Goal: Task Accomplishment & Management: Manage account settings

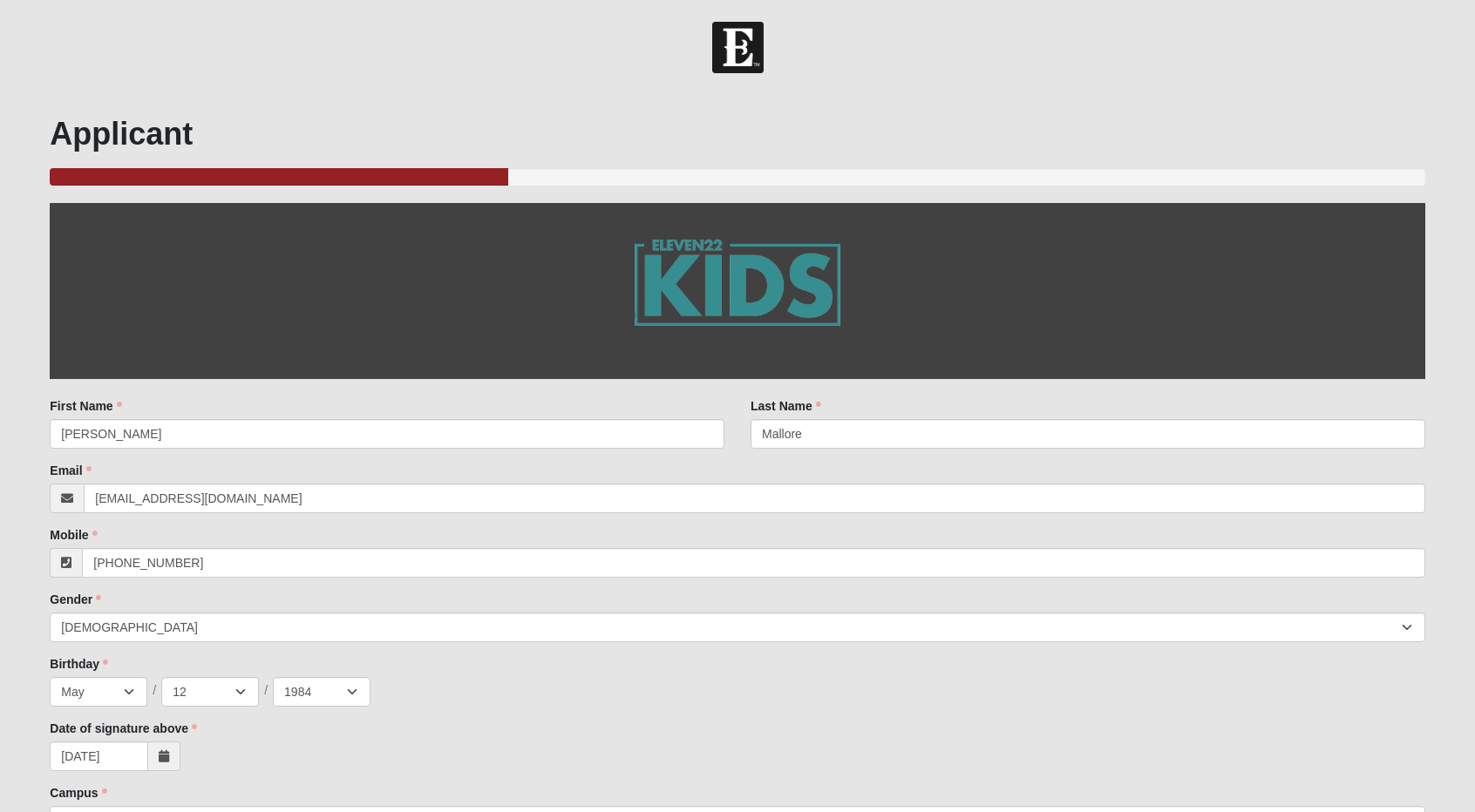
scroll to position [1894, 0]
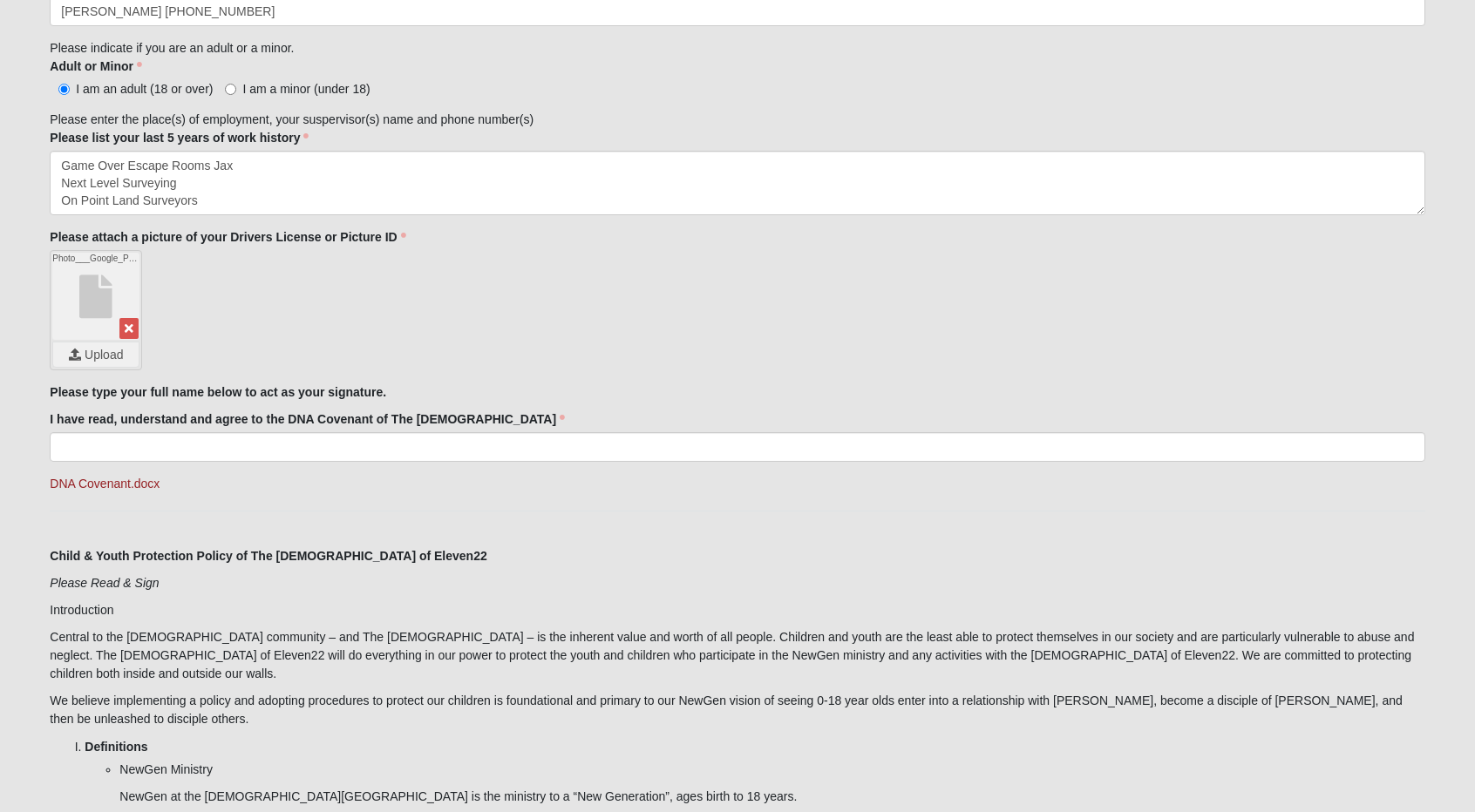
click at [220, 354] on div "Photo___Google_Photos.html Upload" at bounding box center [737, 310] width 1375 height 120
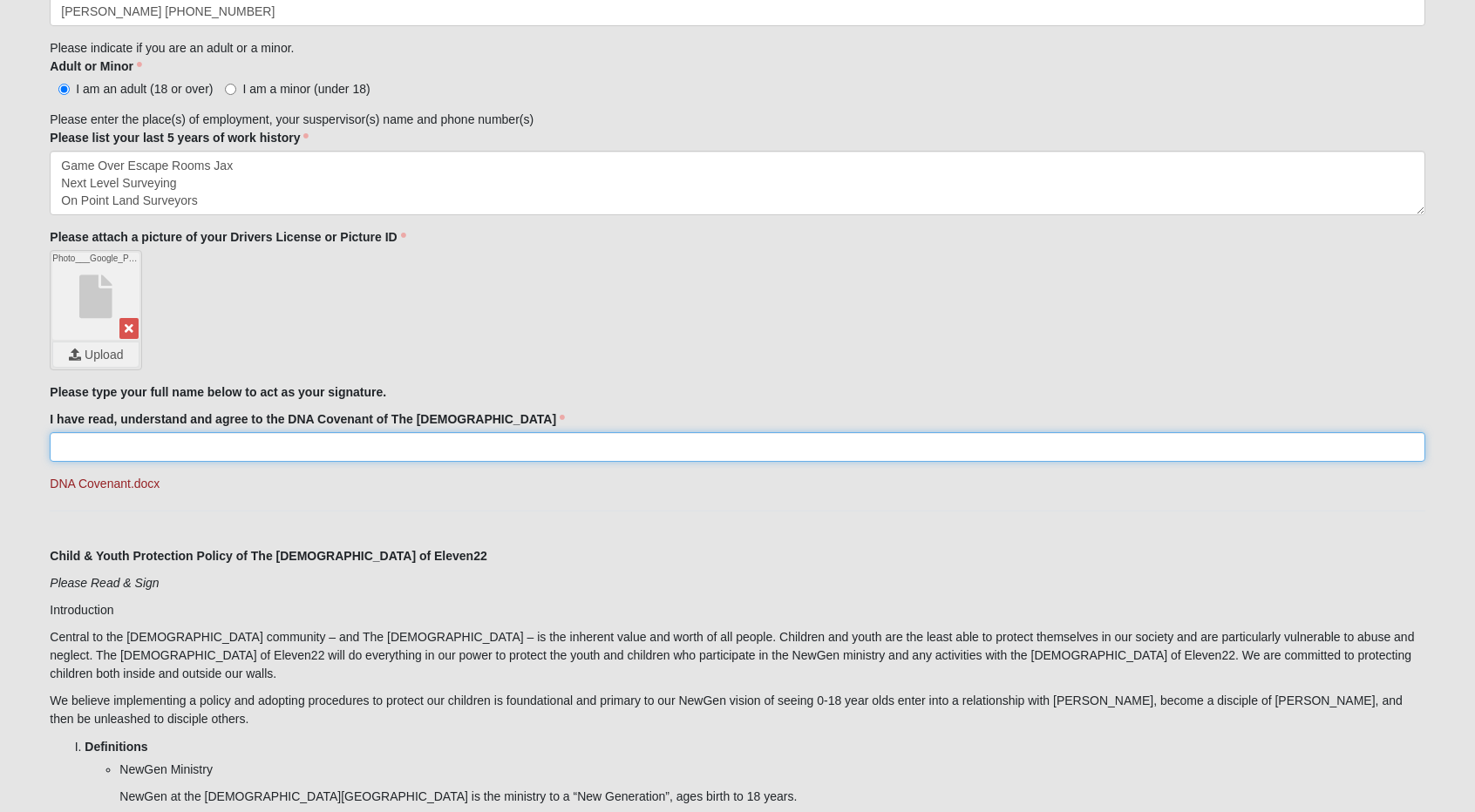
click at [171, 445] on input "I have read, understand and agree to the DNA Covenant of The [DEMOGRAPHIC_DATA]" at bounding box center [737, 447] width 1375 height 30
type input "[PERSON_NAME]"
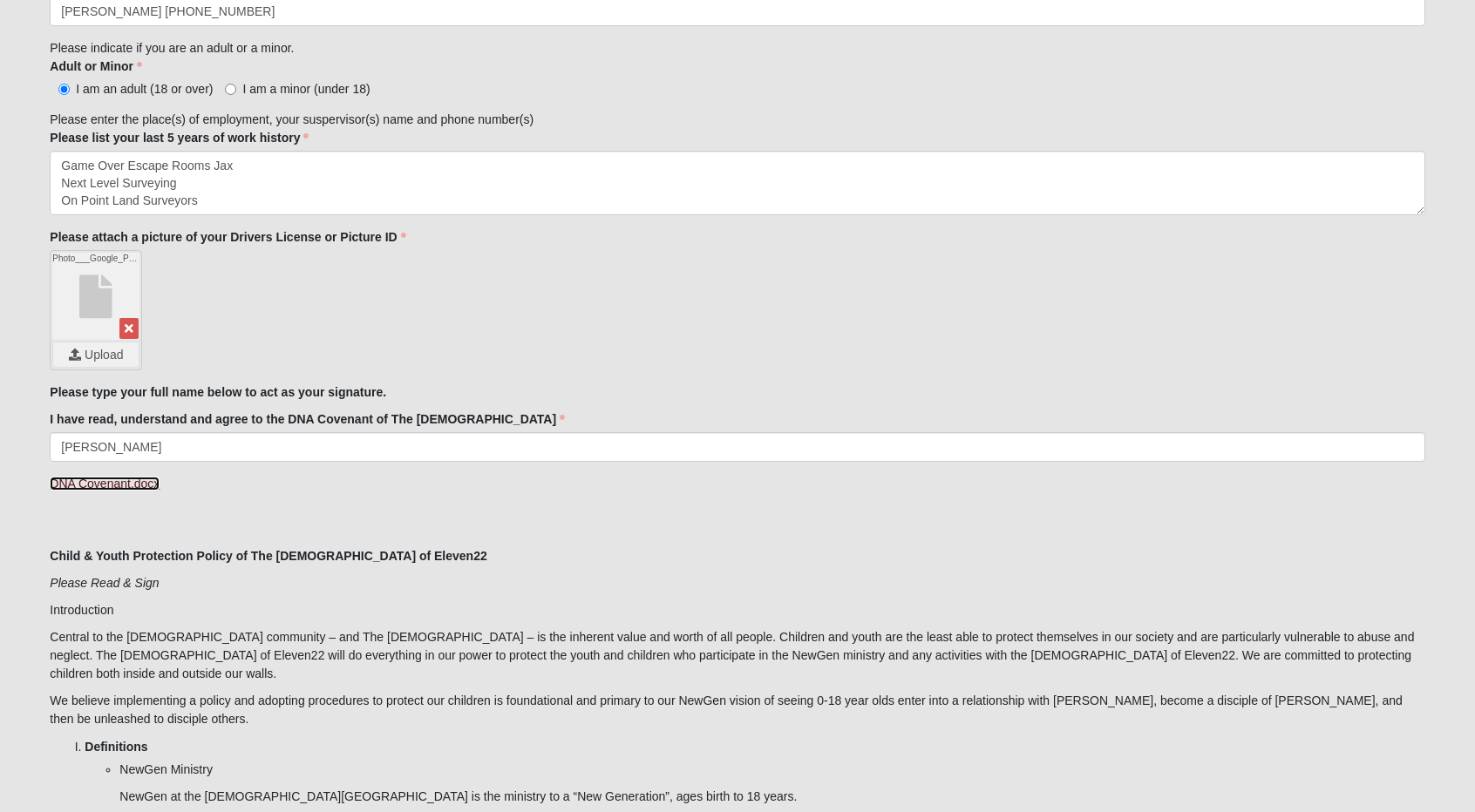
click at [96, 487] on link "DNA Covenant.docx" at bounding box center [104, 484] width 110 height 14
click at [129, 328] on icon at bounding box center [129, 328] width 9 height 13
click at [98, 348] on input "file" at bounding box center [95, 354] width 85 height 24
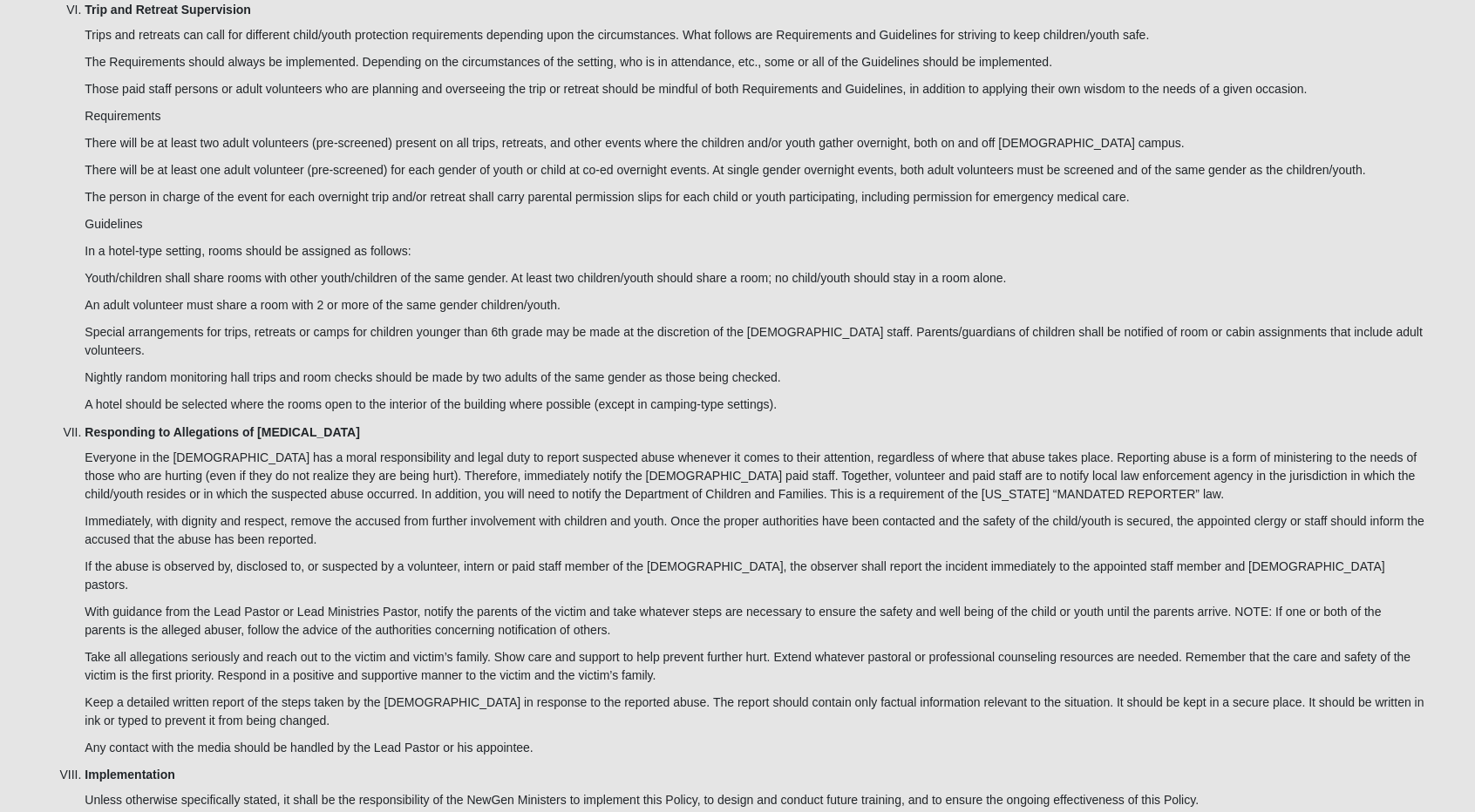
scroll to position [5052, 0]
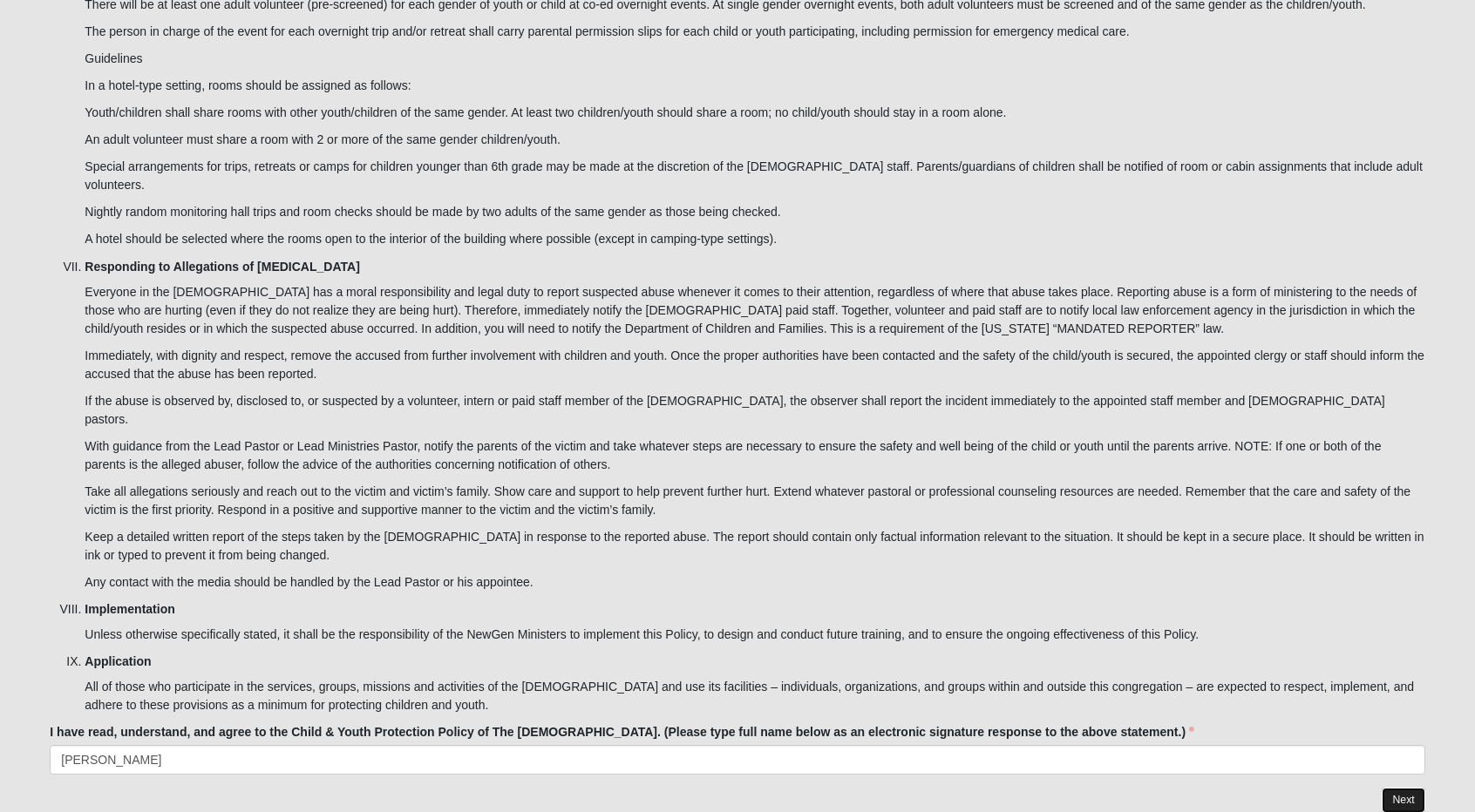
click at [1401, 788] on link "Next" at bounding box center [1403, 800] width 43 height 25
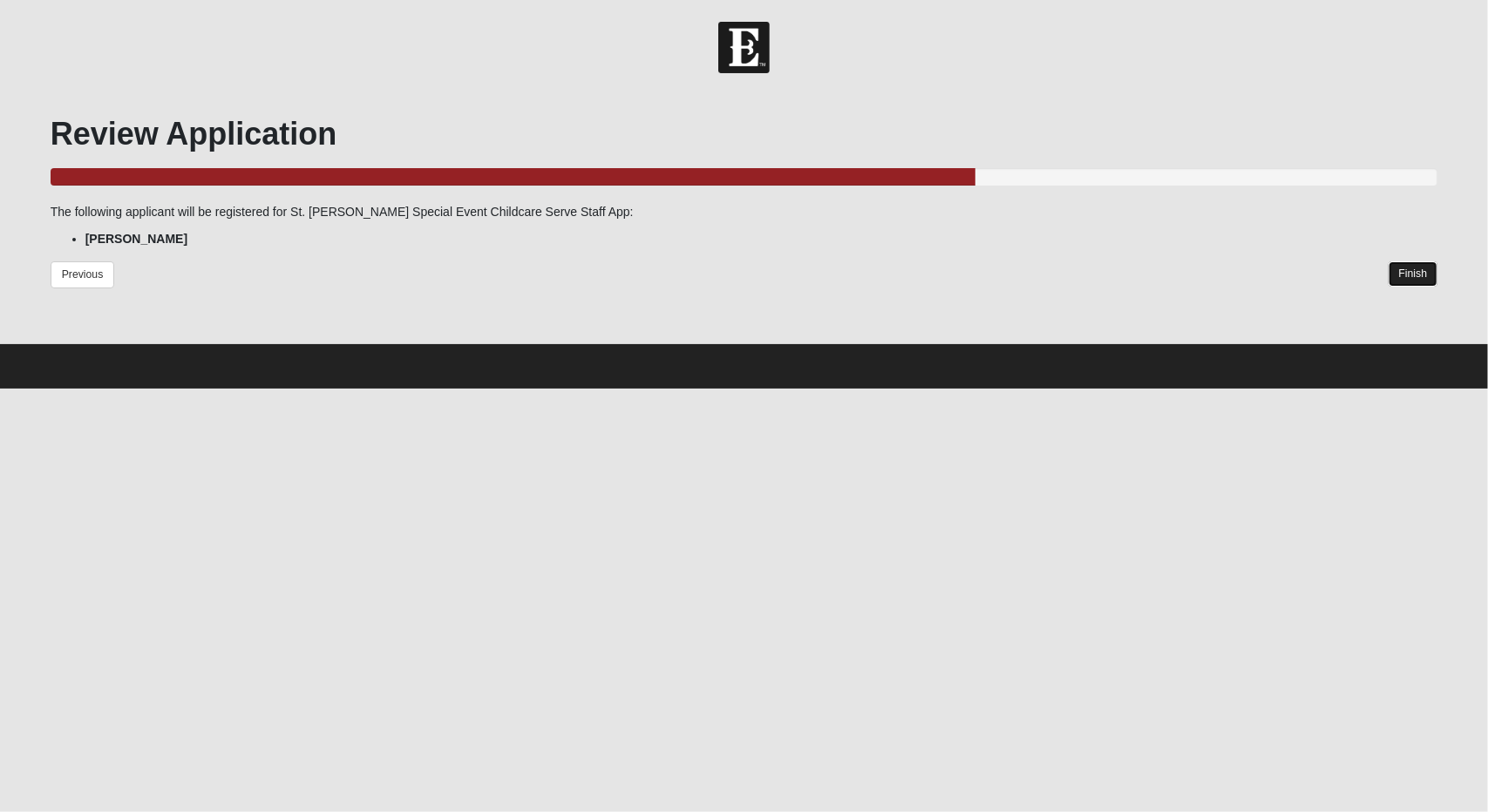
click at [1412, 284] on link "Finish" at bounding box center [1413, 274] width 49 height 25
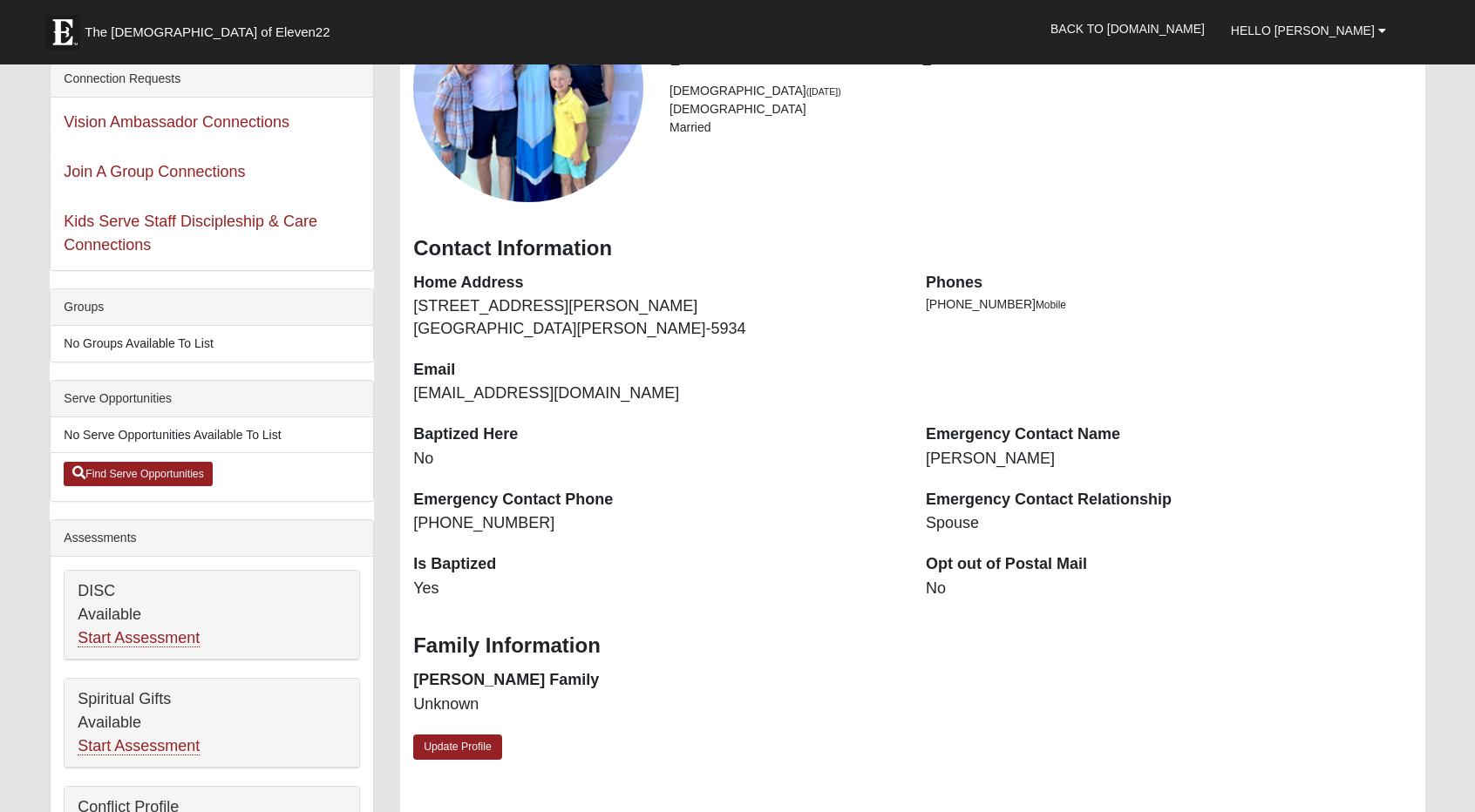
scroll to position [121, 0]
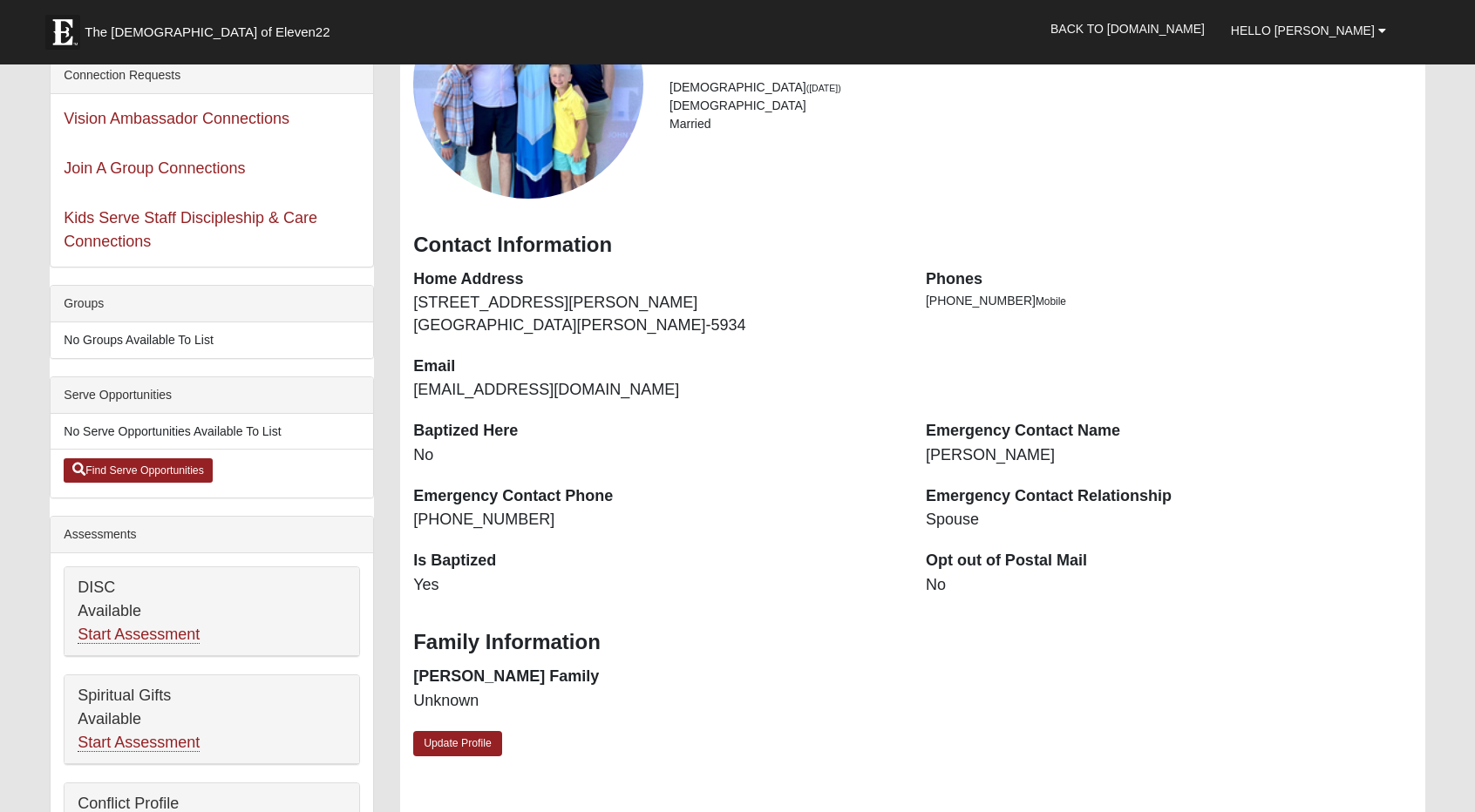
click at [429, 436] on dt "Baptized Here" at bounding box center [656, 431] width 487 height 22
click at [455, 740] on link "Update Profile" at bounding box center [457, 744] width 89 height 25
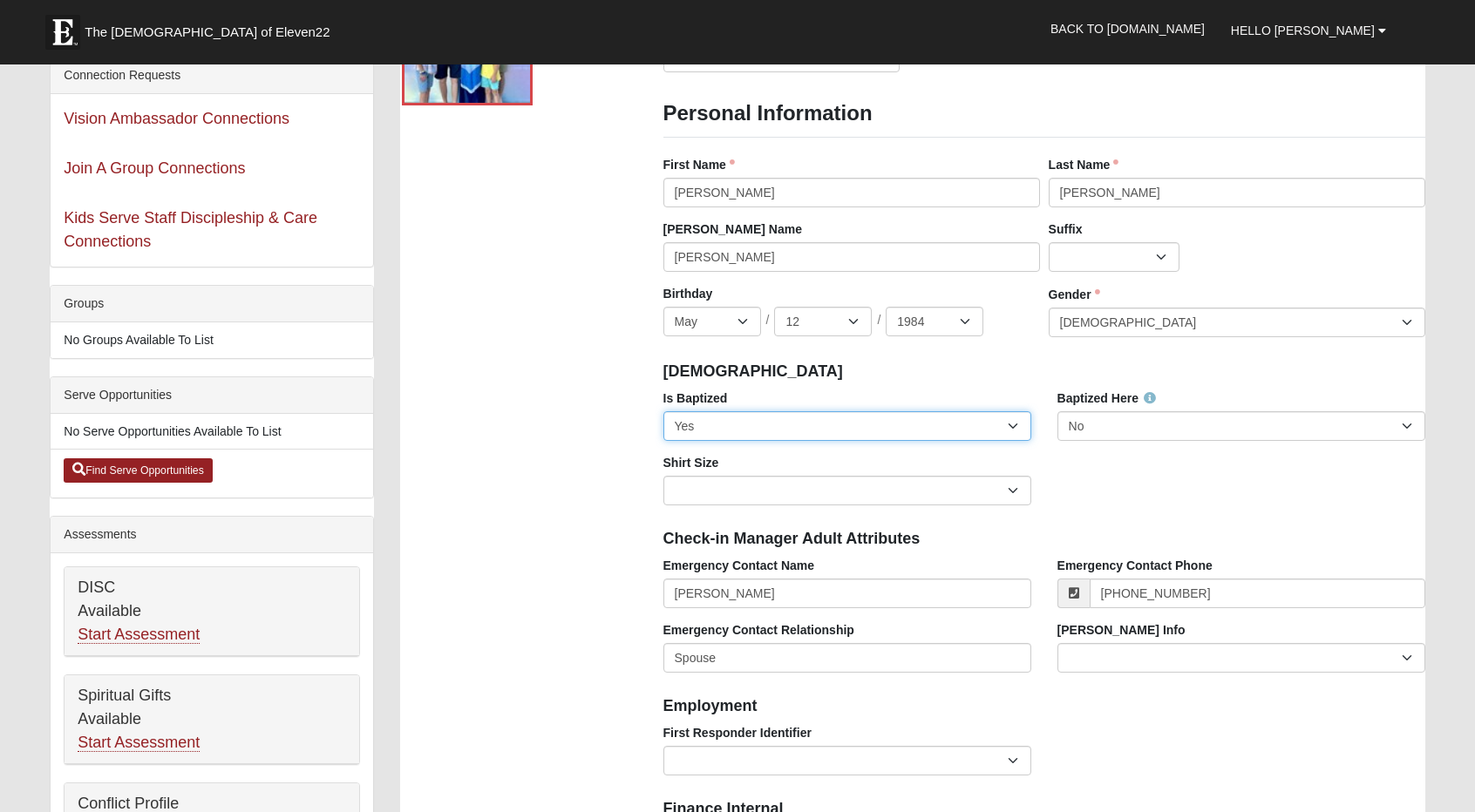
click at [762, 437] on select "No Yes" at bounding box center [847, 425] width 368 height 30
click at [1156, 420] on select "No Yes" at bounding box center [1242, 425] width 368 height 30
select select "True"
click at [1058, 411] on select "No Yes" at bounding box center [1242, 425] width 368 height 30
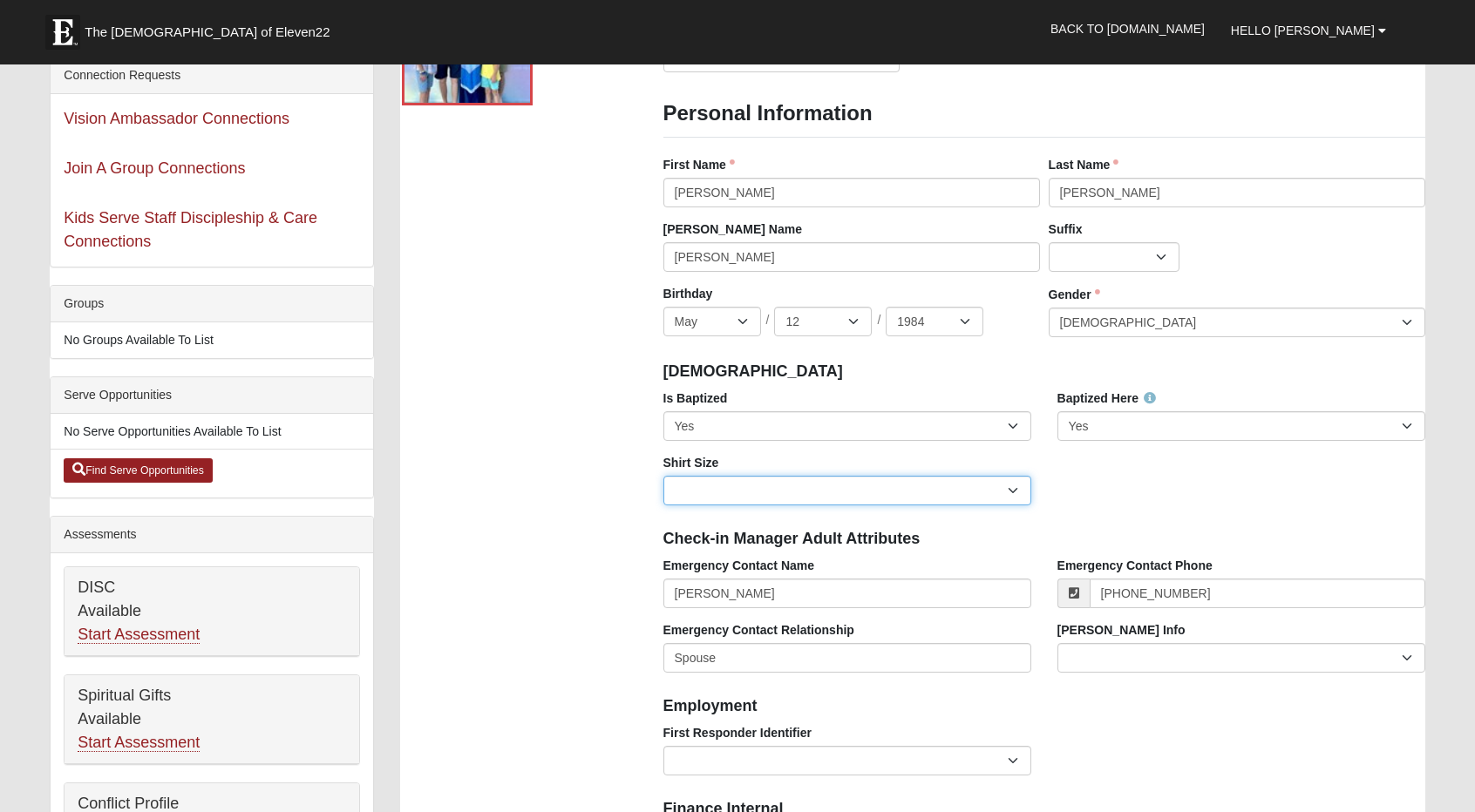
click at [889, 491] on select "Adult Small Adult Medium Adult Large Adult XL Adult XXL Adult 3XL Adult 4XL You…" at bounding box center [847, 490] width 368 height 30
select select "Adult Medium"
click at [663, 476] on select "Adult Small Adult Medium Adult Large Adult XL Adult XXL Adult 3XL Adult 4XL You…" at bounding box center [847, 490] width 368 height 30
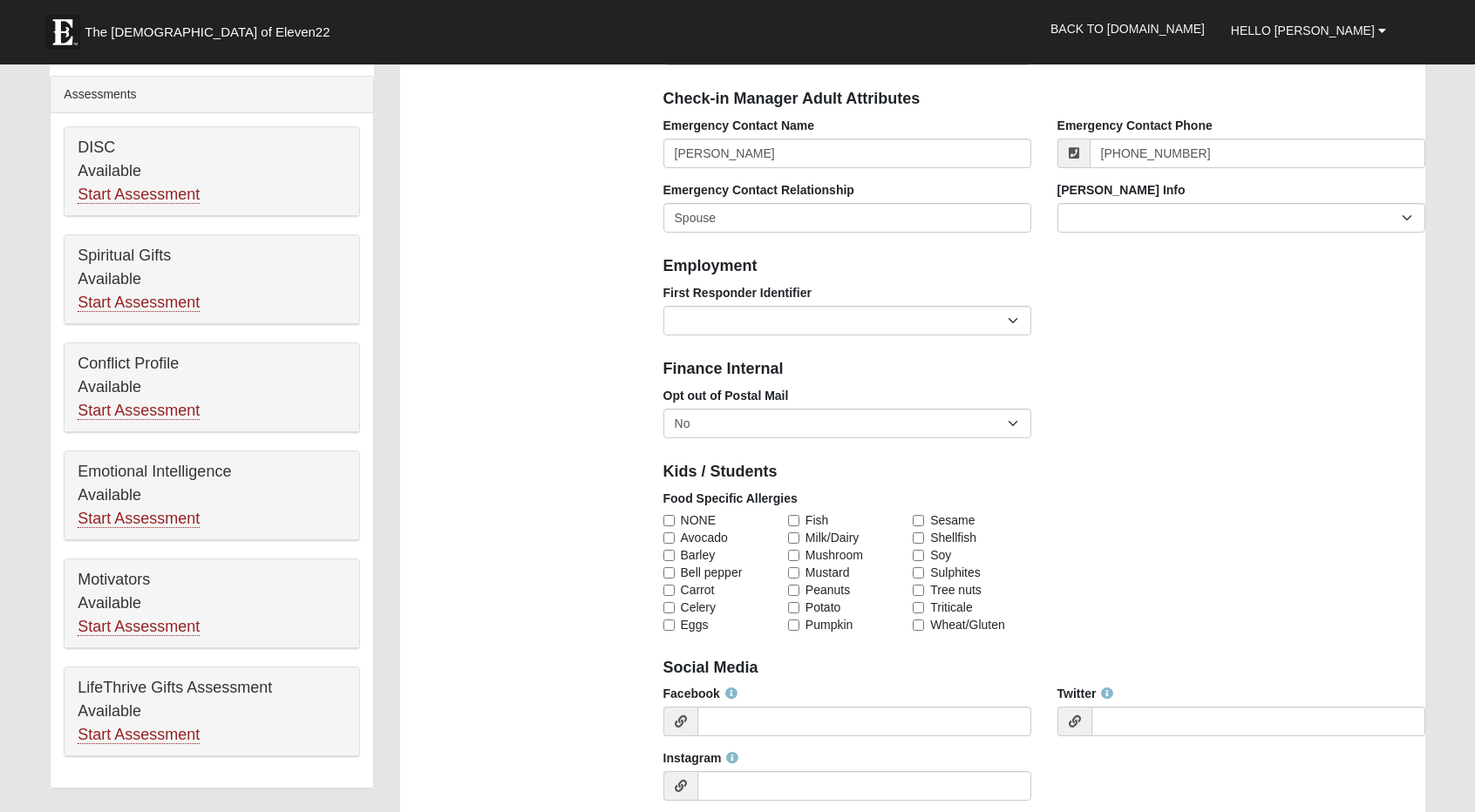
scroll to position [562, 0]
click at [667, 517] on input "NONE" at bounding box center [669, 520] width 12 height 12
checkbox input "true"
click at [689, 333] on select "EMT | Paramedic | Medical Firefighter | Fire Department Police Officer | Sherif…" at bounding box center [847, 319] width 368 height 30
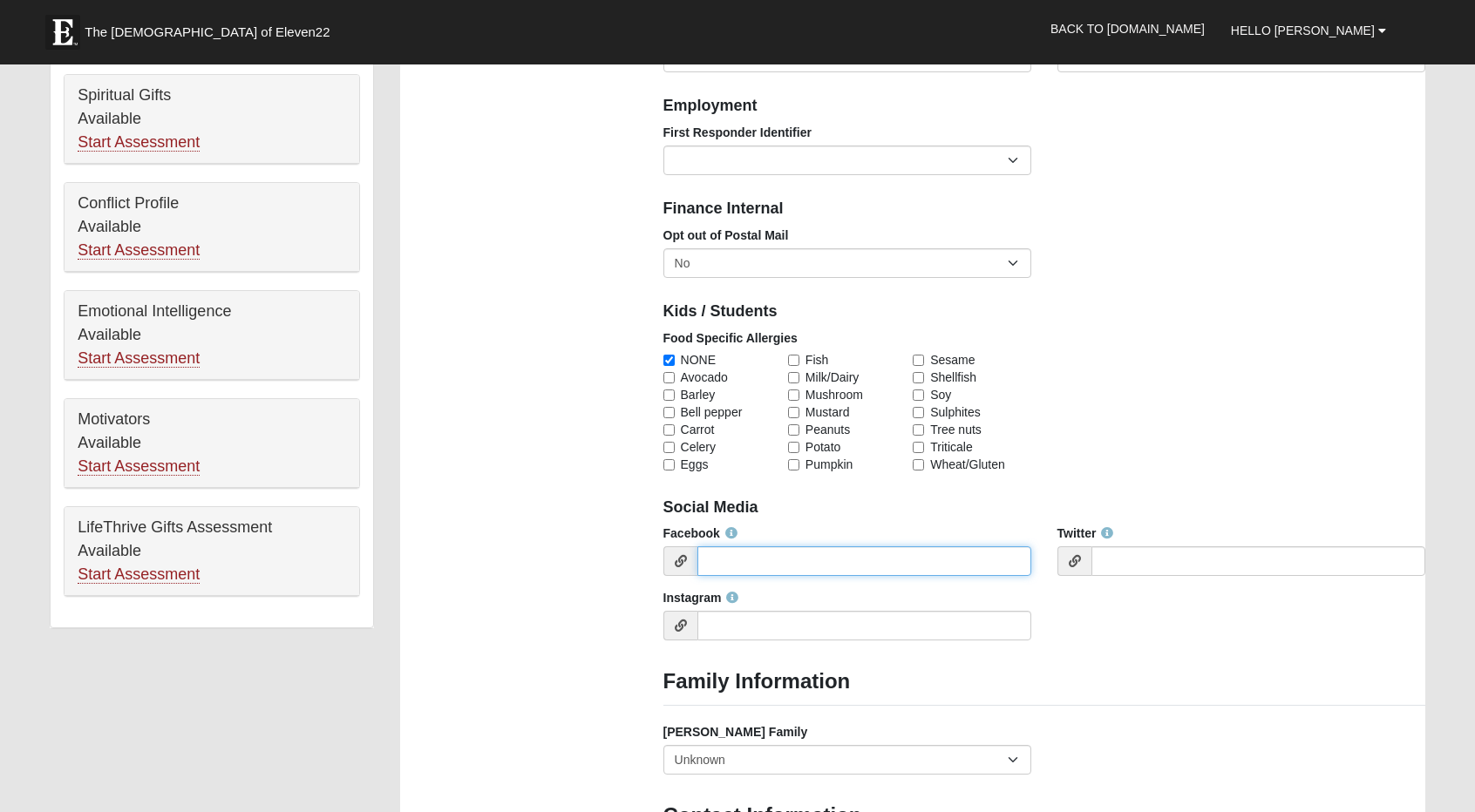
click at [744, 554] on input "Facebook" at bounding box center [865, 561] width 334 height 30
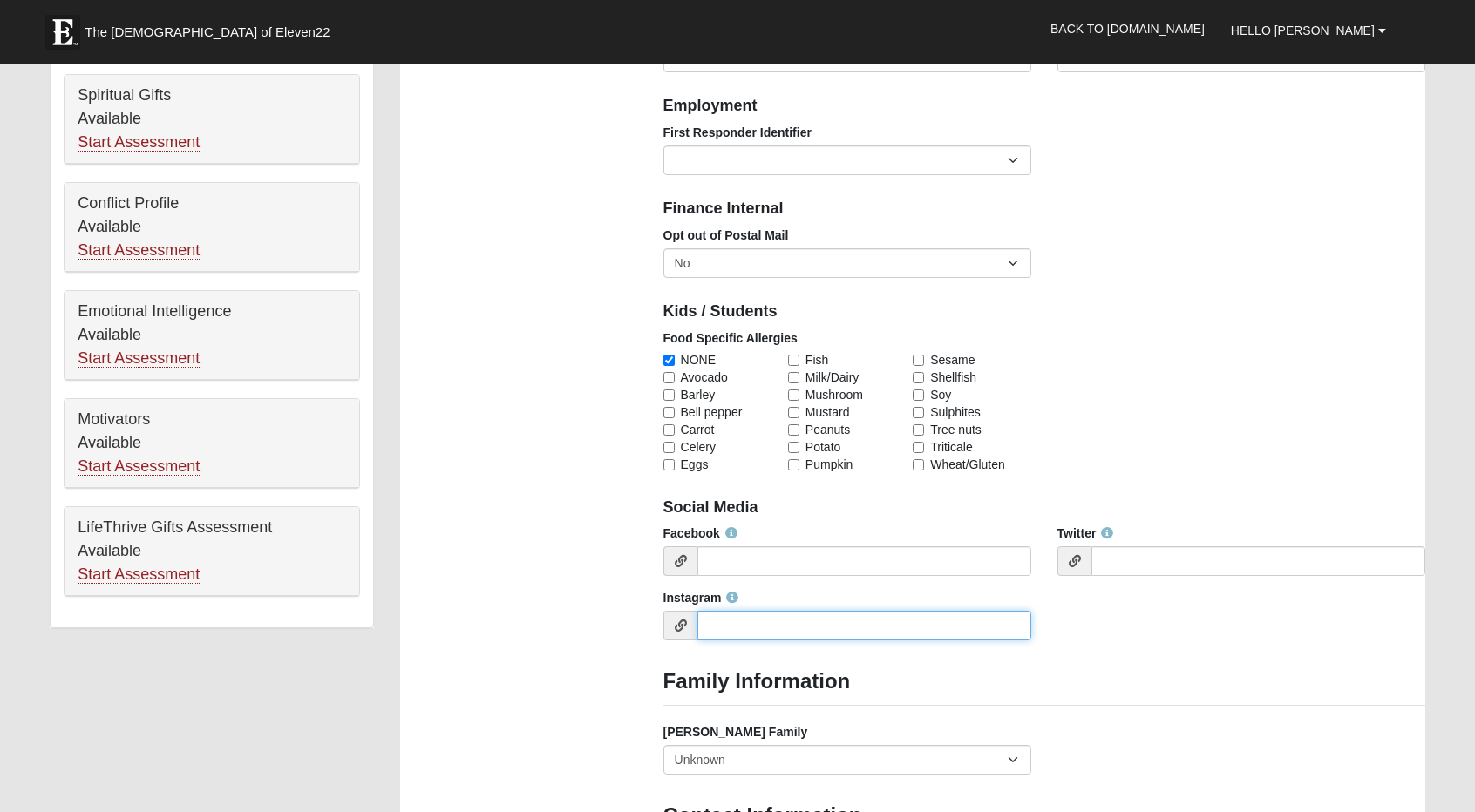
click at [748, 624] on input "Instagram" at bounding box center [865, 625] width 334 height 30
type input "C.murphy512"
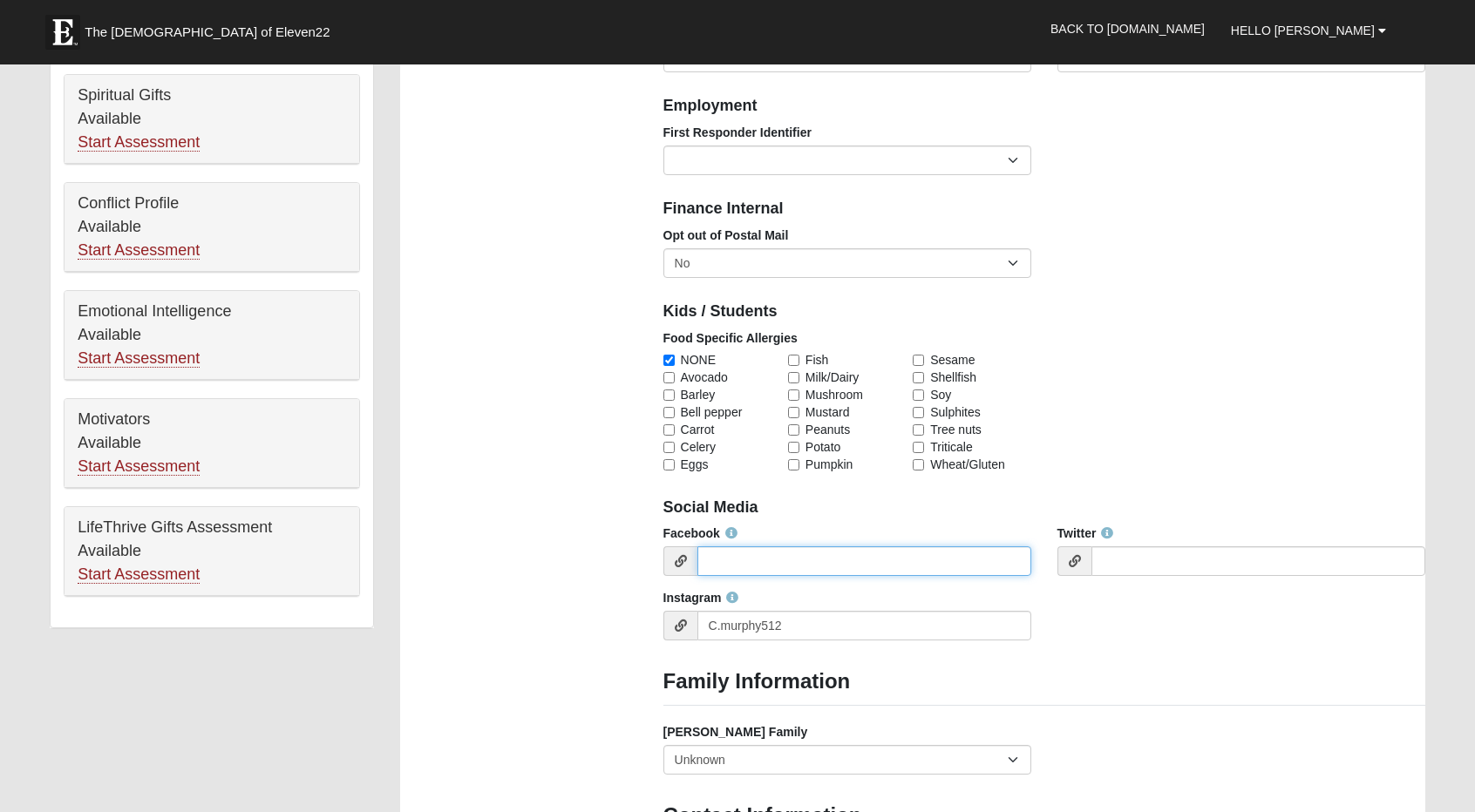
click at [755, 560] on input "Facebook" at bounding box center [865, 561] width 334 height 30
type input "[PERSON_NAME]"
click at [1093, 731] on div "Foster Family Yes, we are a current foster family No, we are a former foster fa…" at bounding box center [1045, 755] width 788 height 65
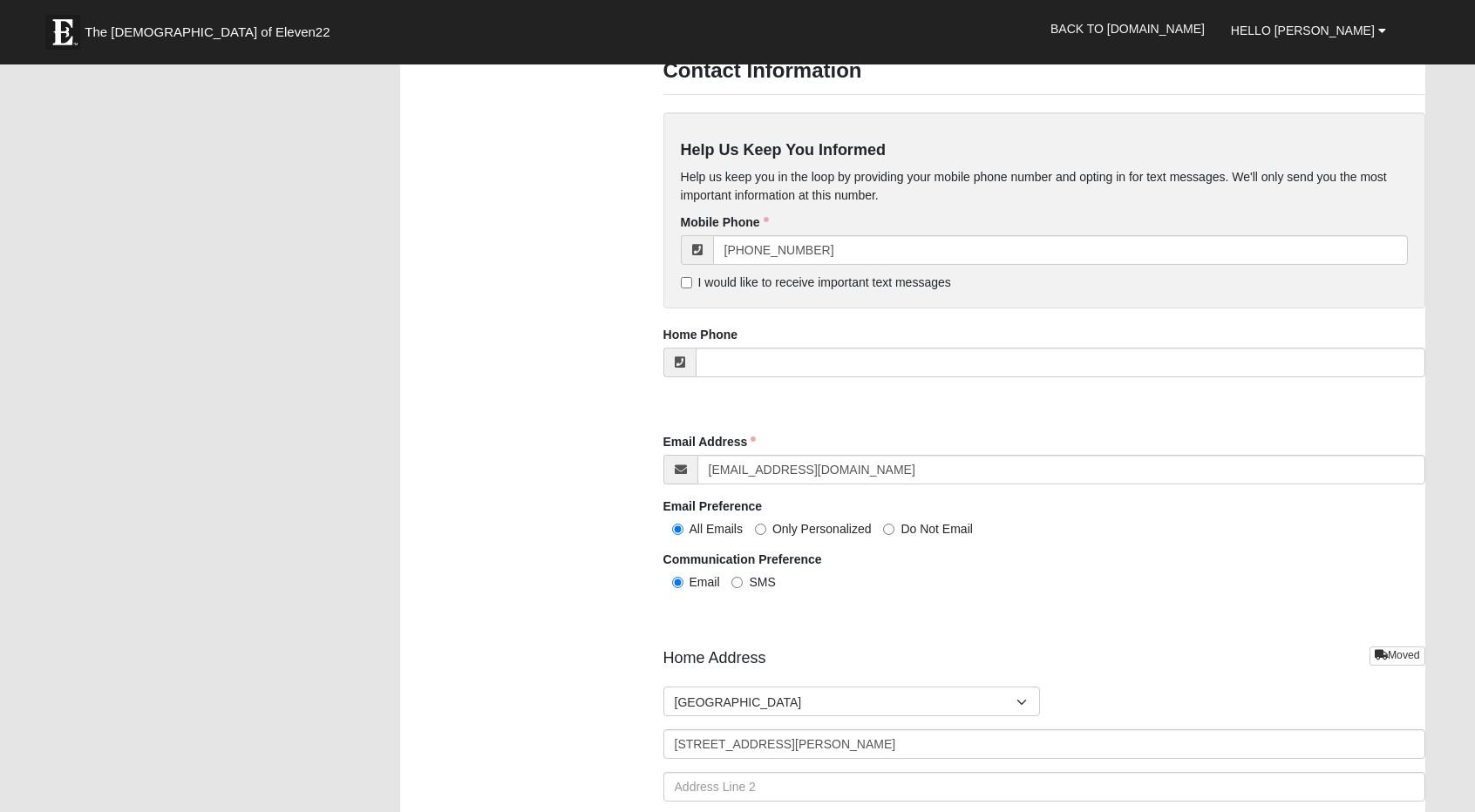
scroll to position [1468, 0]
click at [742, 578] on input "SMS" at bounding box center [737, 581] width 12 height 12
radio input "true"
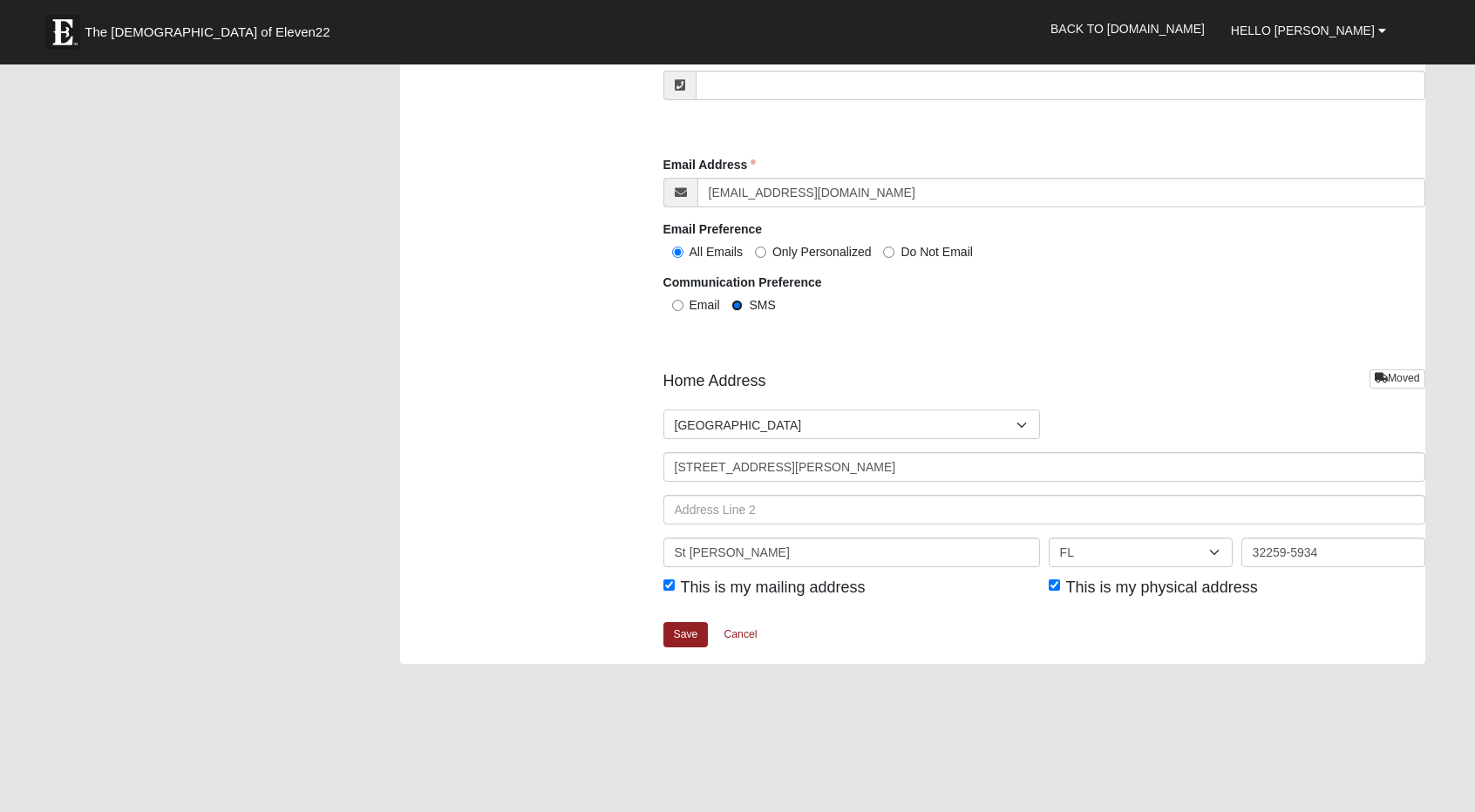
scroll to position [1750, 0]
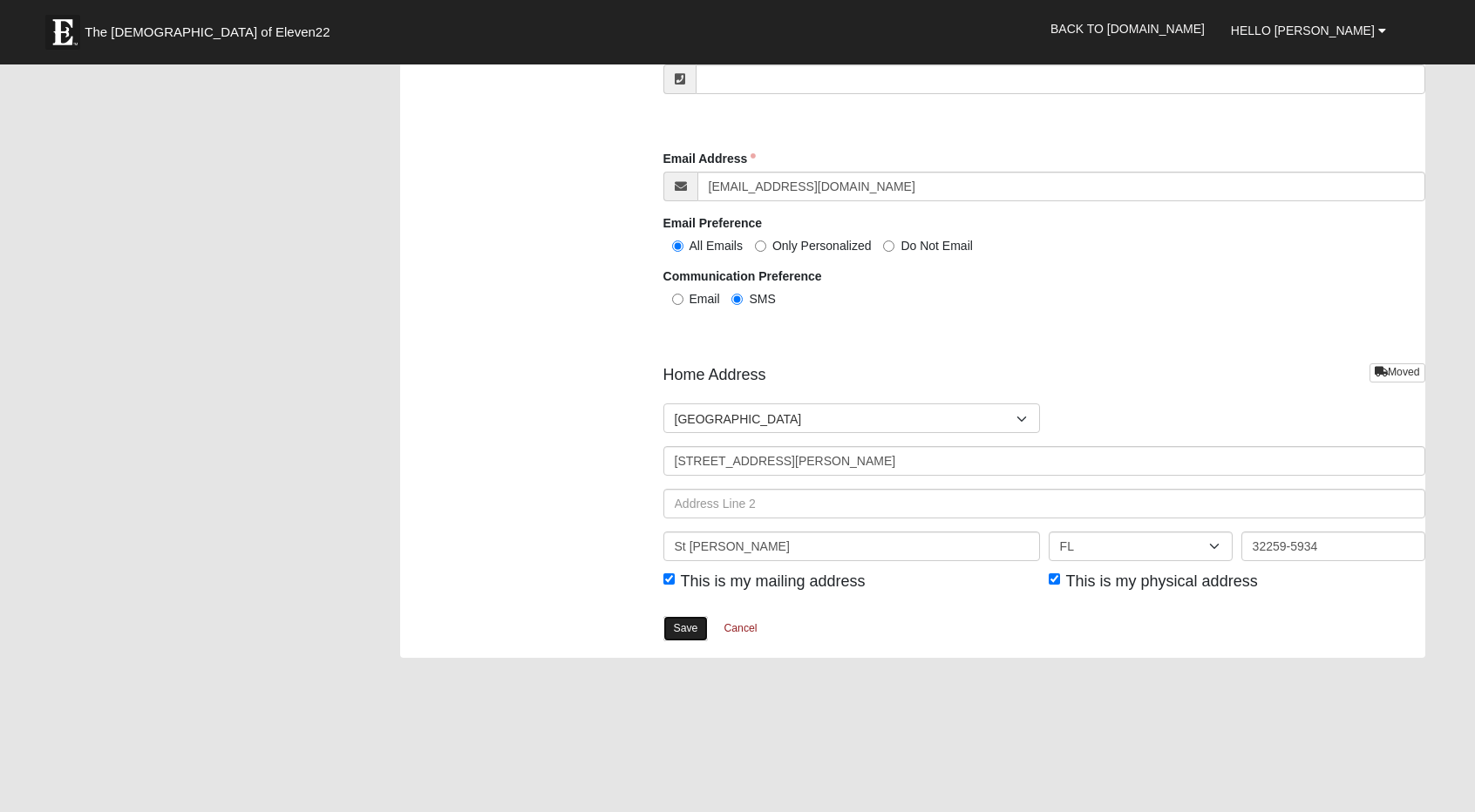
click at [693, 620] on link "Save" at bounding box center [686, 629] width 46 height 25
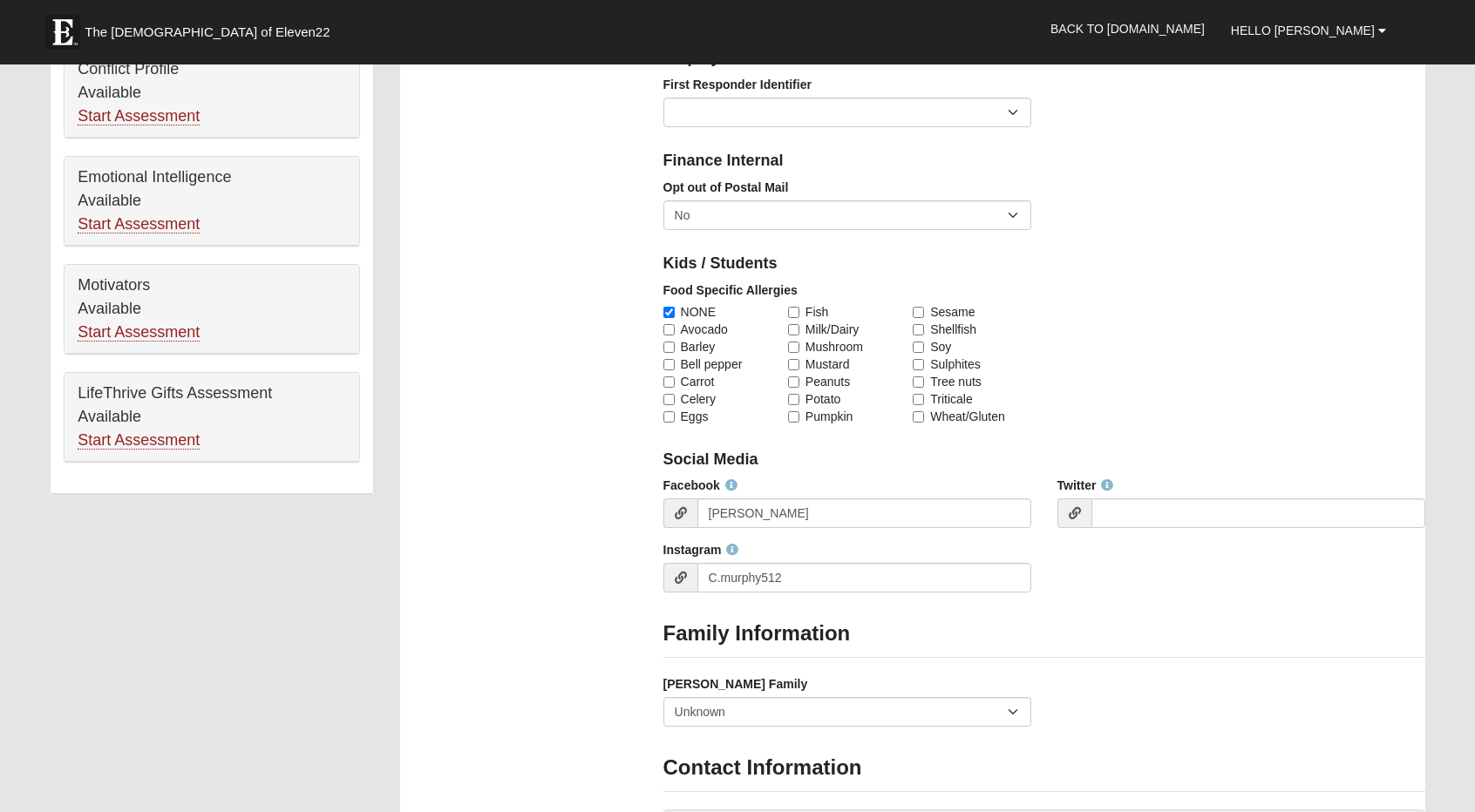
scroll to position [855, 0]
click at [762, 517] on input "[PERSON_NAME]" at bounding box center [865, 514] width 334 height 30
click at [866, 519] on input "www.facebook.com/CourtneyMallore" at bounding box center [865, 514] width 334 height 30
type input "www.facebook.com/CMallore"
click at [821, 552] on div "Instagram C.murphy512" at bounding box center [847, 567] width 368 height 51
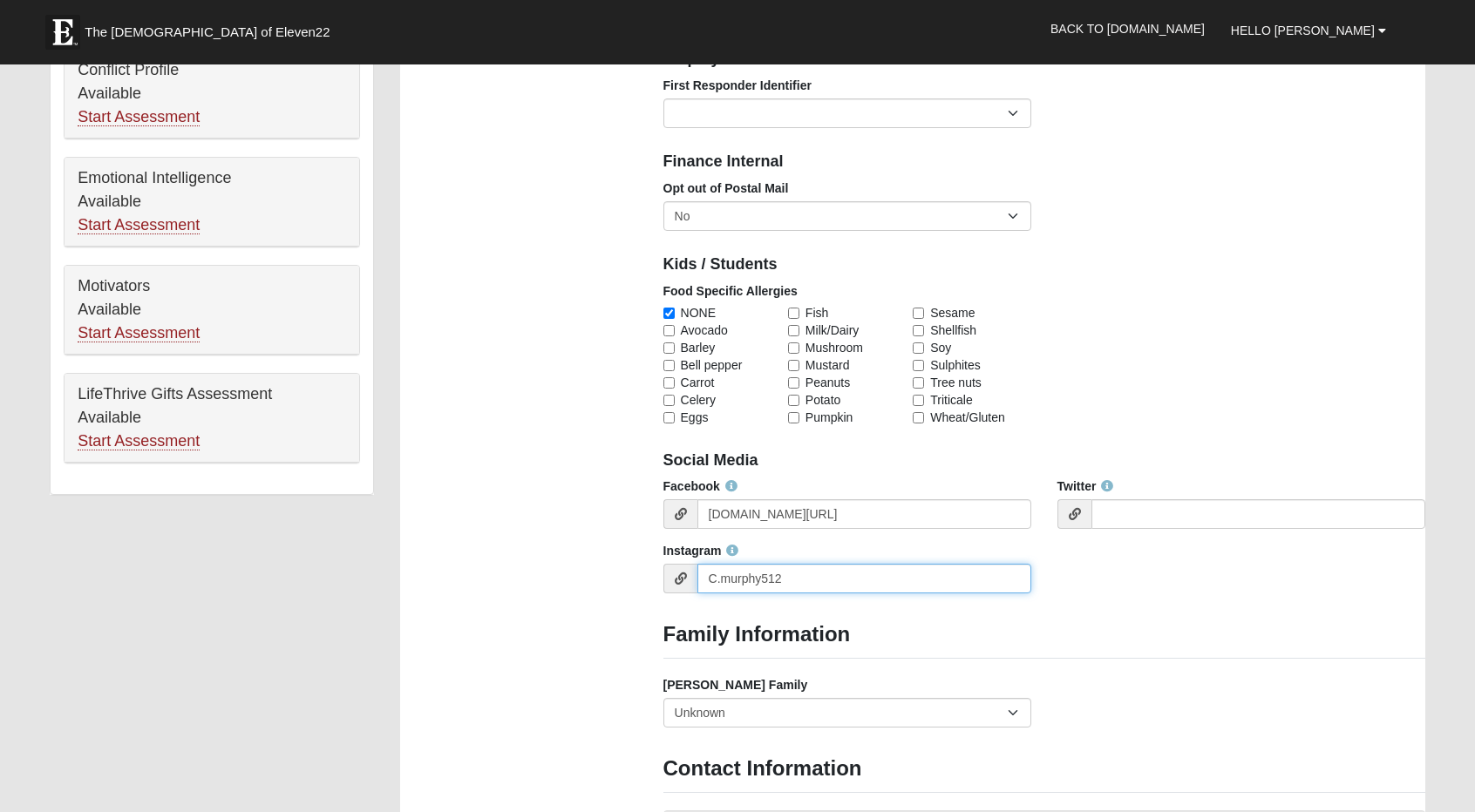
click at [707, 572] on input "C.murphy512" at bounding box center [865, 578] width 334 height 30
click at [826, 578] on input "www.instagram.com/C.murphy512" at bounding box center [865, 578] width 334 height 30
type input "www.instagram.com/c.murphy512"
click at [544, 648] on div "Photo Family Information Campus Arlington Baymeadows Eleven22 Online Fleming Is…" at bounding box center [912, 471] width 1051 height 2336
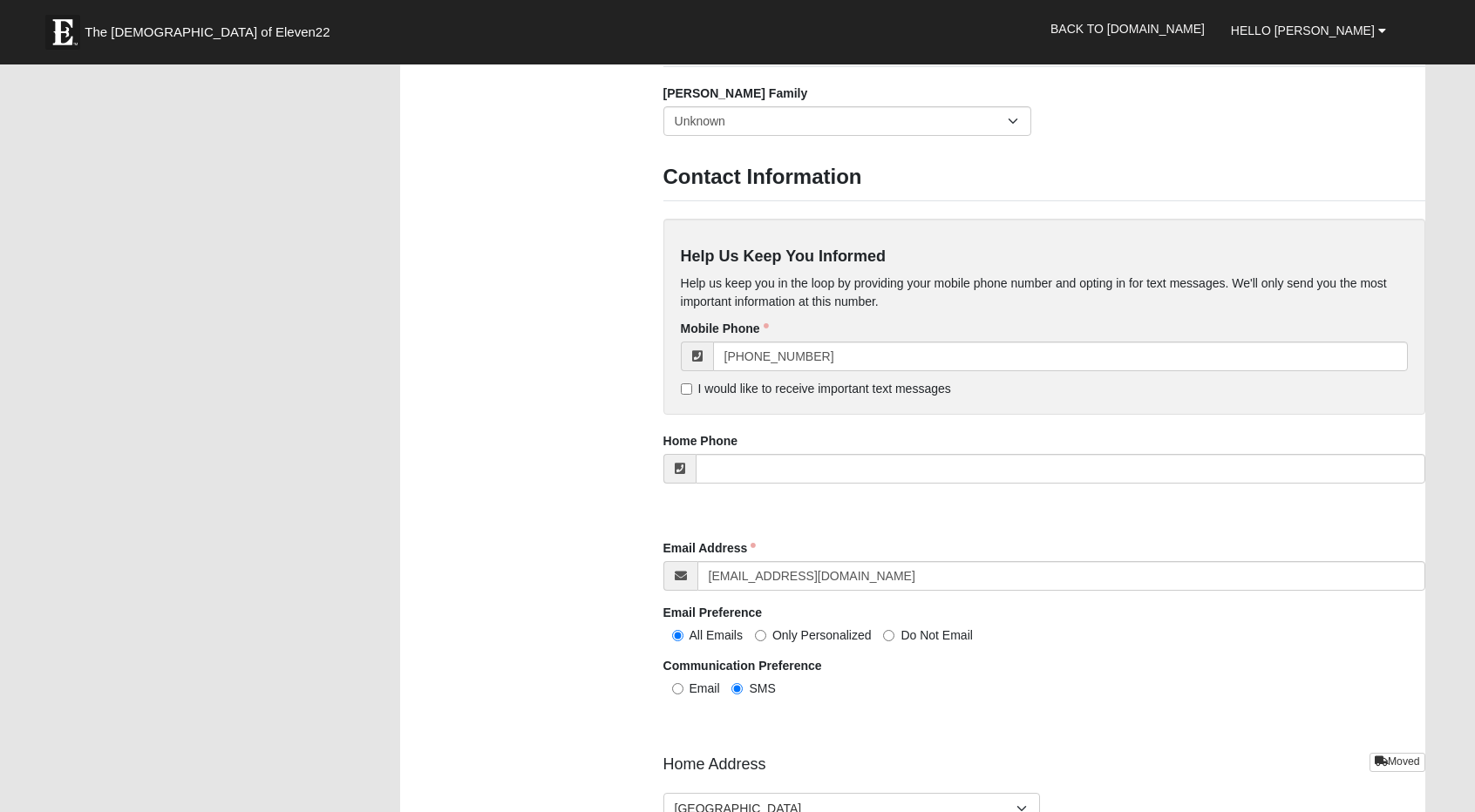
scroll to position [1454, 0]
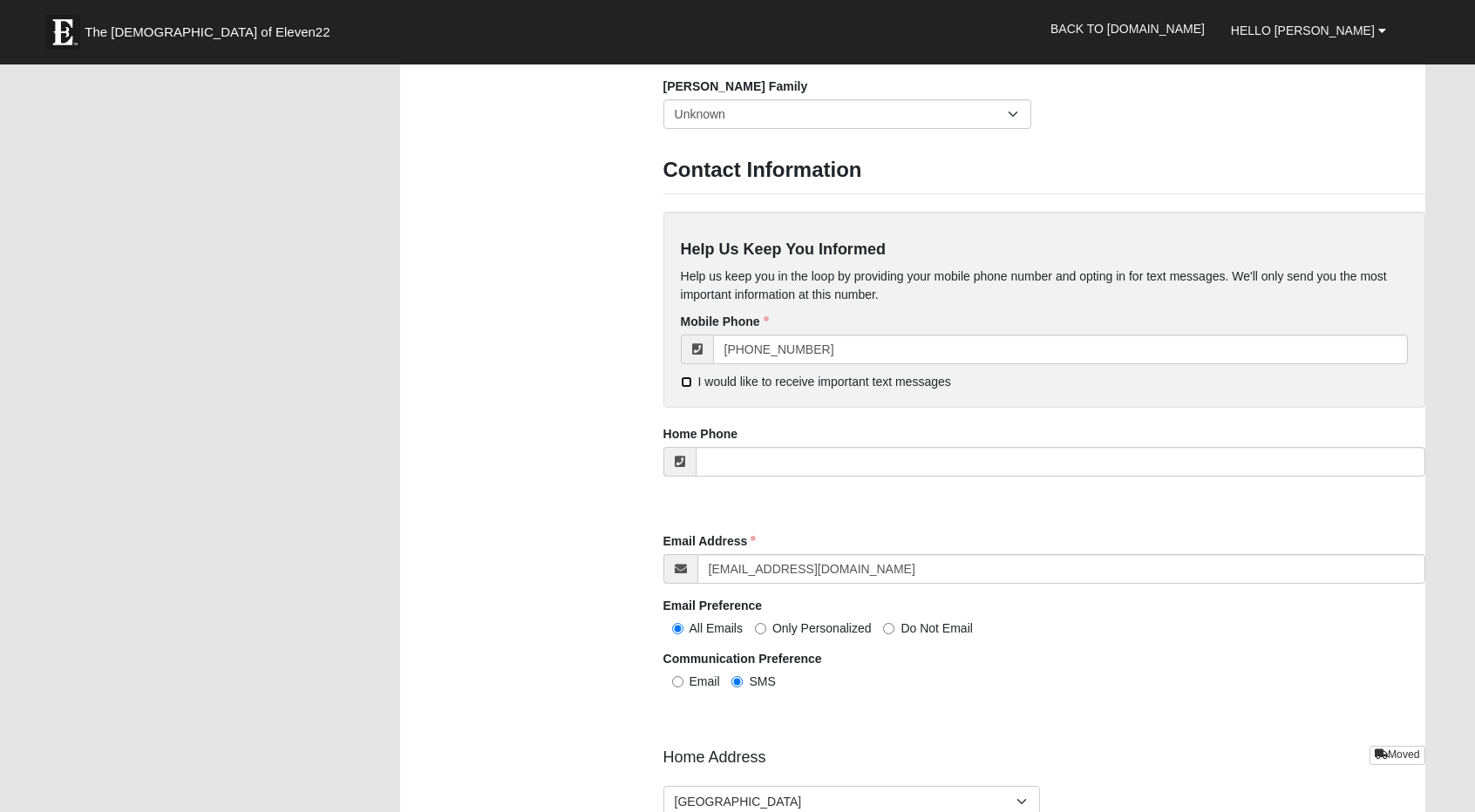
click at [689, 379] on input "I would like to receive important text messages" at bounding box center [687, 382] width 12 height 12
checkbox input "true"
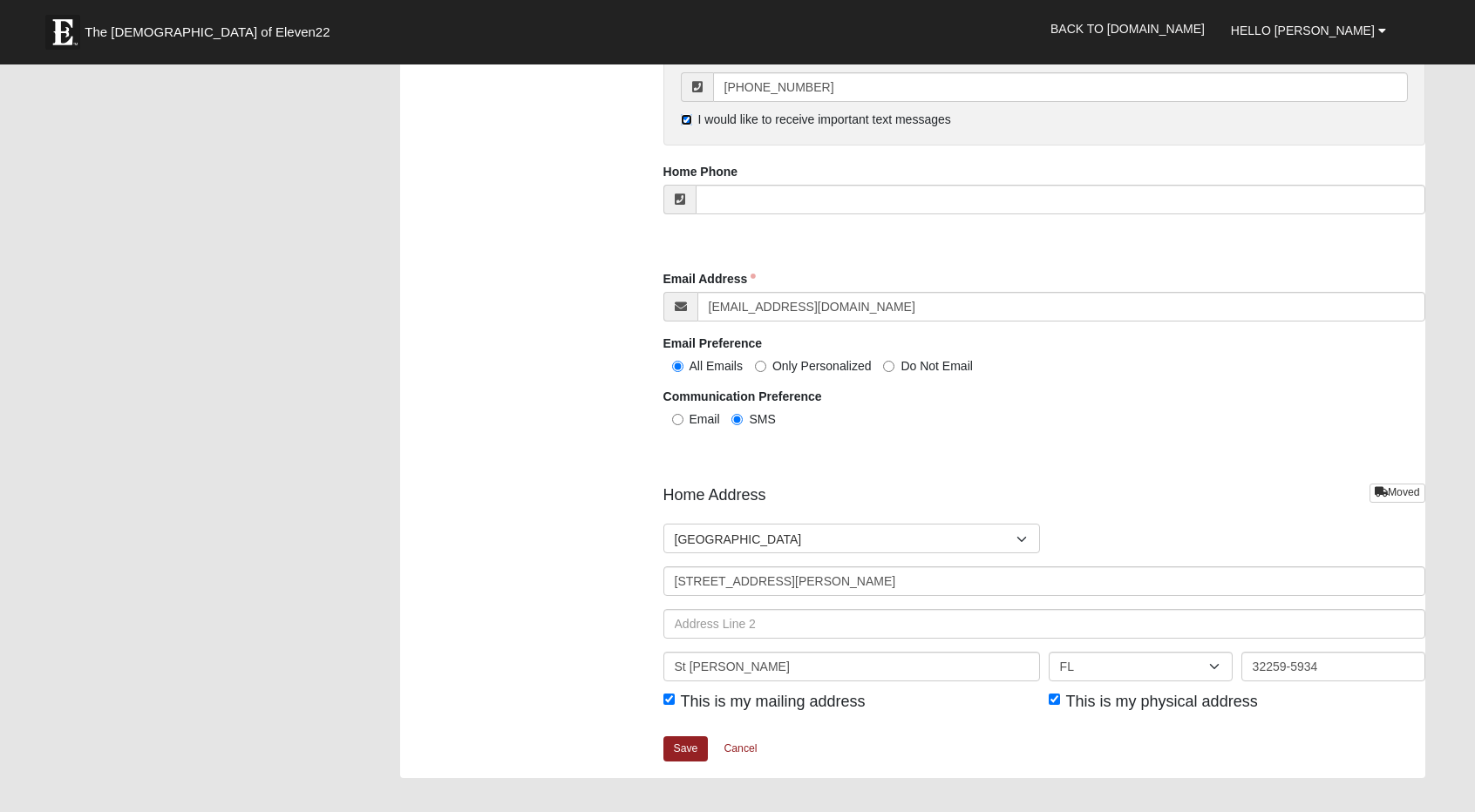
scroll to position [1716, 0]
click at [682, 747] on link "Save" at bounding box center [686, 748] width 46 height 25
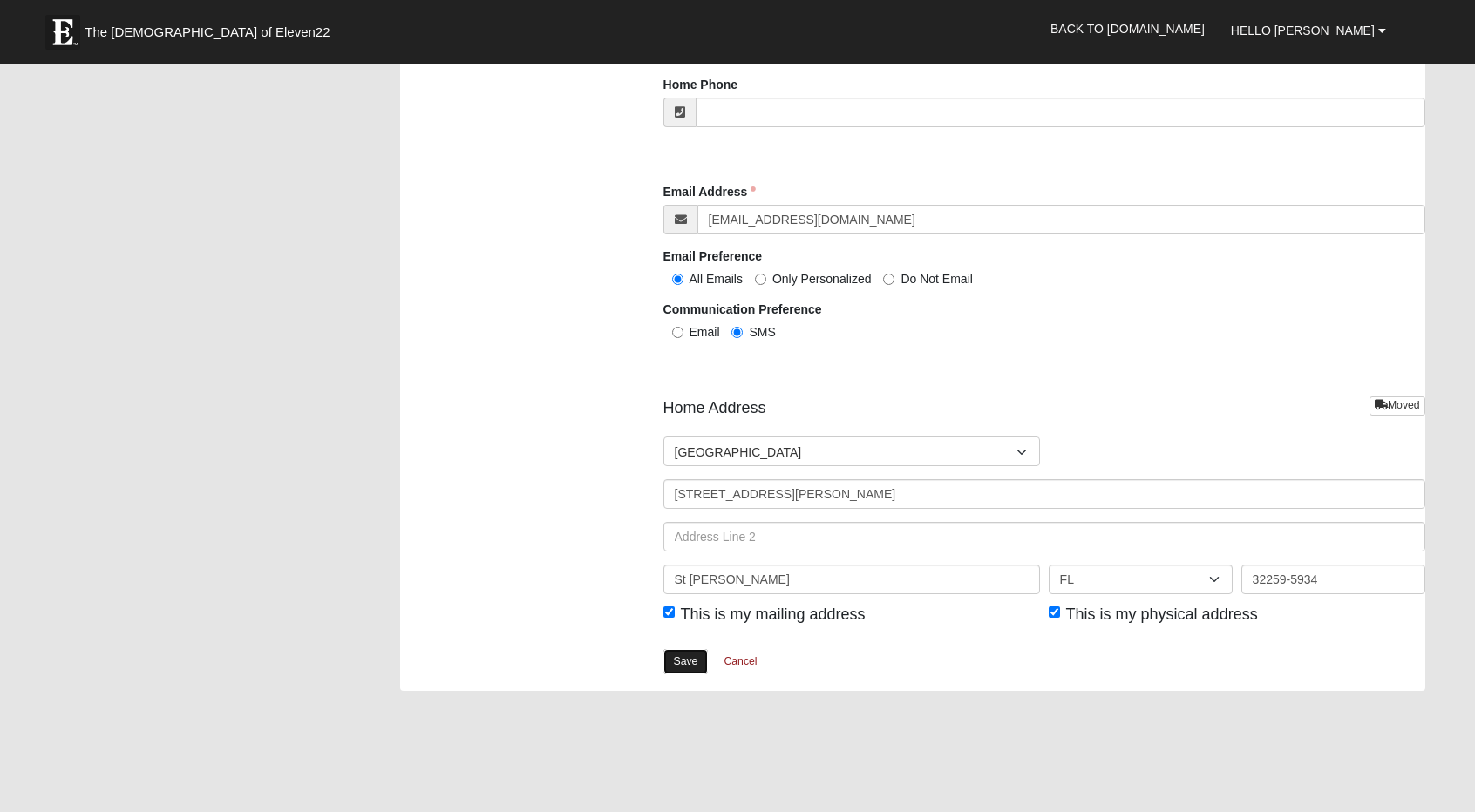
scroll to position [1630, 0]
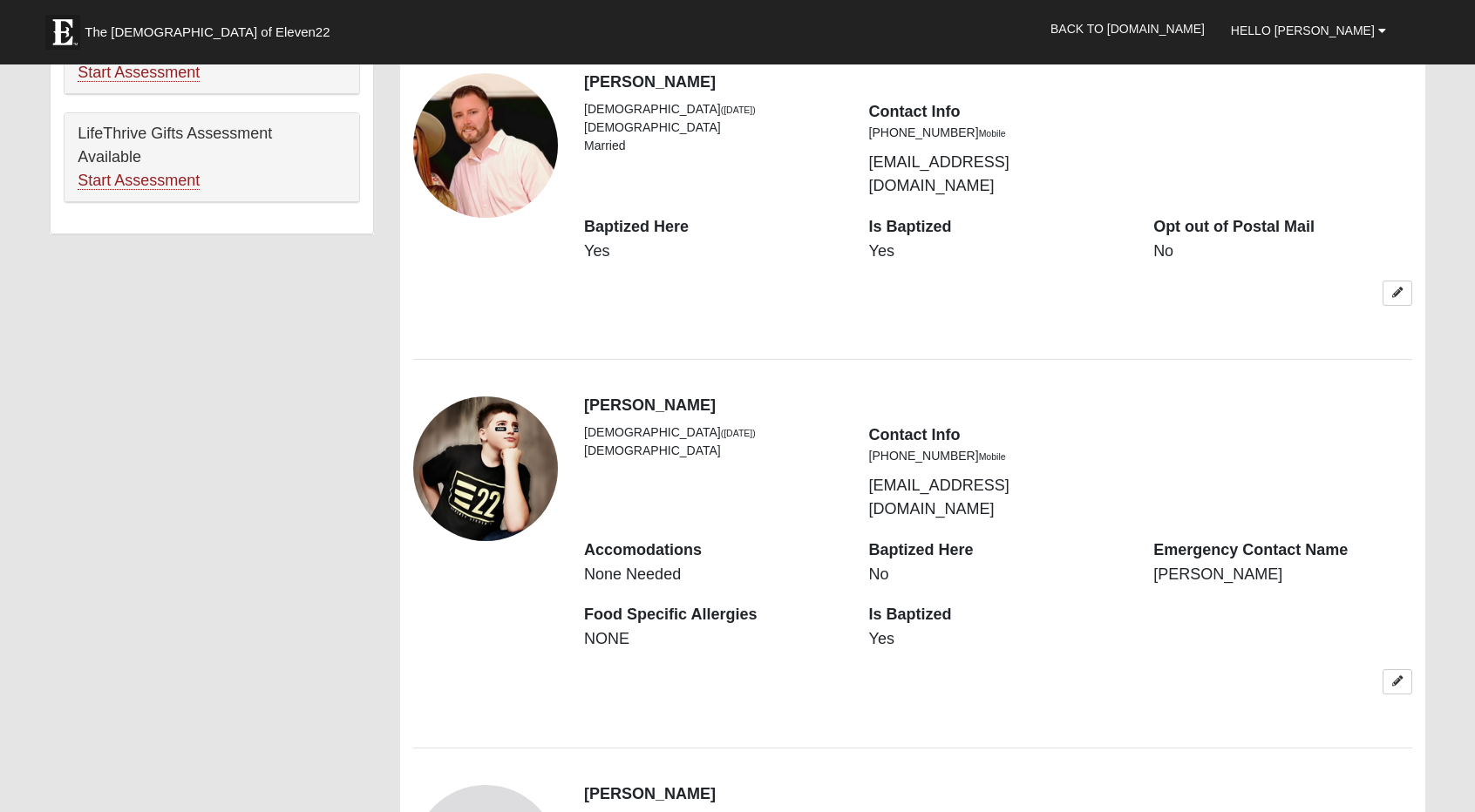
scroll to position [1116, 0]
click at [1392, 676] on icon at bounding box center [1398, 681] width 11 height 11
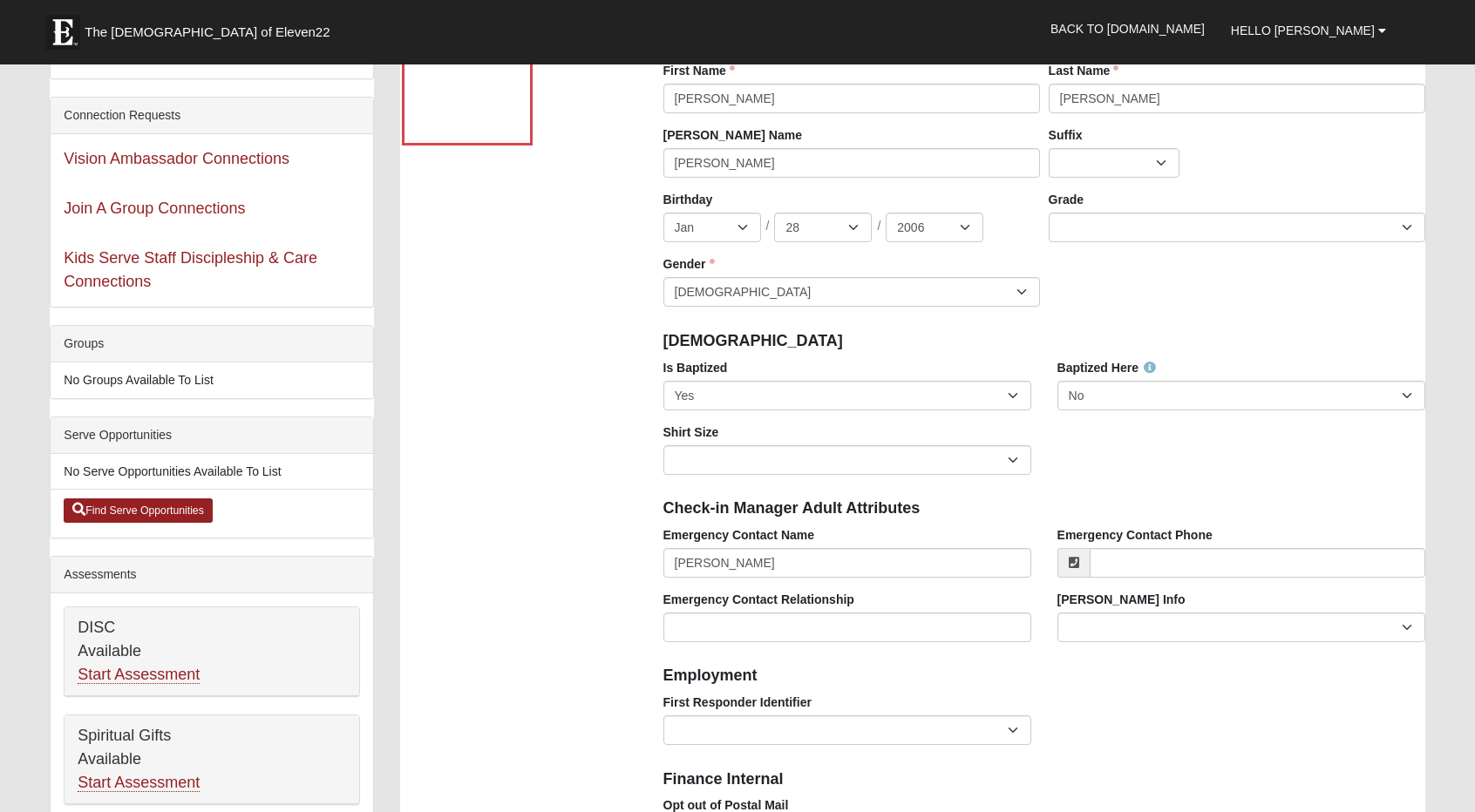
scroll to position [0, 0]
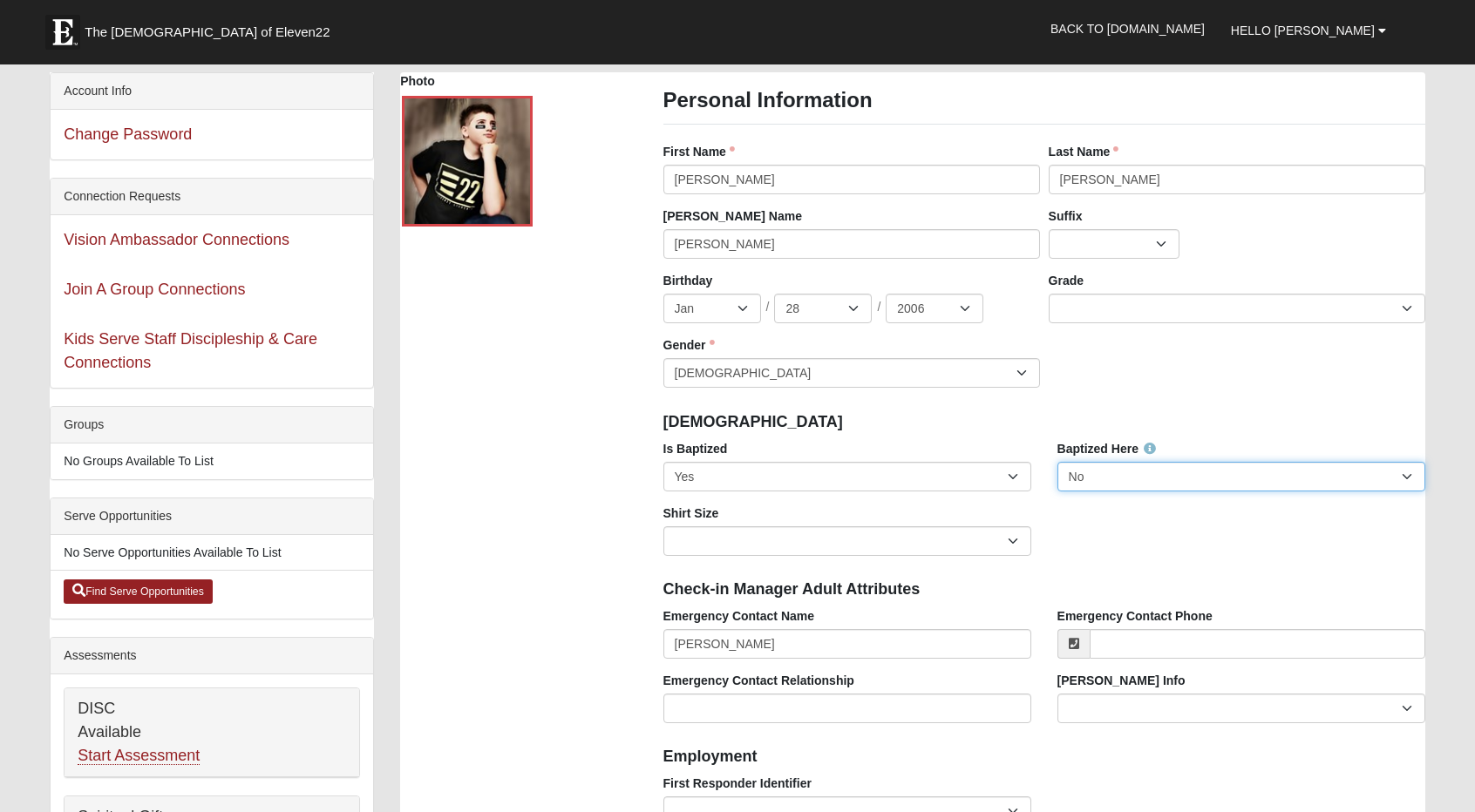
click at [1102, 477] on select "No Yes" at bounding box center [1242, 476] width 368 height 30
select select "True"
click at [1058, 462] on select "No Yes" at bounding box center [1242, 476] width 368 height 30
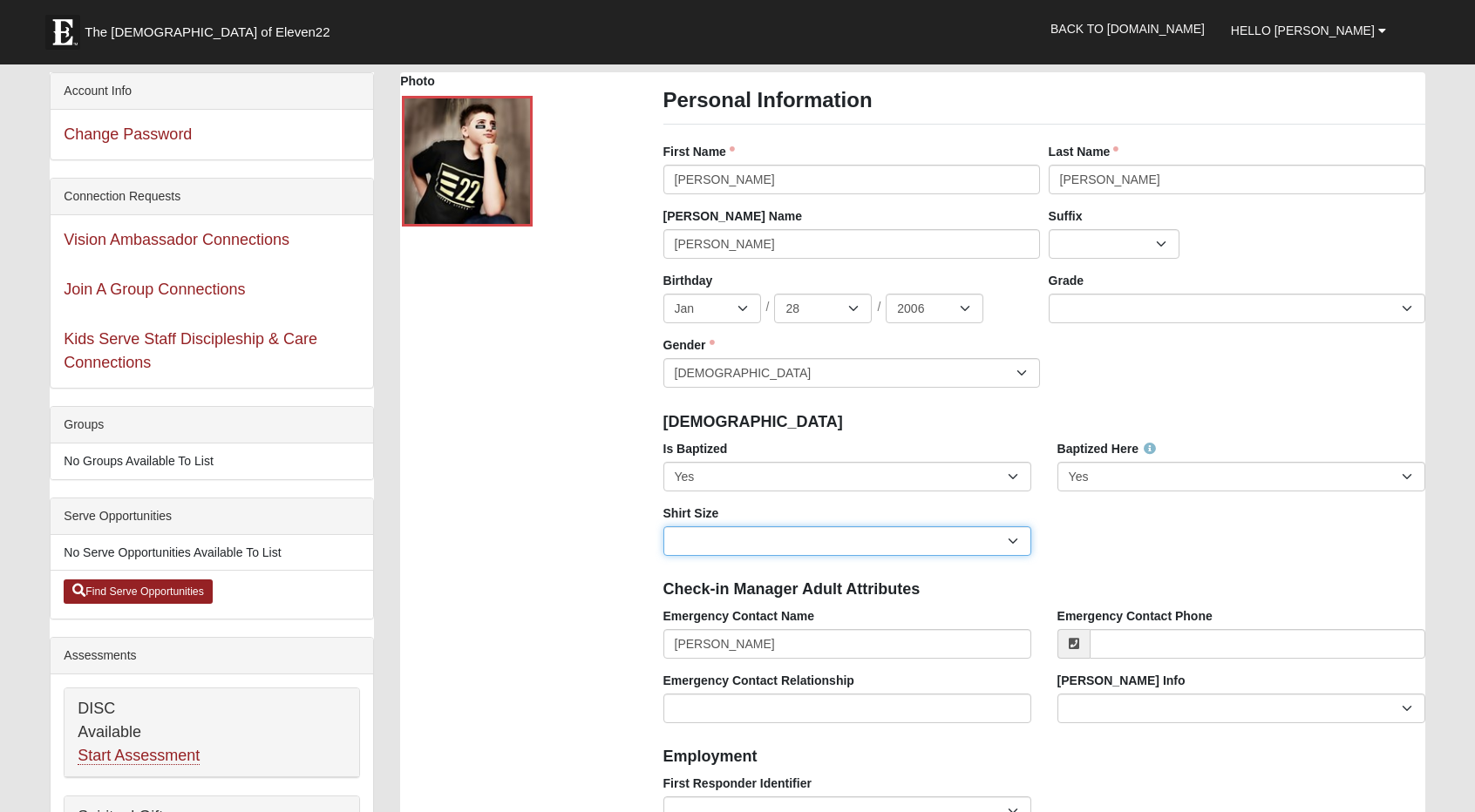
click at [890, 539] on select "Adult Small Adult Medium Adult Large Adult XL Adult XXL Adult 3XL Adult 4XL You…" at bounding box center [847, 541] width 368 height 30
select select "Adult XL"
click at [663, 527] on select "Adult Small Adult Medium Adult Large Adult XL Adult XXL Adult 3XL Adult 4XL You…" at bounding box center [847, 541] width 368 height 30
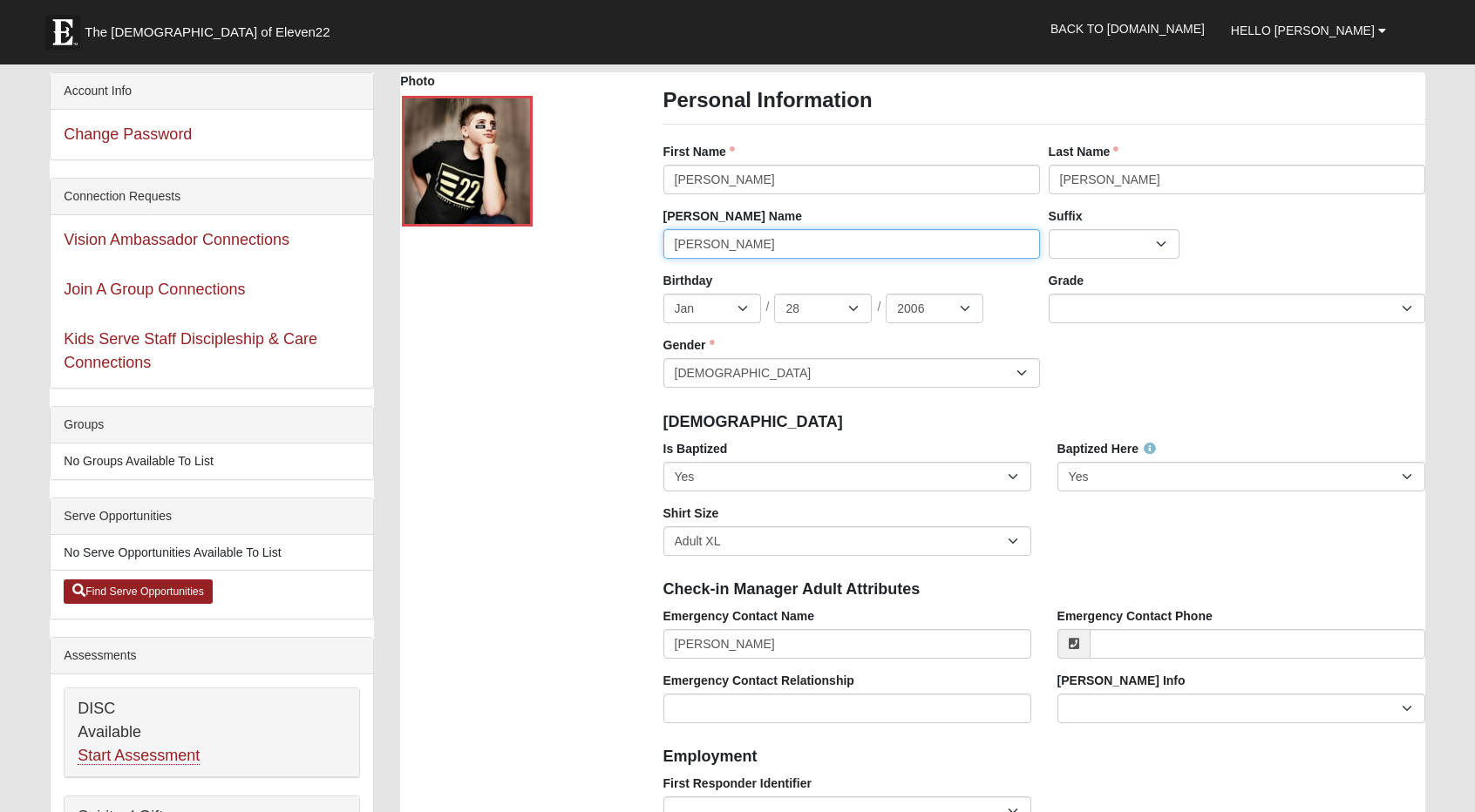
click at [719, 256] on input "Brady" at bounding box center [852, 243] width 377 height 30
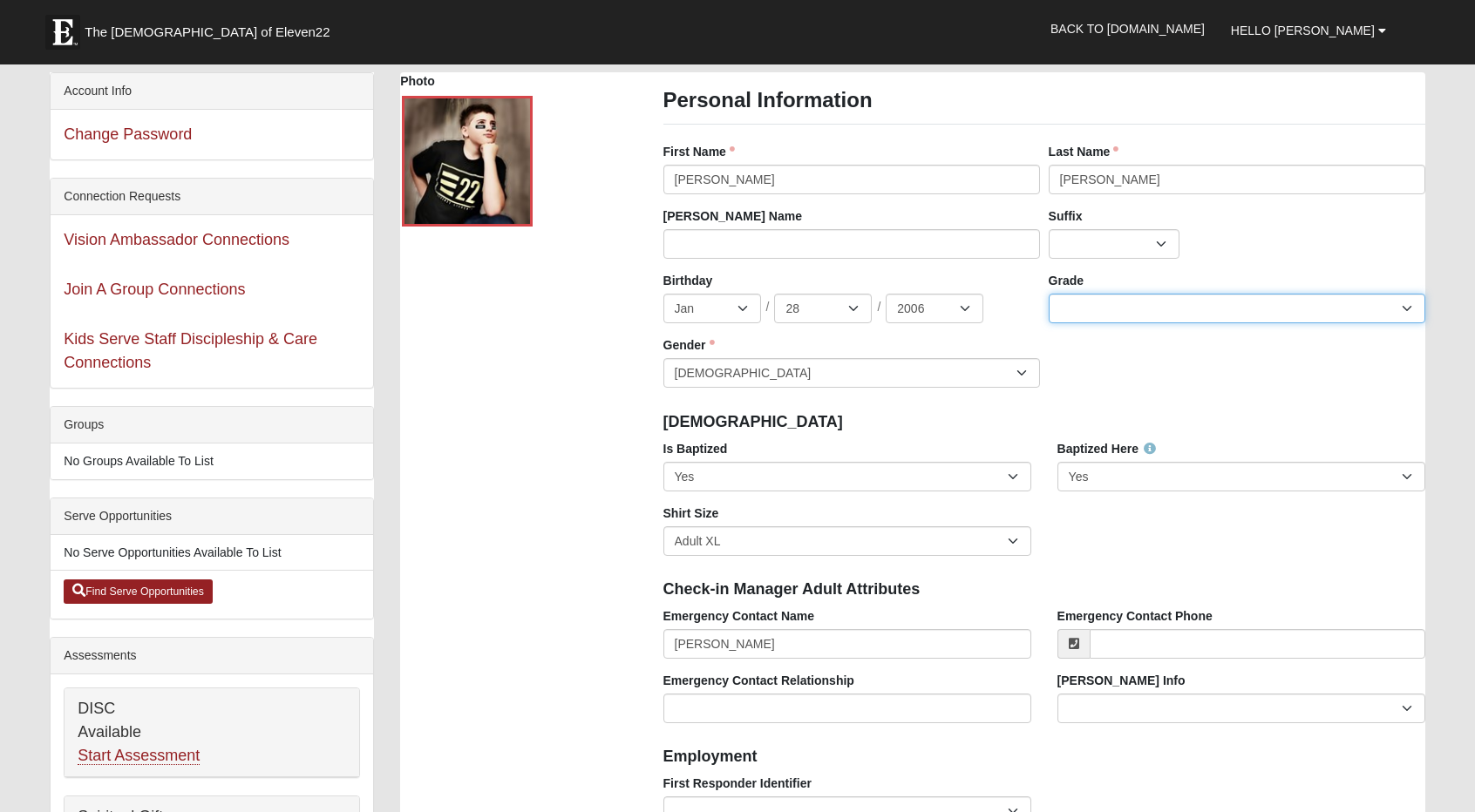
click at [1144, 321] on select "K 1st 2nd 3rd 4th 5th 6th 7th 8th 9th 10th 11th 12th" at bounding box center [1237, 308] width 377 height 30
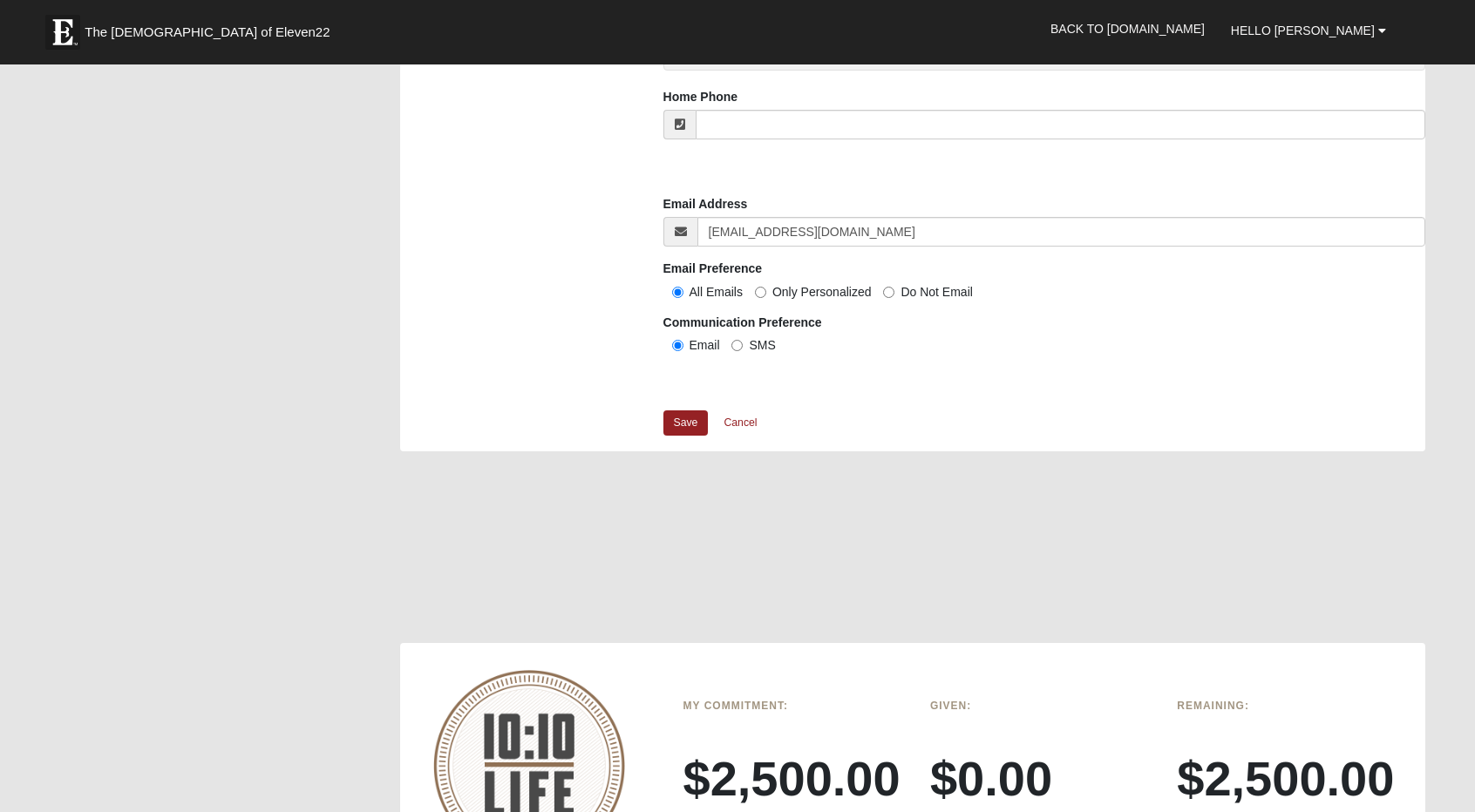
scroll to position [1501, 0]
click at [685, 417] on link "Save" at bounding box center [686, 421] width 46 height 25
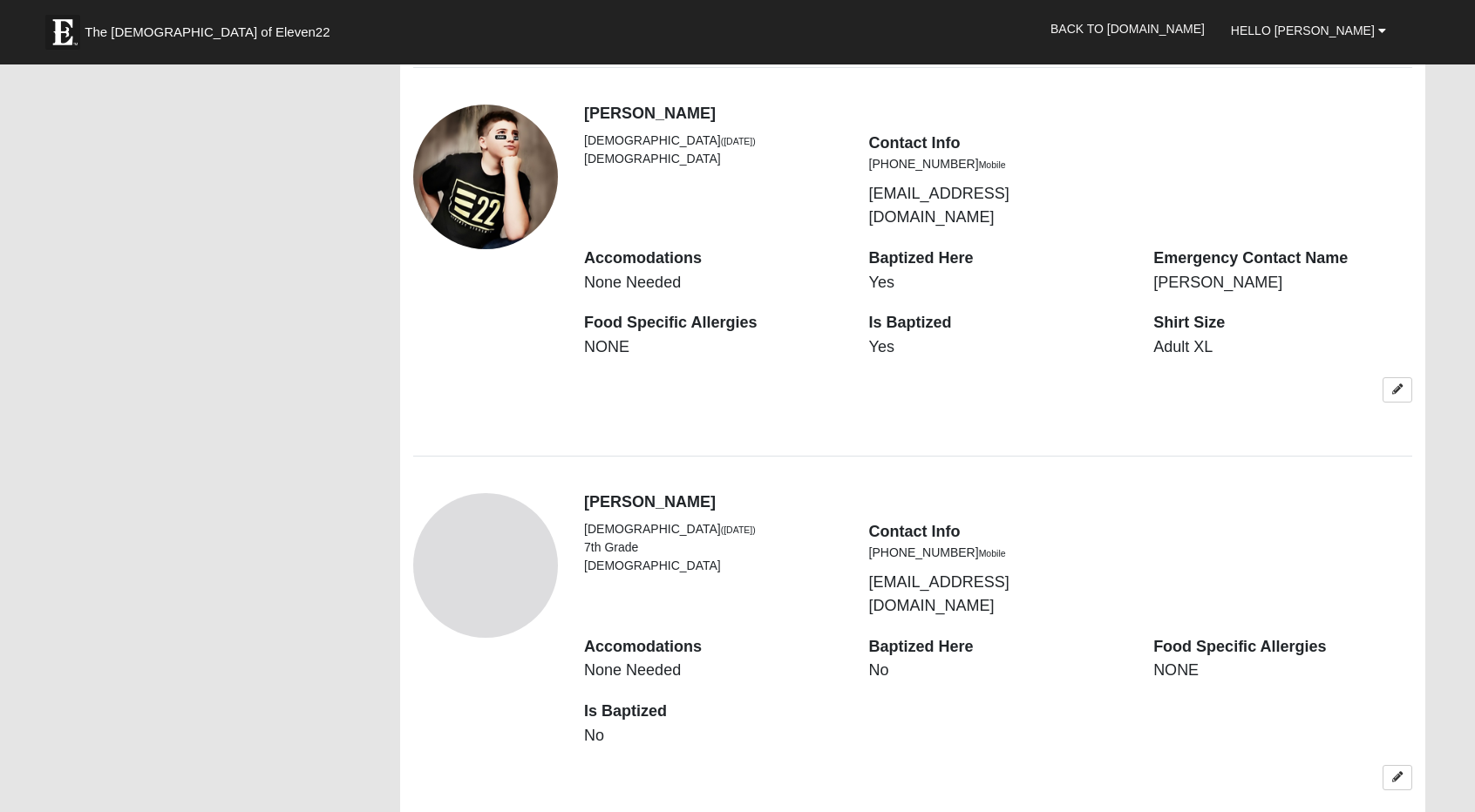
scroll to position [1522, 0]
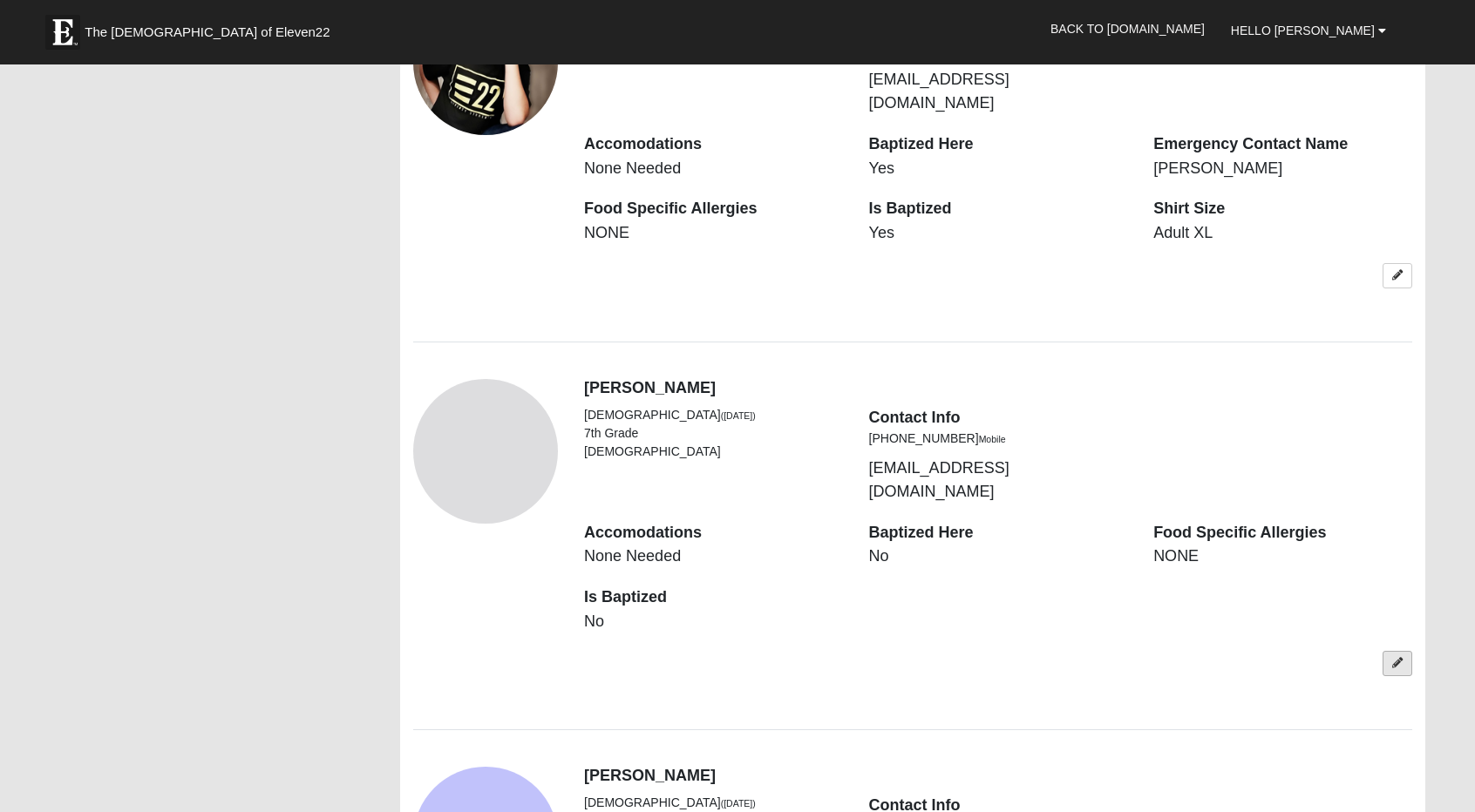
click at [1393, 658] on icon at bounding box center [1398, 663] width 11 height 11
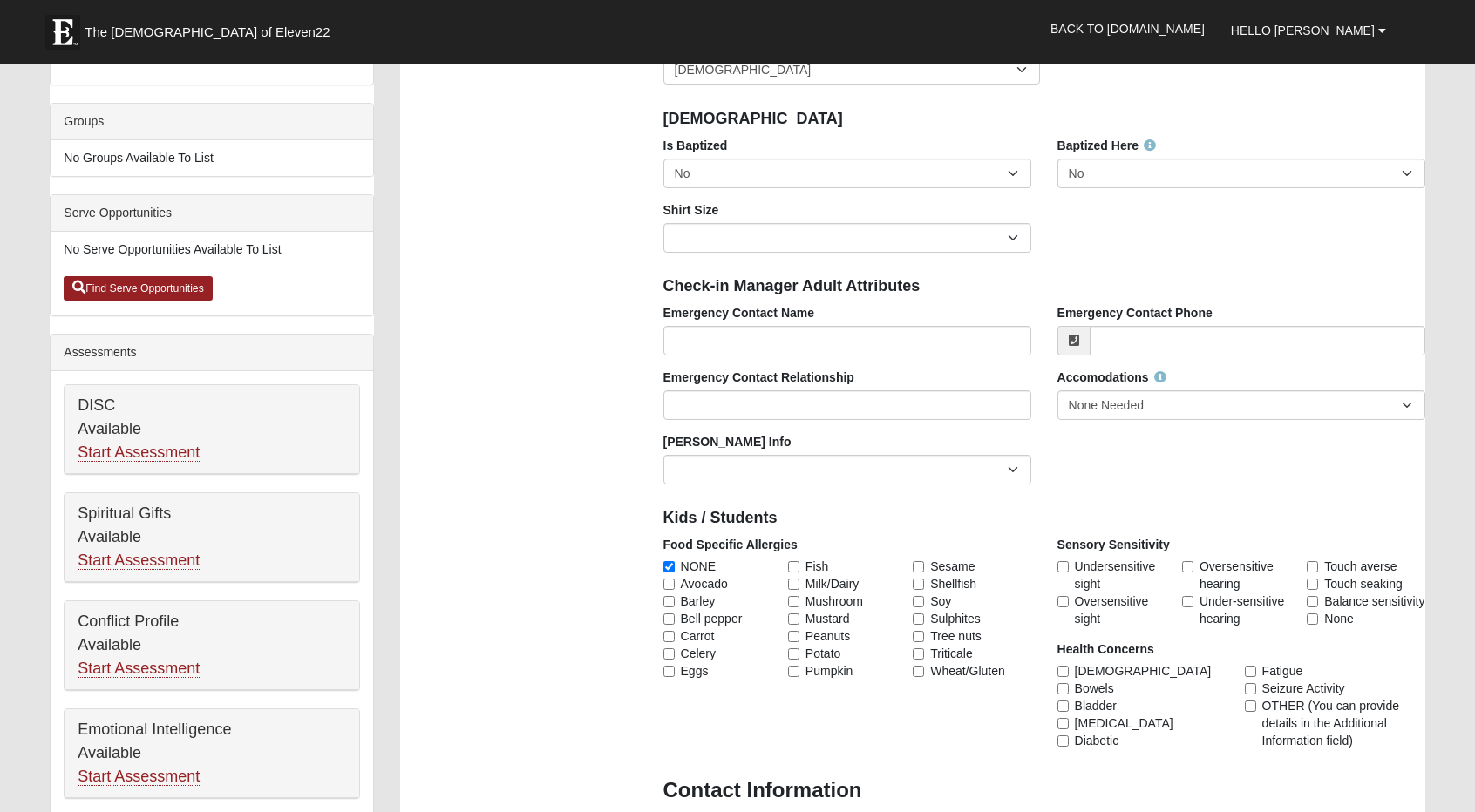
scroll to position [0, 0]
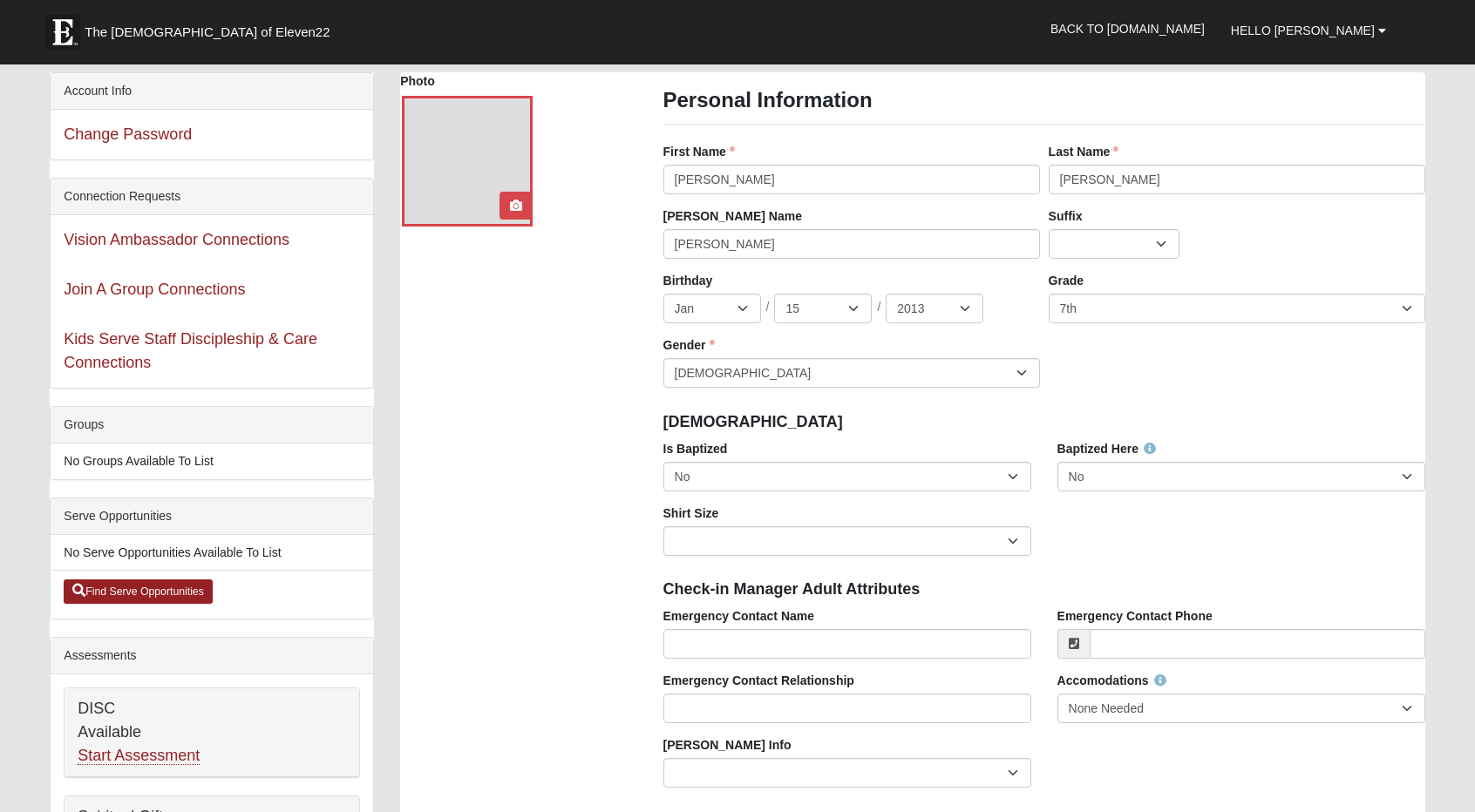
click at [450, 149] on div at bounding box center [468, 162] width 131 height 131
click at [520, 208] on icon at bounding box center [516, 205] width 13 height 13
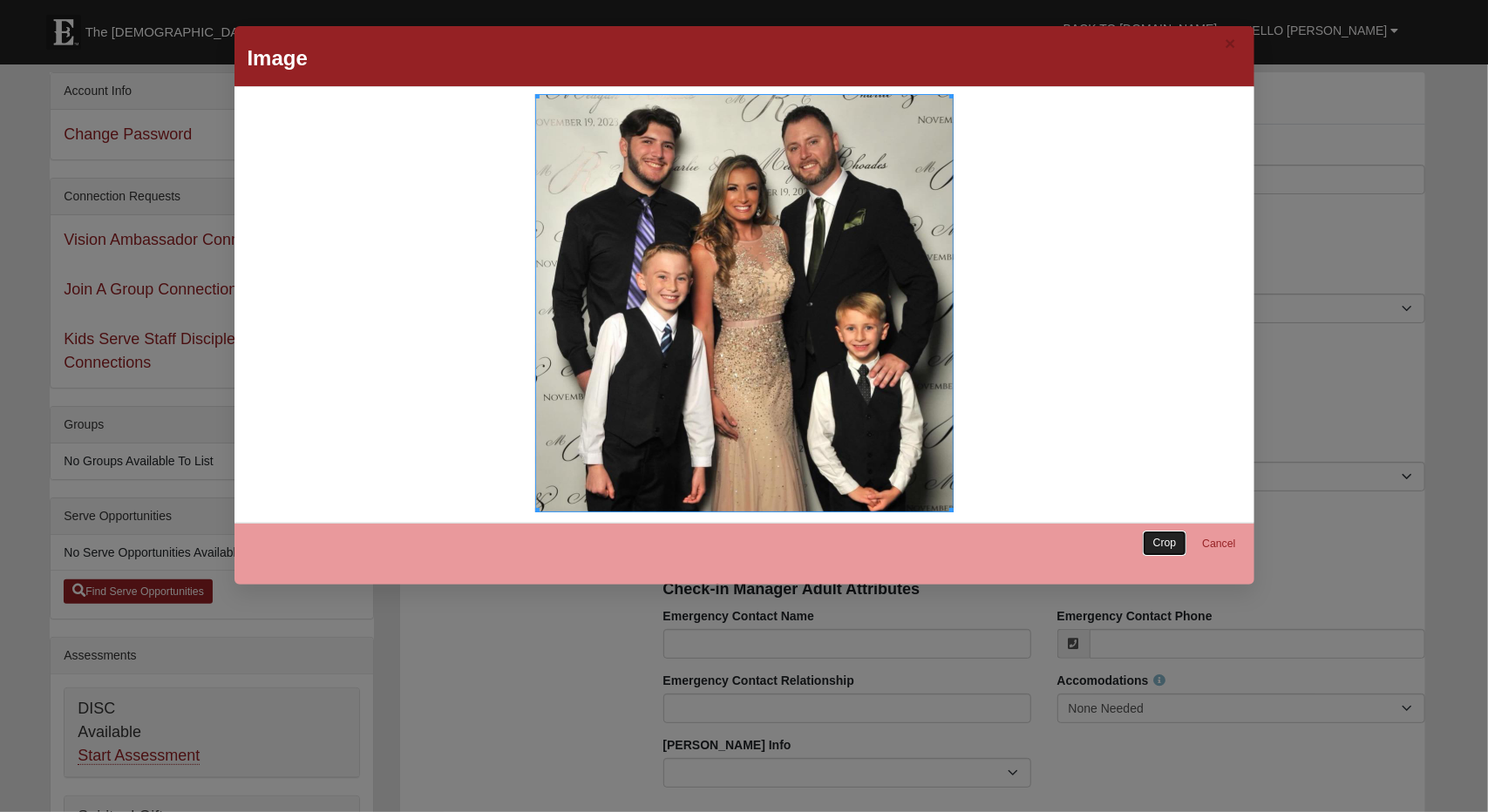
click at [1156, 538] on link "Crop" at bounding box center [1165, 543] width 45 height 25
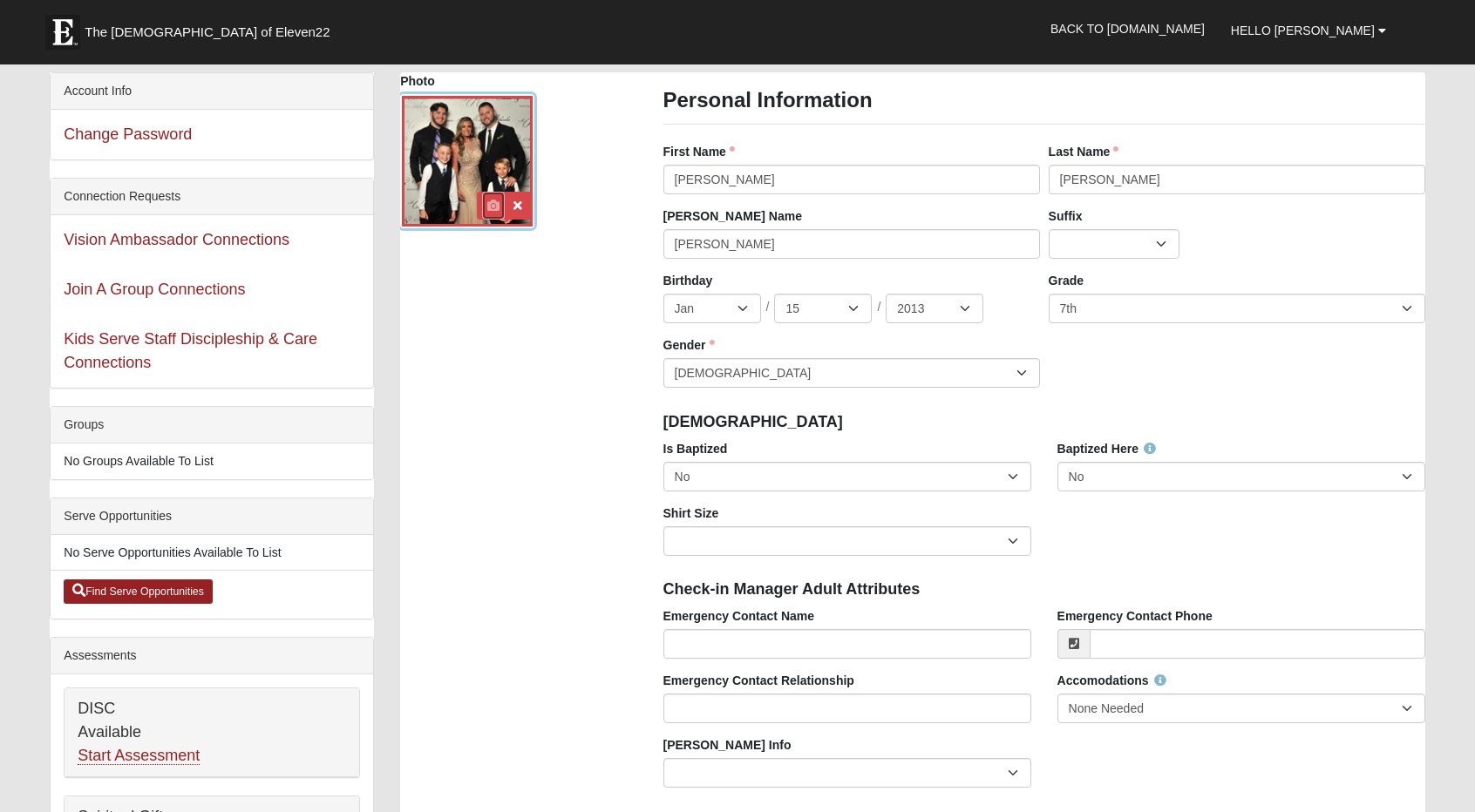
click at [491, 208] on icon at bounding box center [494, 205] width 13 height 13
click at [493, 202] on icon at bounding box center [494, 205] width 13 height 13
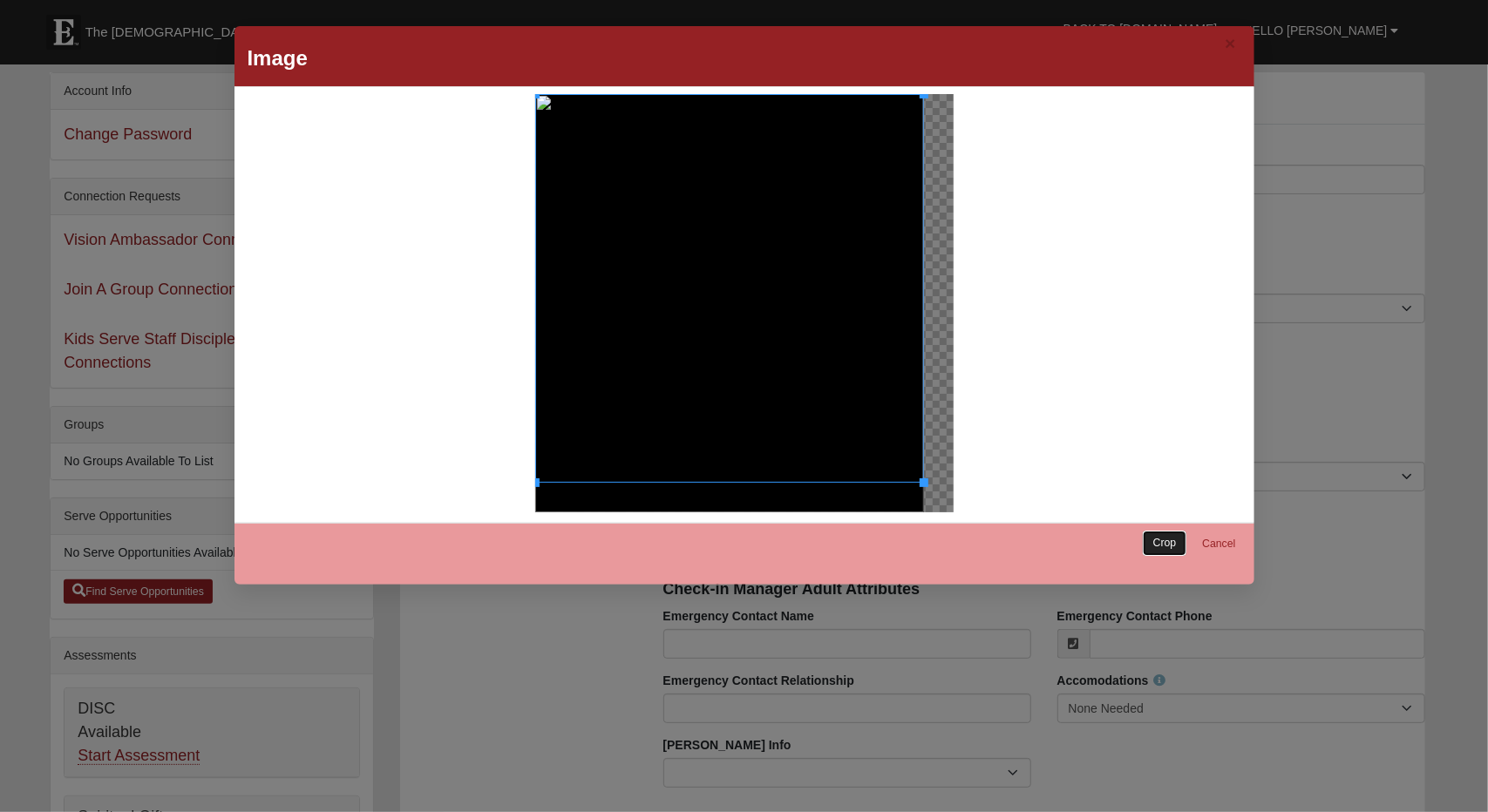
click at [1163, 544] on link "Crop" at bounding box center [1165, 543] width 45 height 25
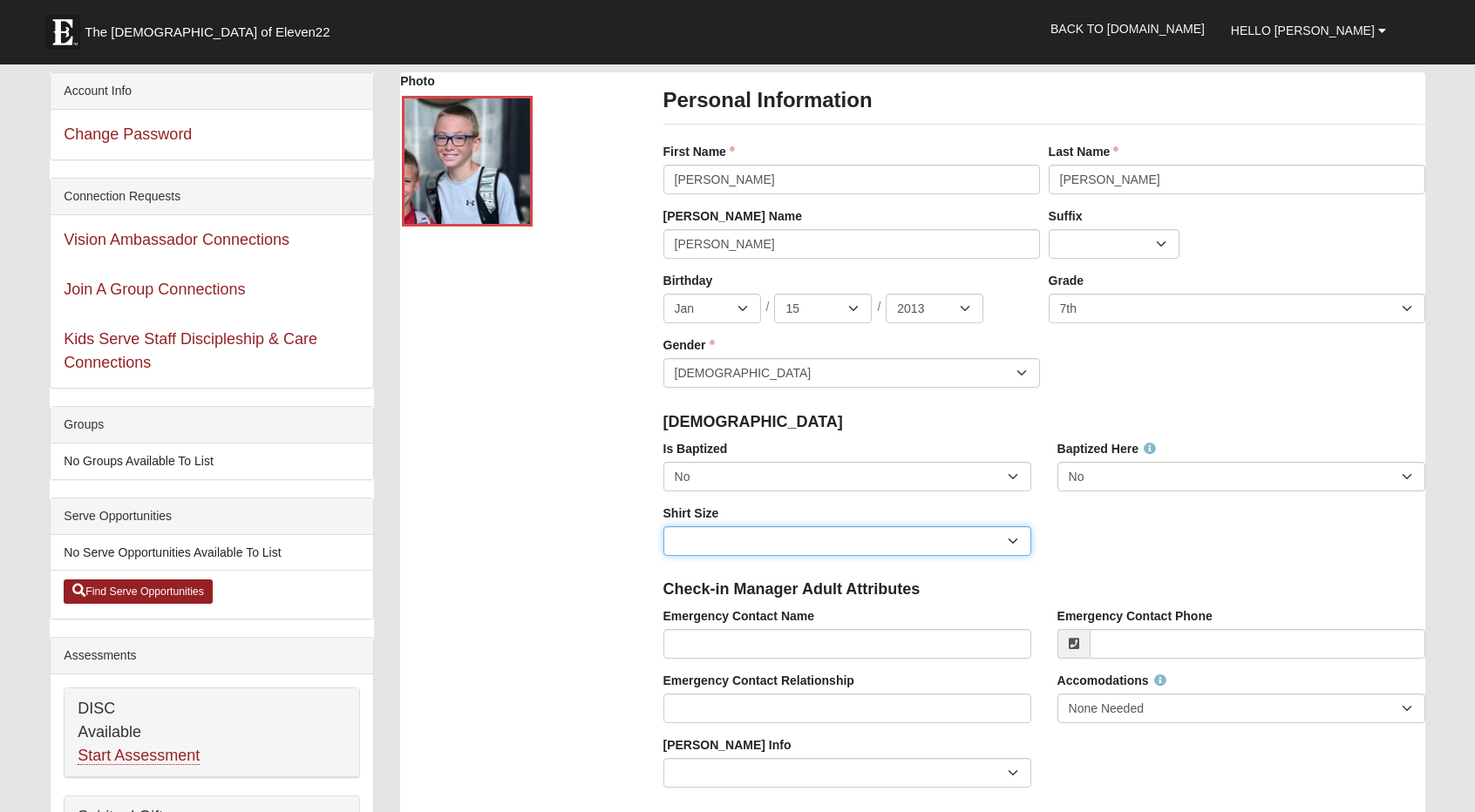
click at [847, 542] on select "Adult Small Adult Medium Adult Large Adult XL Adult XXL Adult 3XL Adult 4XL You…" at bounding box center [847, 541] width 368 height 30
select select "Youth Large"
click at [663, 527] on select "Adult Small Adult Medium Adult Large Adult XL Adult XXL Adult 3XL Adult 4XL You…" at bounding box center [847, 541] width 368 height 30
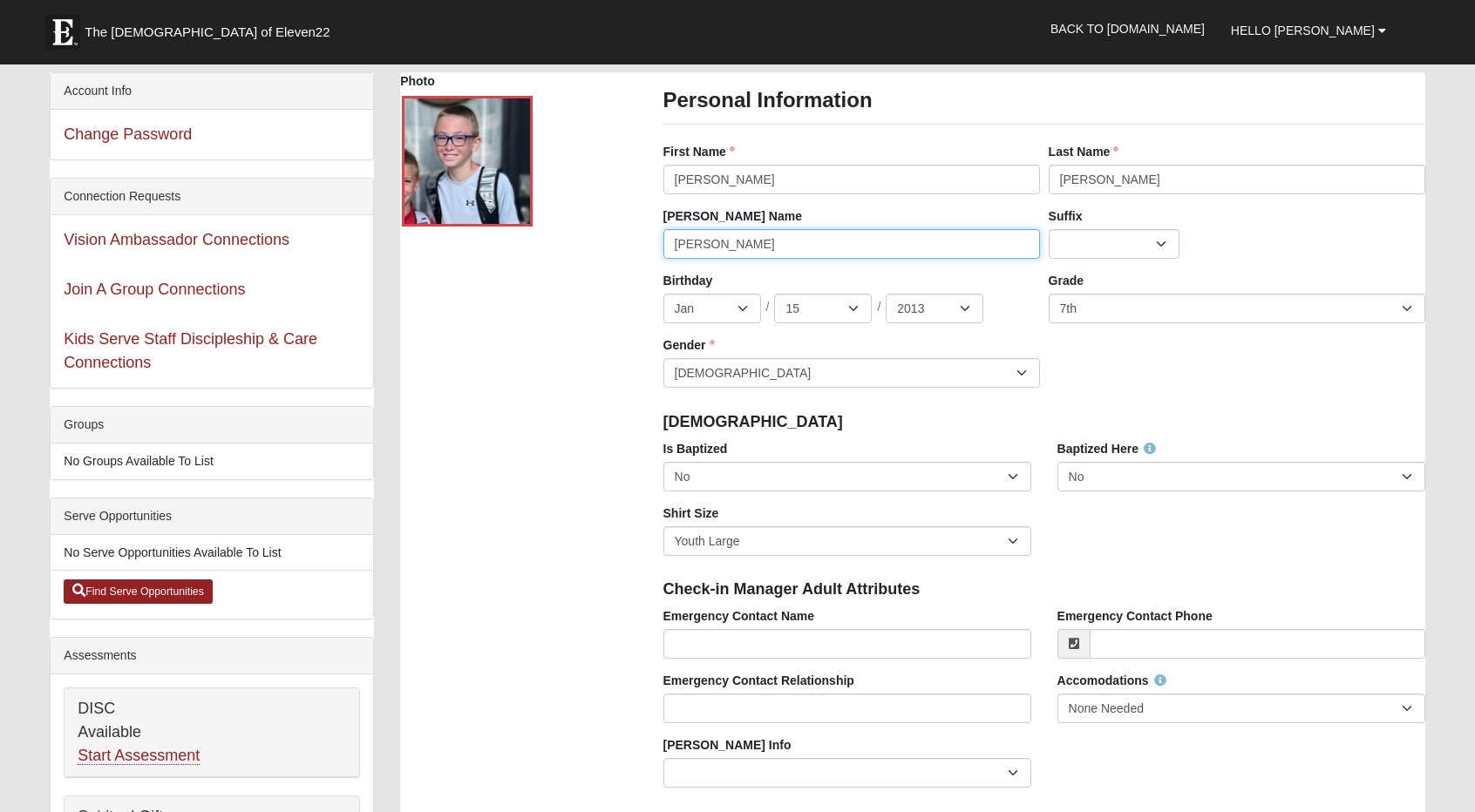
click at [740, 243] on input "Ian" at bounding box center [852, 243] width 377 height 30
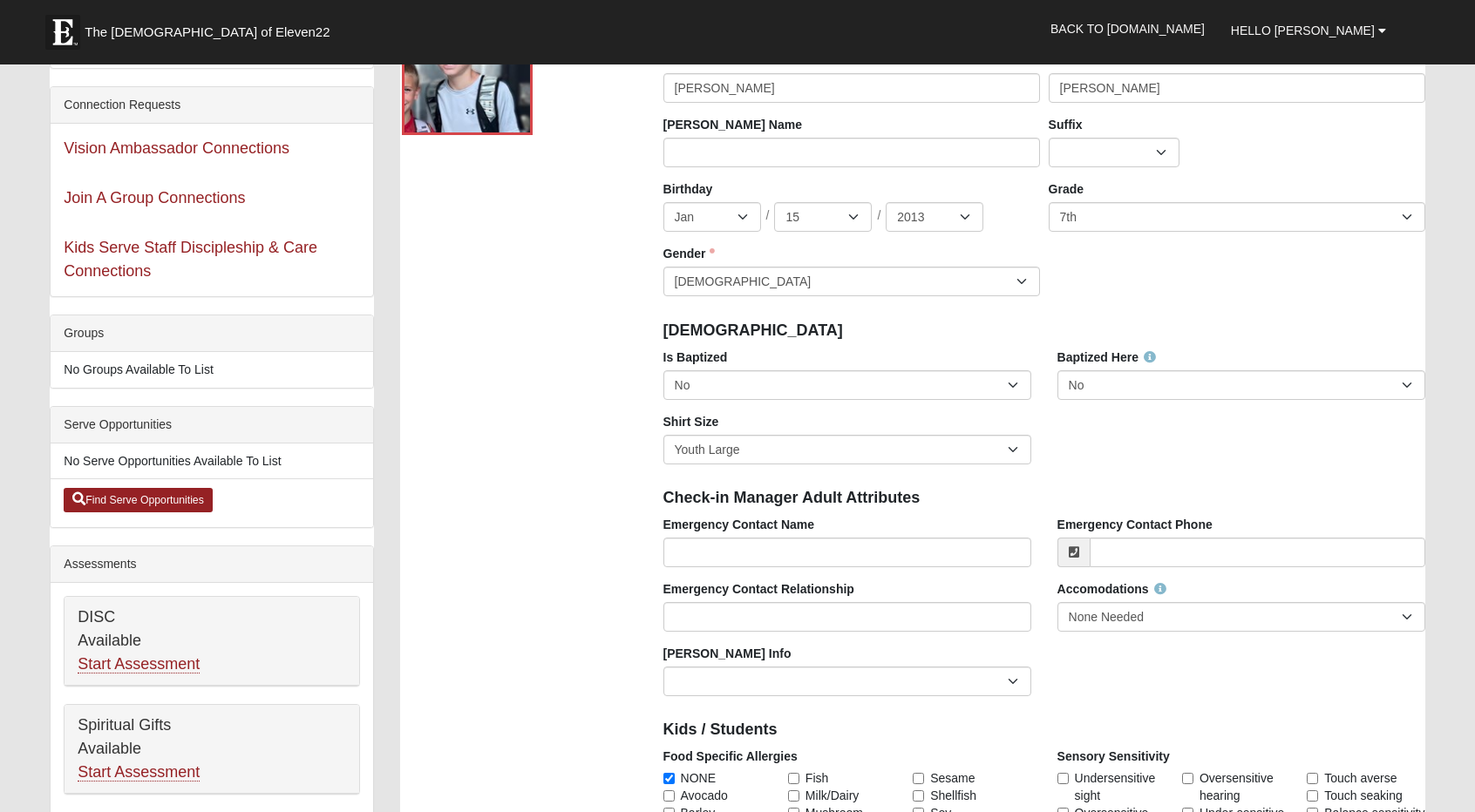
scroll to position [96, 0]
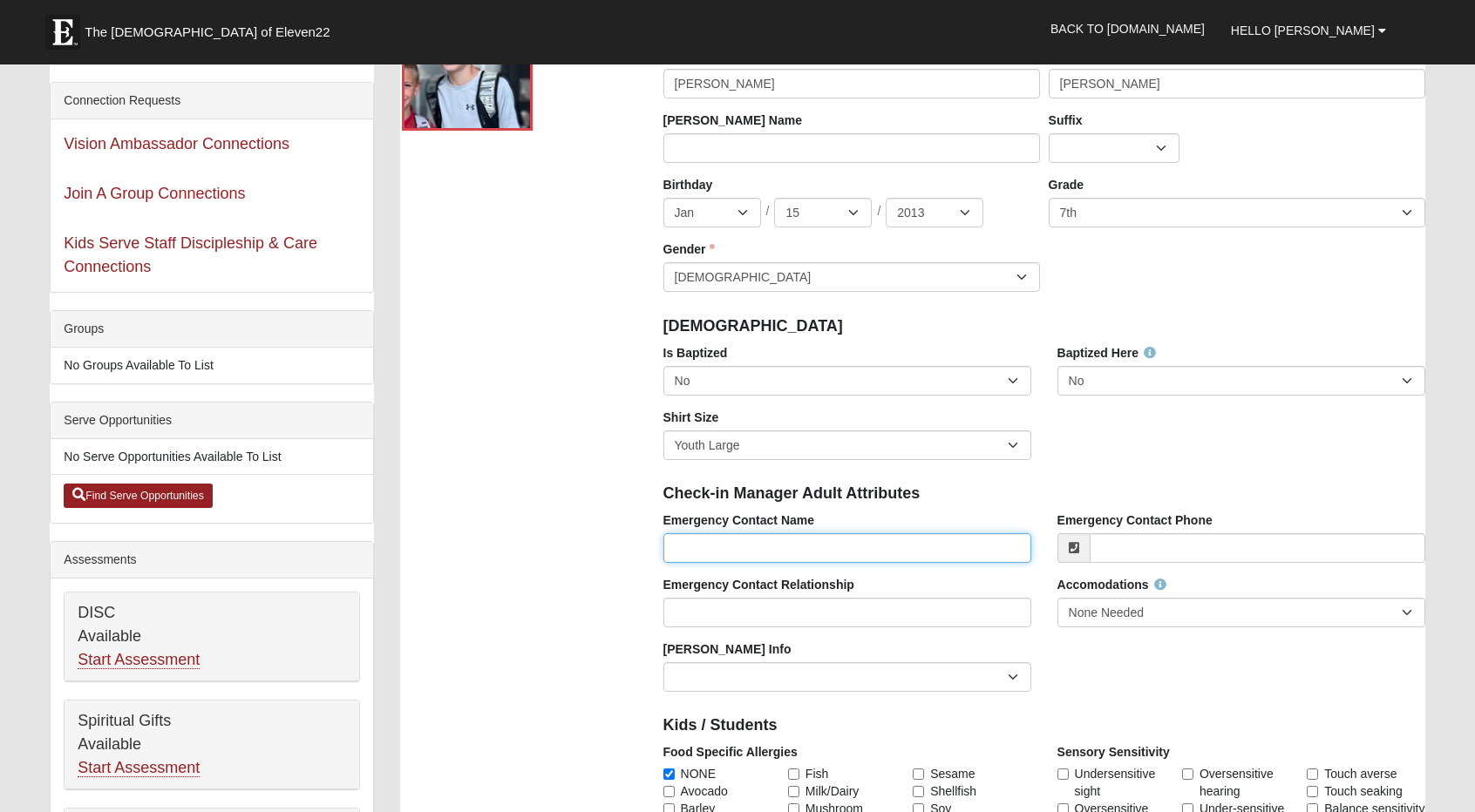
click at [738, 546] on input "Emergency Contact Name" at bounding box center [847, 547] width 368 height 30
type input "Courtney Mallore"
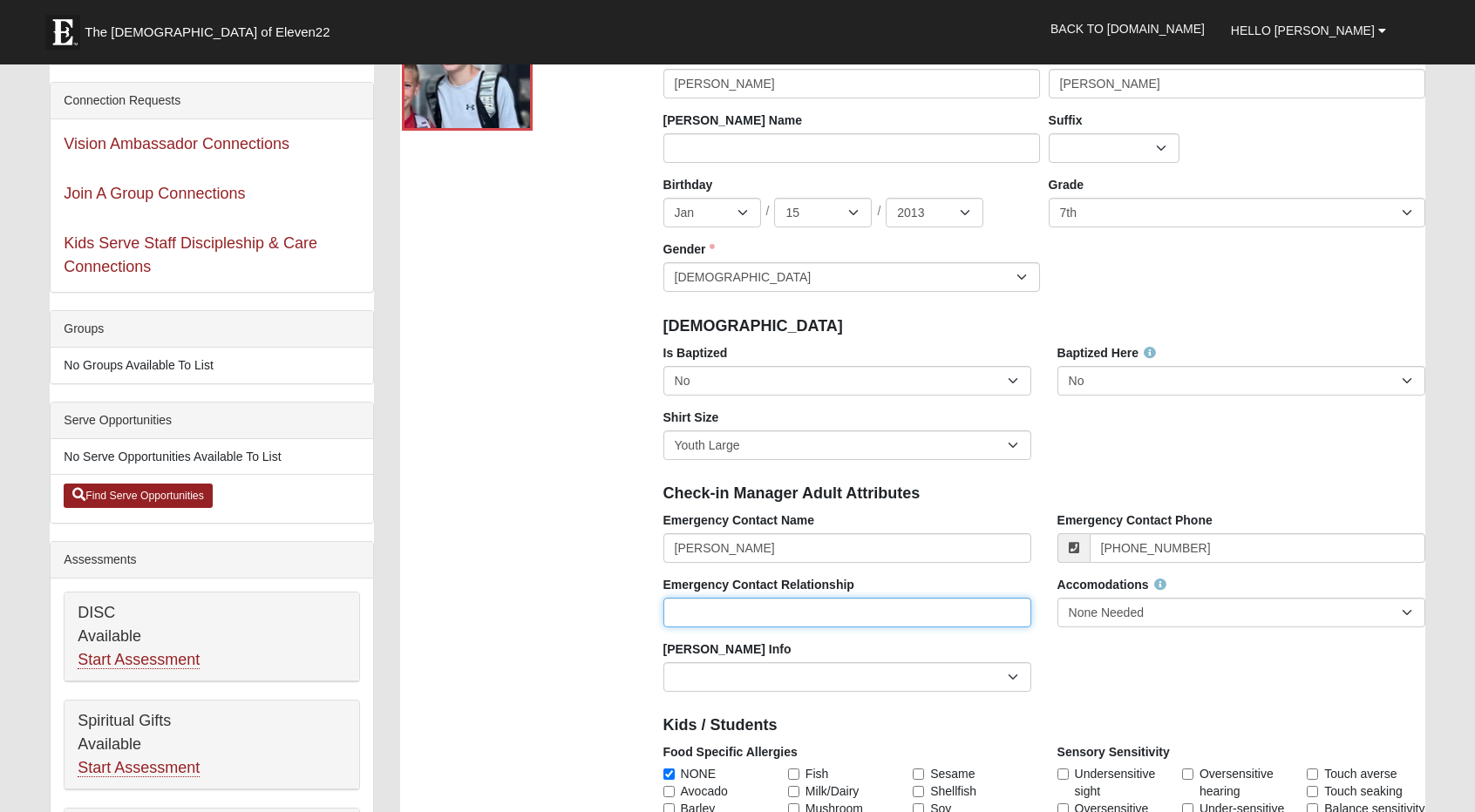
type input "(904) 789-0625"
type input "StepMom"
click at [1116, 693] on div "Emergency Contact Name Courtney Mallore Emergency Contact Phone (904) 789-0625 …" at bounding box center [1045, 608] width 788 height 194
click at [1105, 615] on select "None Needed Self Contained Special Needs Needs a Buddy Needs an ASL Interpreter…" at bounding box center [1242, 612] width 368 height 30
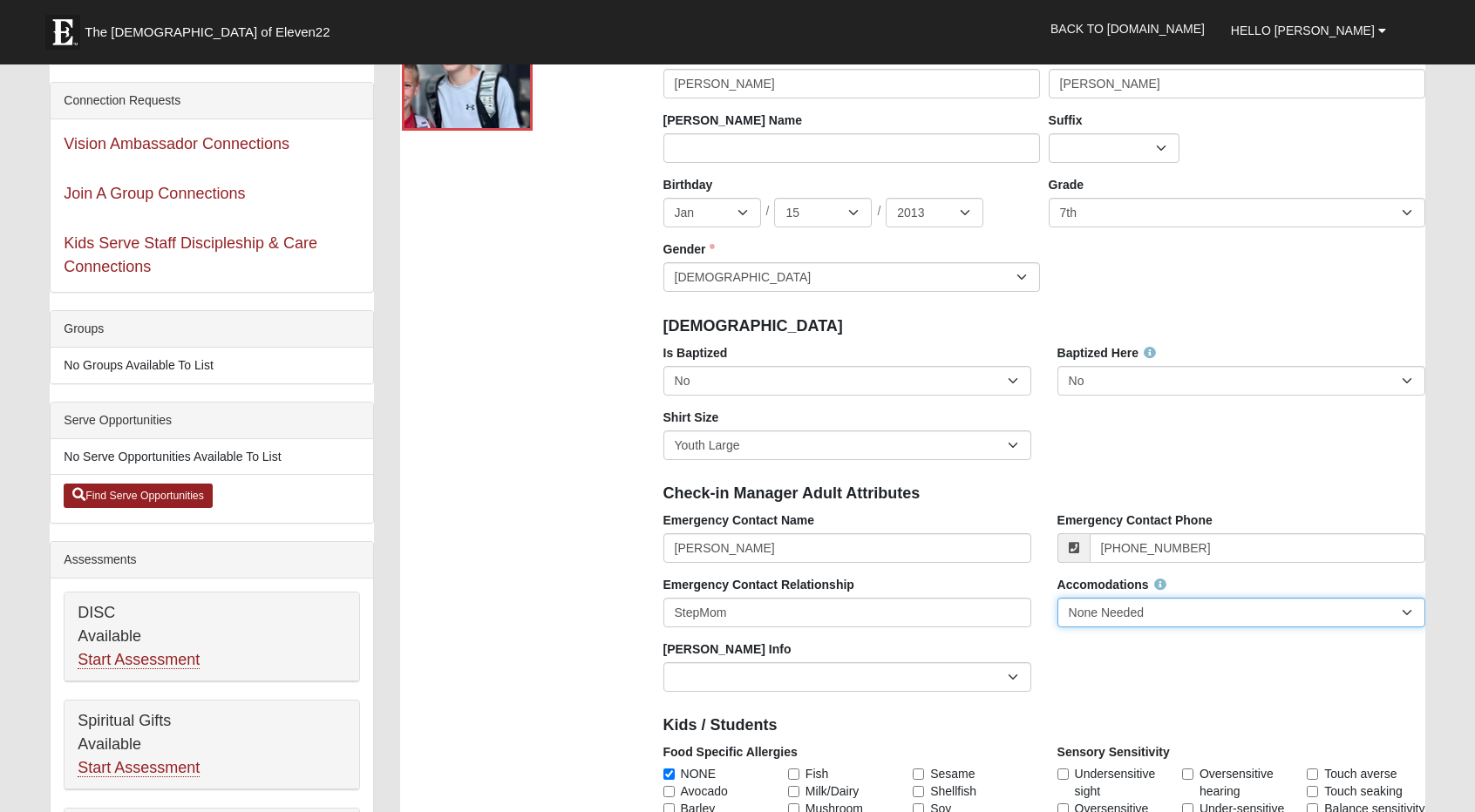
click at [1105, 615] on select "None Needed Self Contained Special Needs Needs a Buddy Needs an ASL Interpreter…" at bounding box center [1242, 612] width 368 height 30
click at [587, 633] on div "Photo Personal Information First Name Ian First Name cannot contain special cha…" at bounding box center [912, 797] width 1051 height 1640
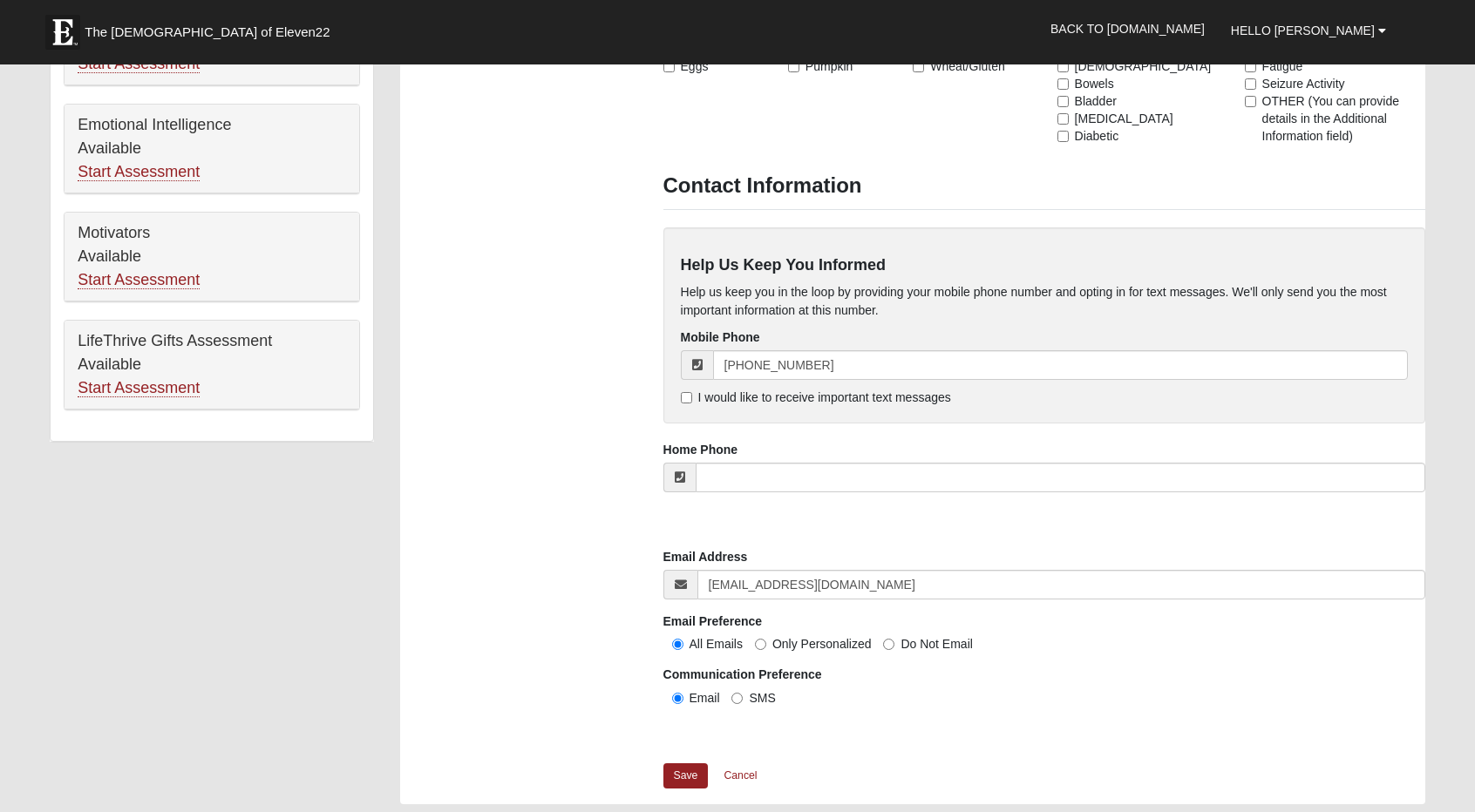
scroll to position [910, 0]
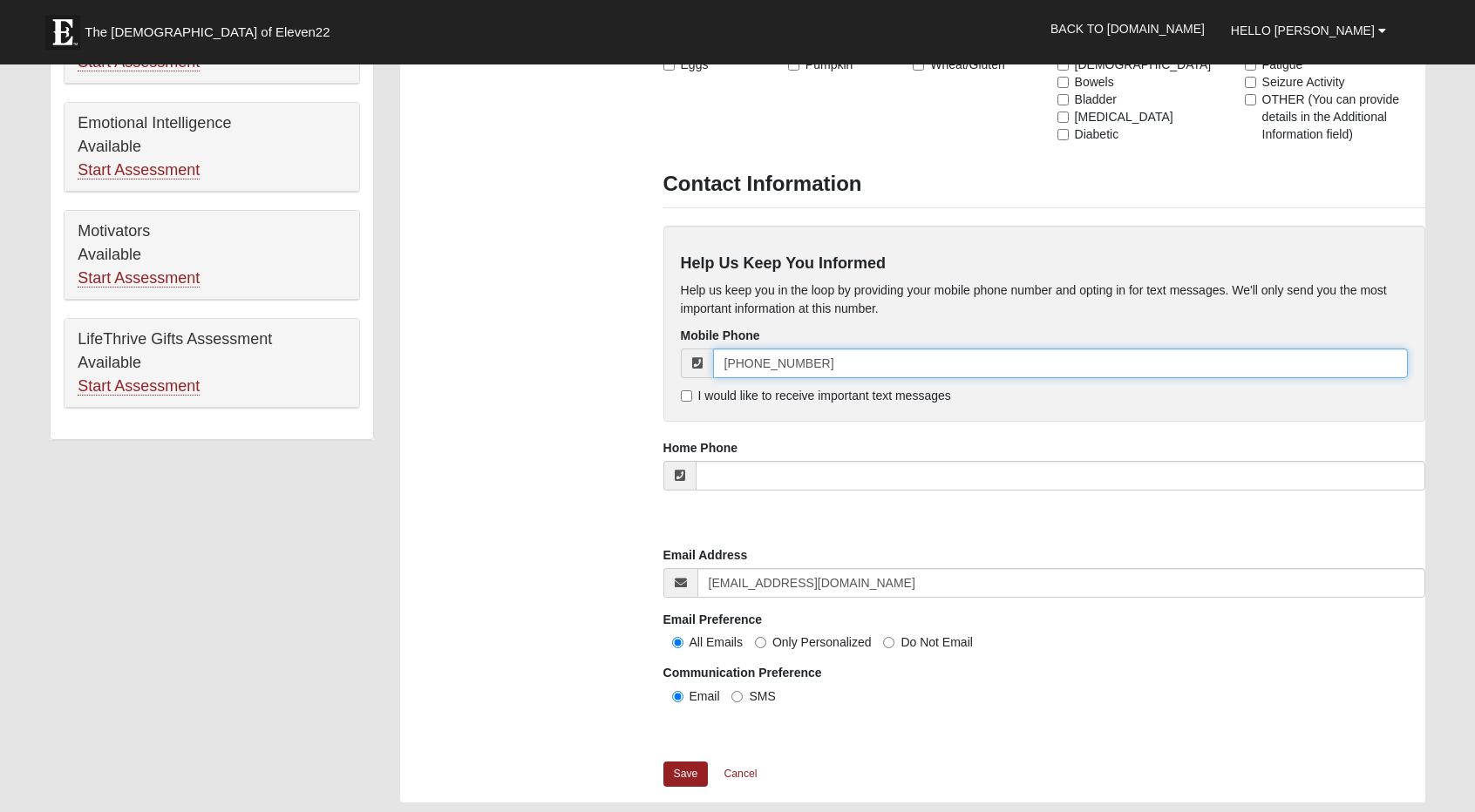
click at [833, 371] on input "(732) 799-0311" at bounding box center [1060, 362] width 695 height 30
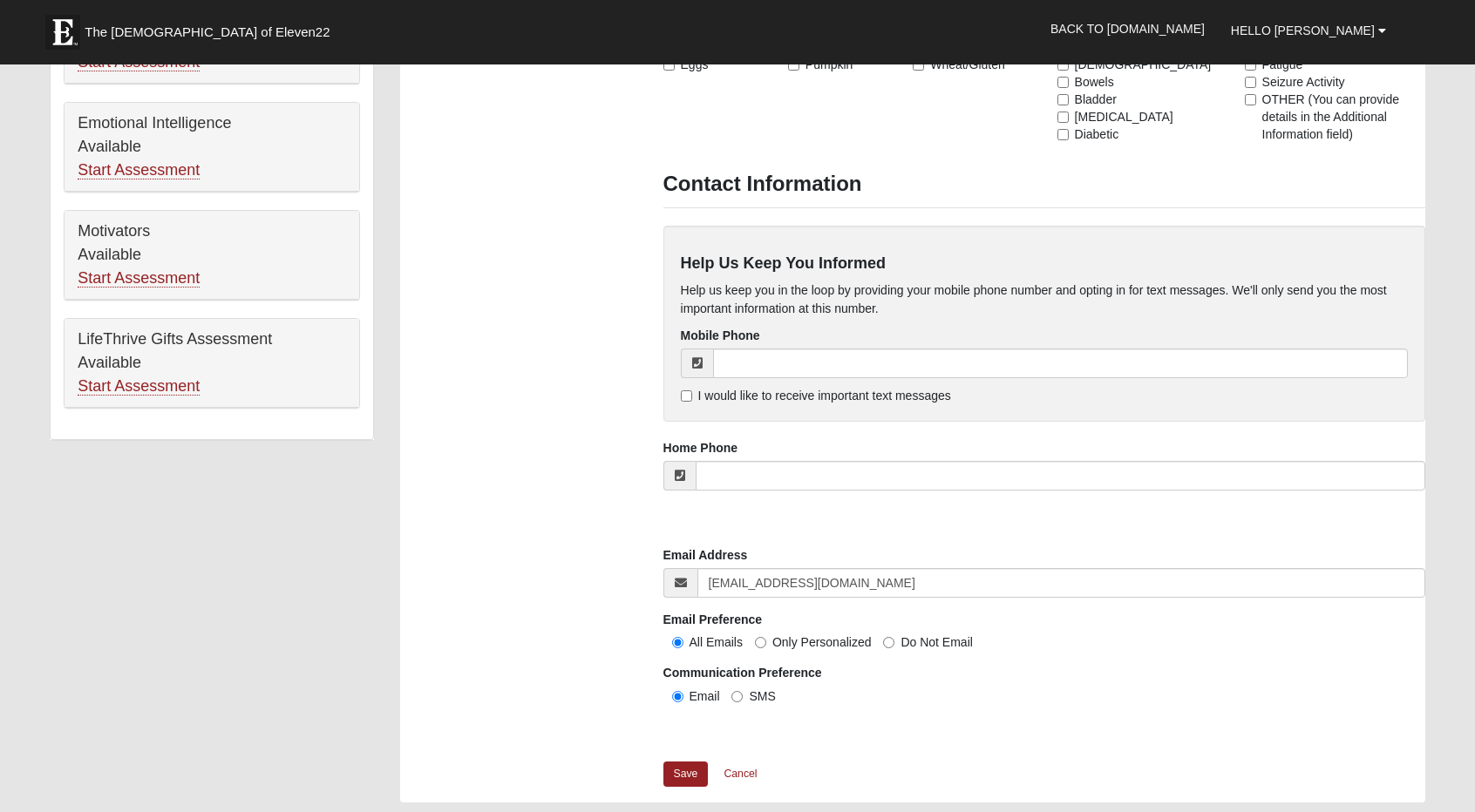
click at [763, 582] on input "cmallore24@gmail.com" at bounding box center [1061, 582] width 728 height 30
type input "mallore512@gmail.com"
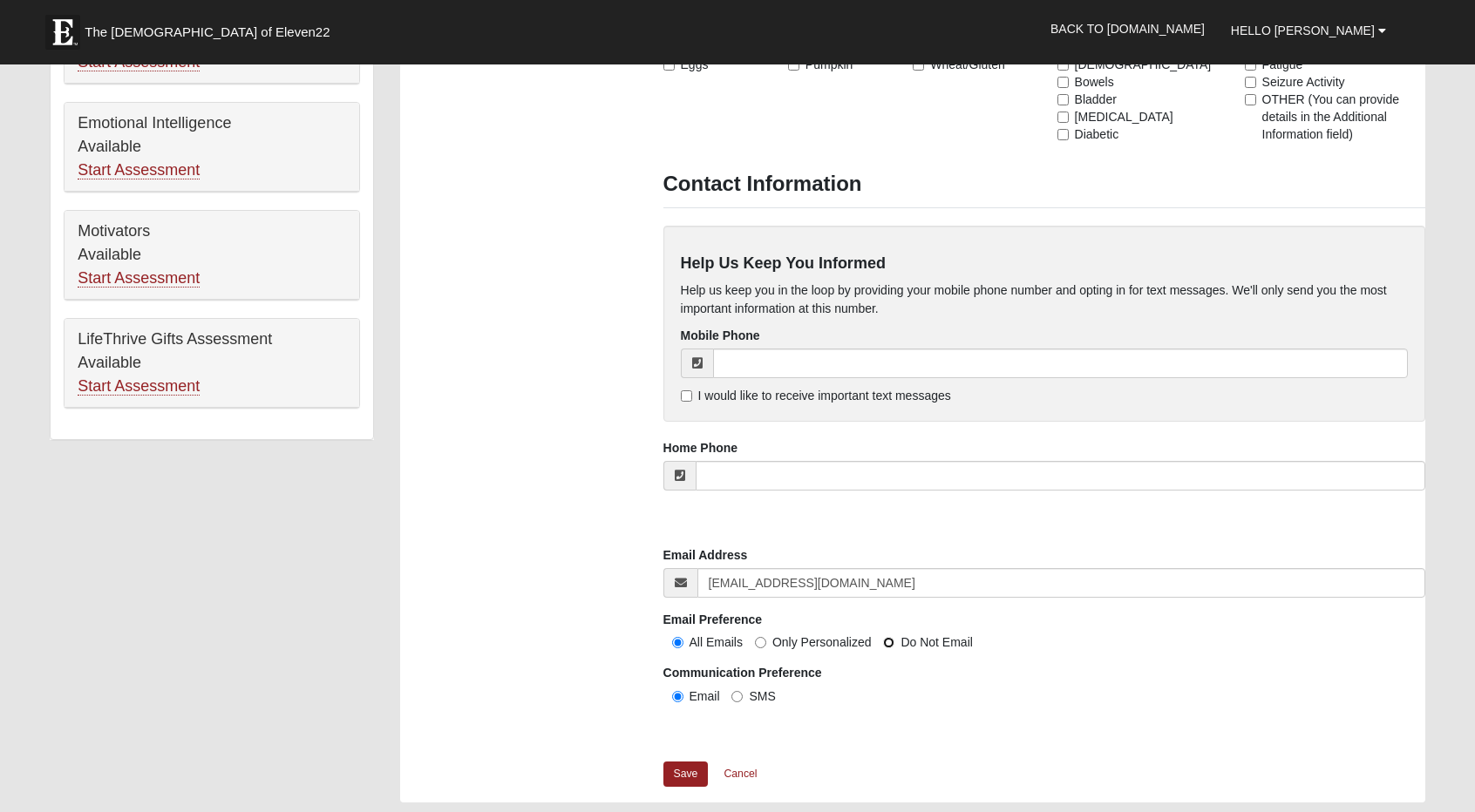
click at [891, 637] on input "Do Not Email" at bounding box center [889, 642] width 12 height 12
radio input "true"
click at [760, 643] on input "Only Personalized" at bounding box center [760, 642] width 12 height 12
radio input "true"
click at [687, 773] on link "Save" at bounding box center [686, 774] width 46 height 25
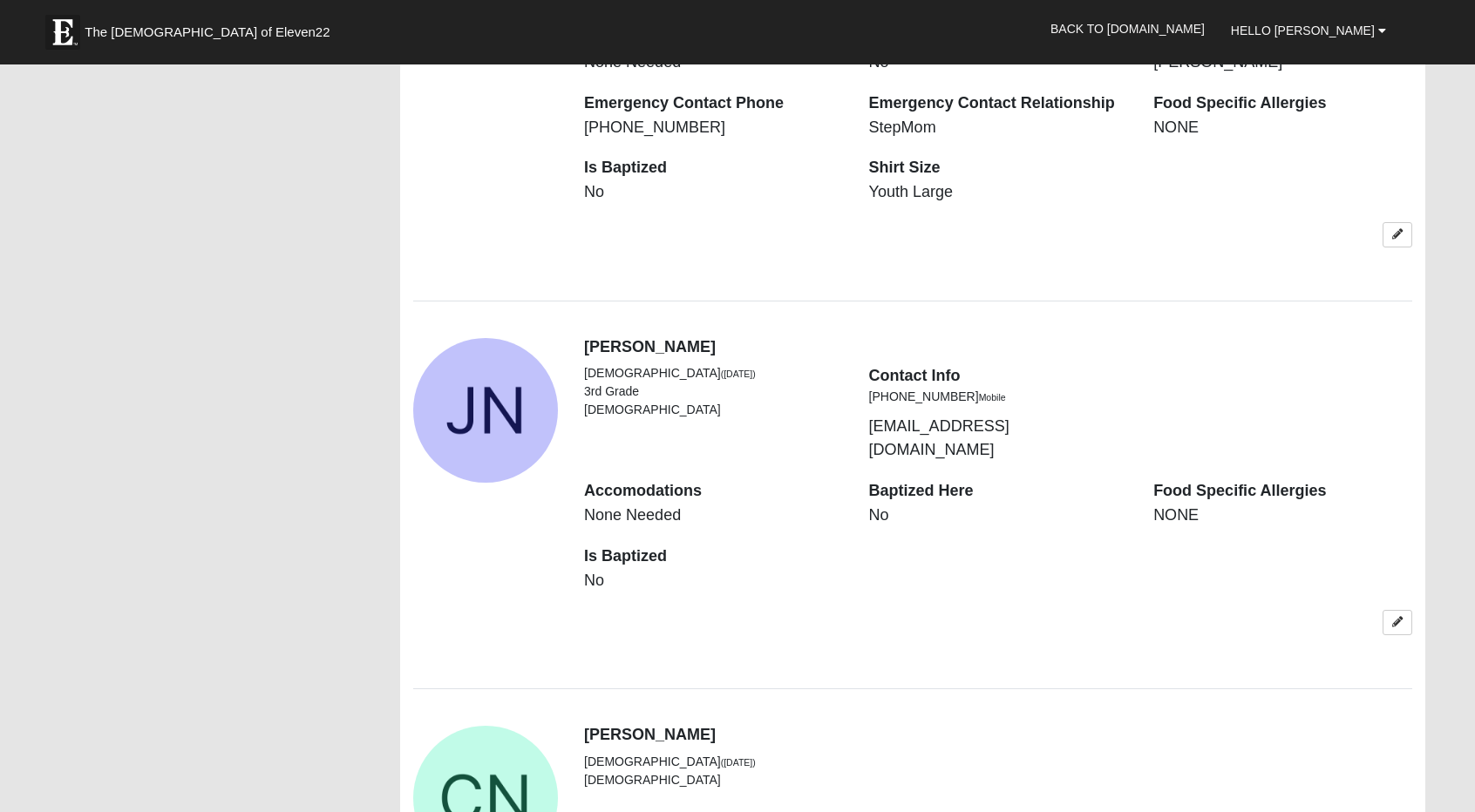
scroll to position [1986, 0]
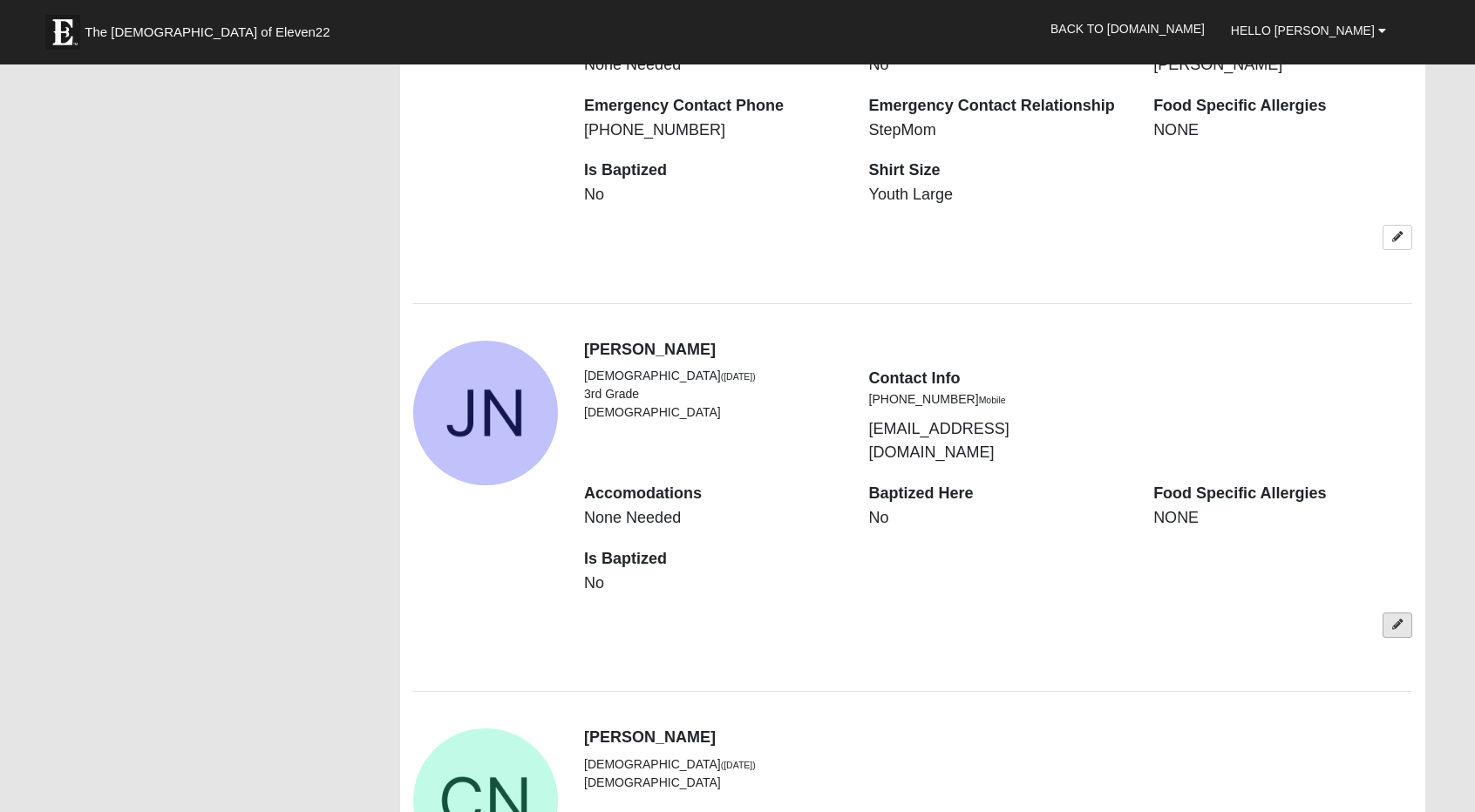
click at [1392, 620] on icon at bounding box center [1398, 625] width 11 height 11
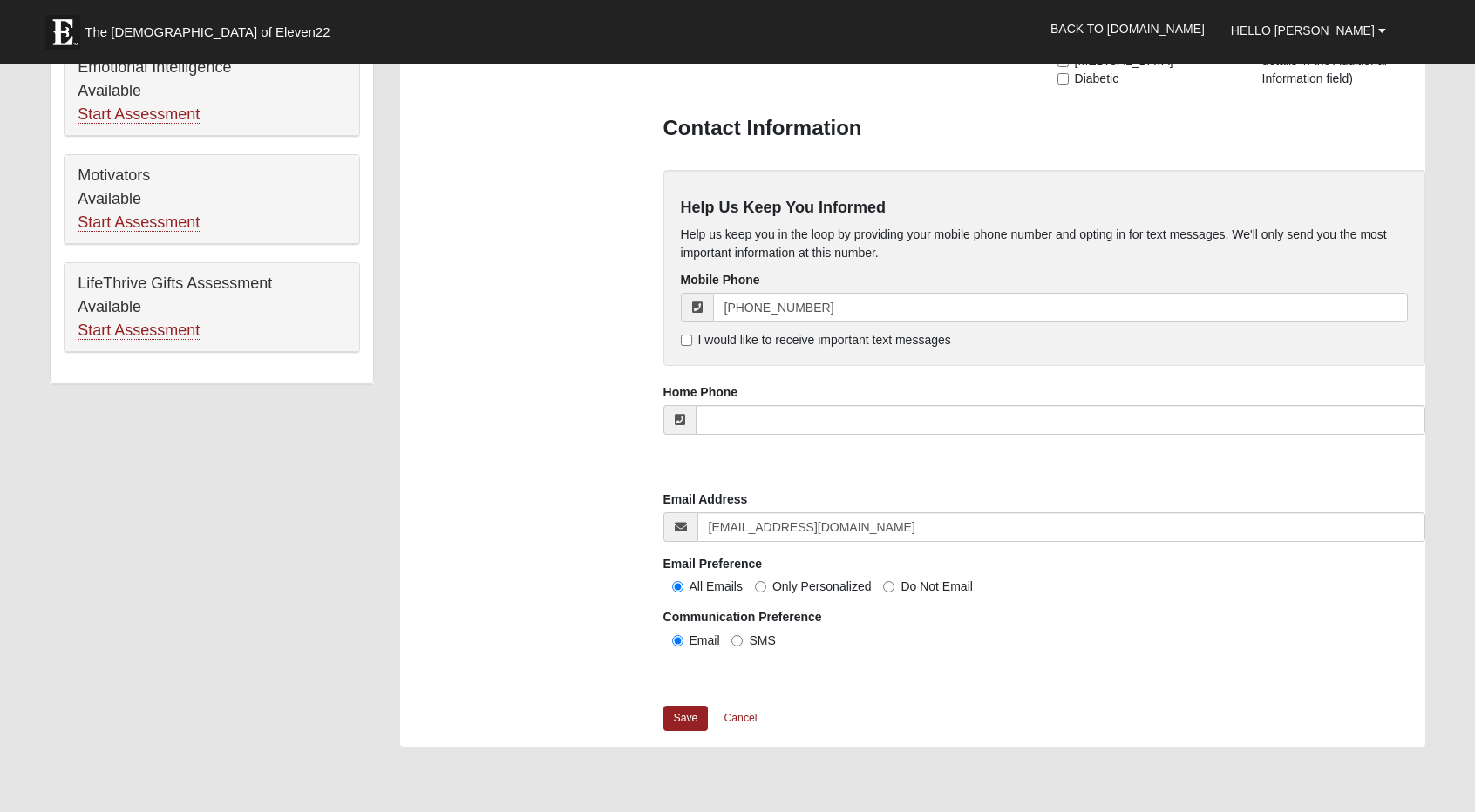
scroll to position [966, 0]
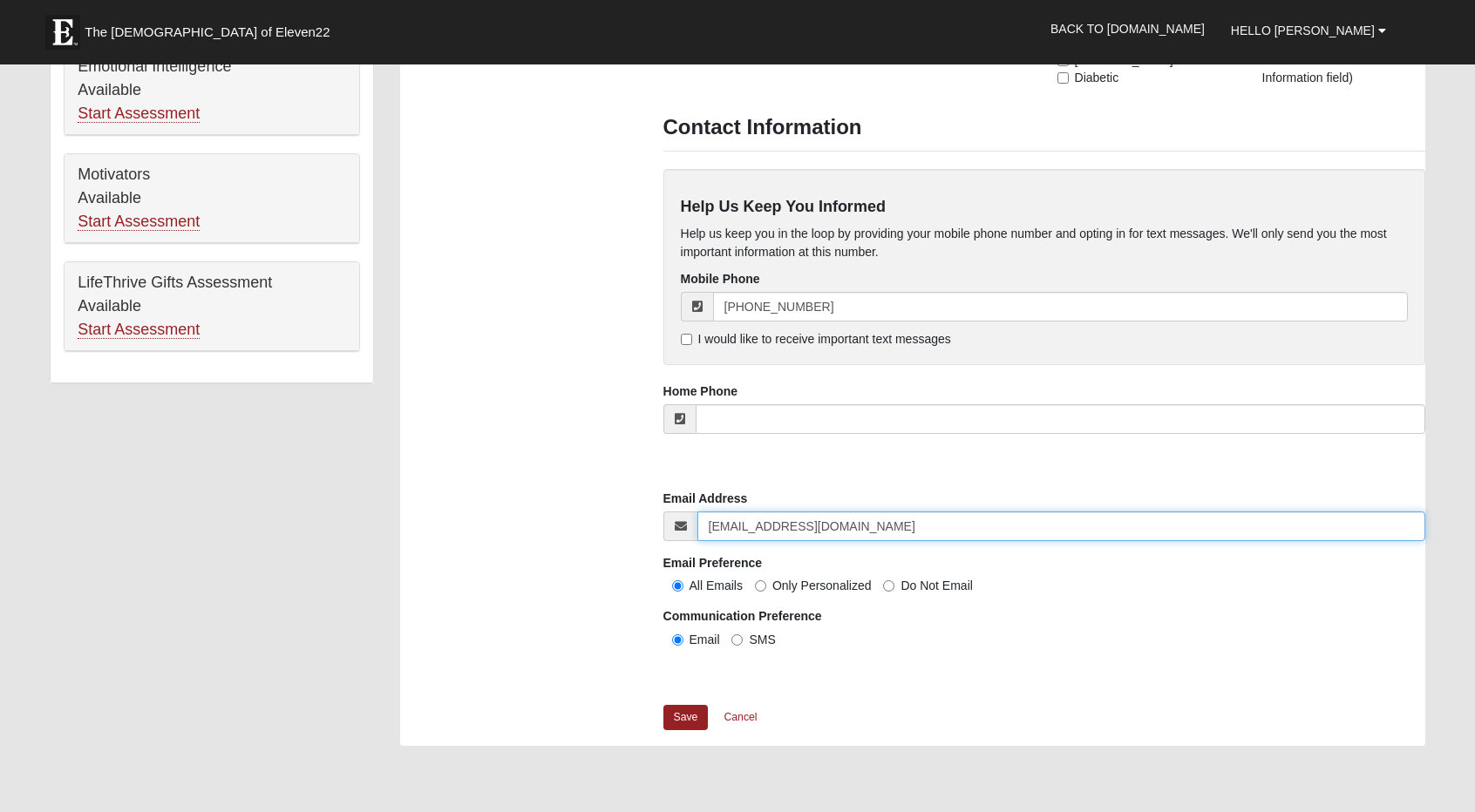
click at [750, 527] on input "cmallore24@gmail.com" at bounding box center [1061, 526] width 728 height 30
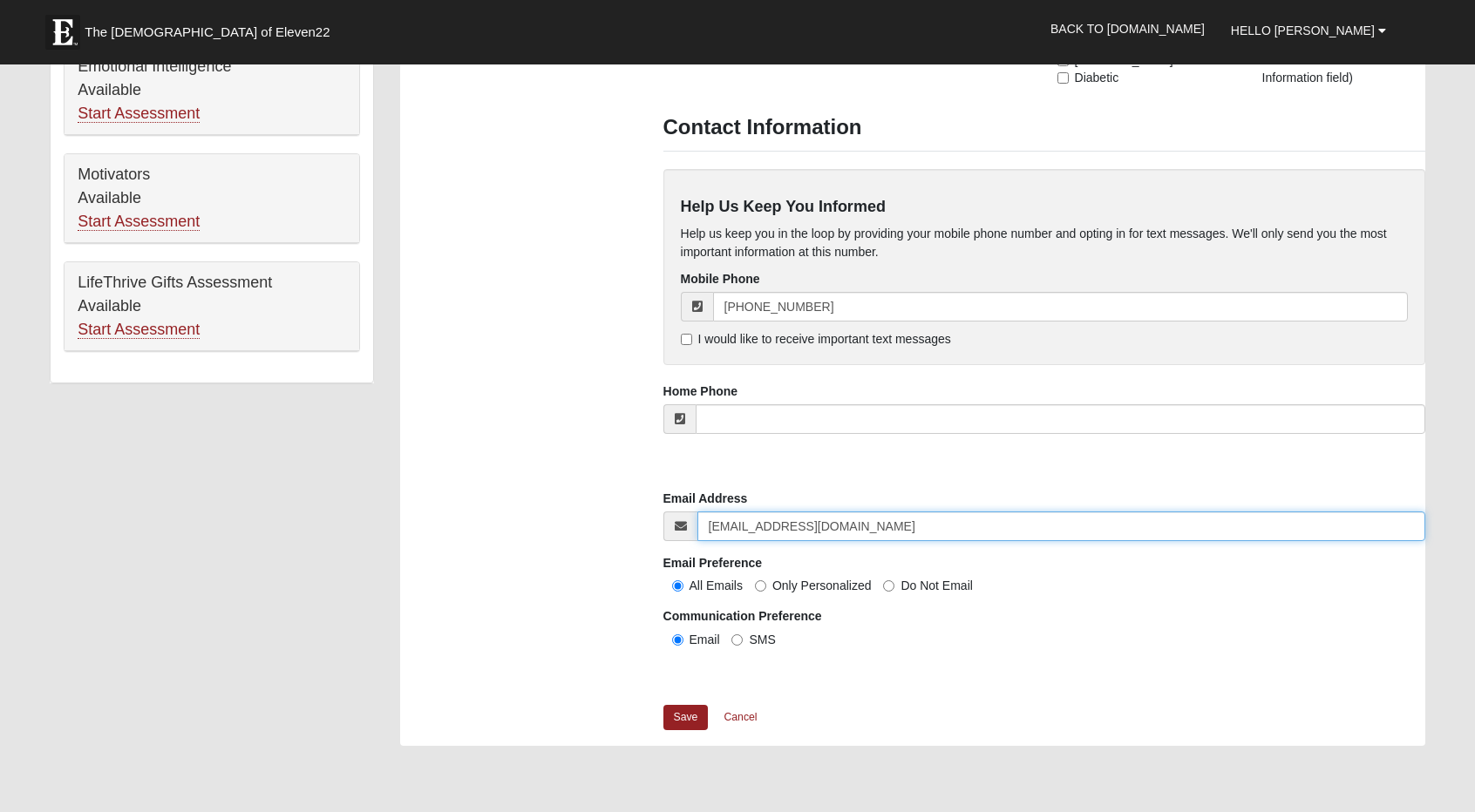
click at [750, 527] on input "cmallore24@gmail.com" at bounding box center [1061, 526] width 728 height 30
type input "[EMAIL_ADDRESS][DOMAIN_NAME]"
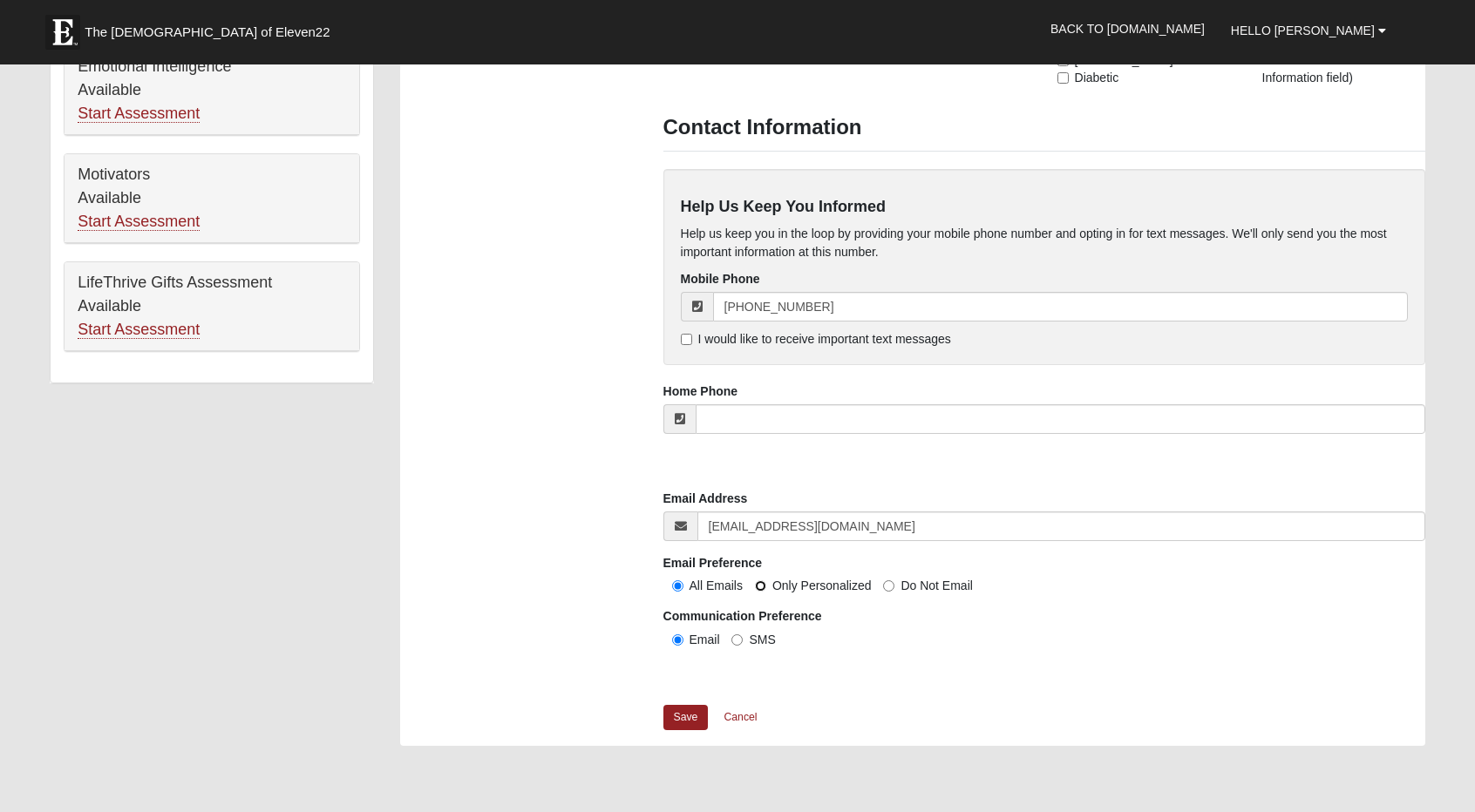
click at [758, 587] on input "Only Personalized" at bounding box center [760, 586] width 12 height 12
radio input "true"
click at [812, 310] on input "[PHONE_NUMBER]" at bounding box center [1060, 306] width 695 height 30
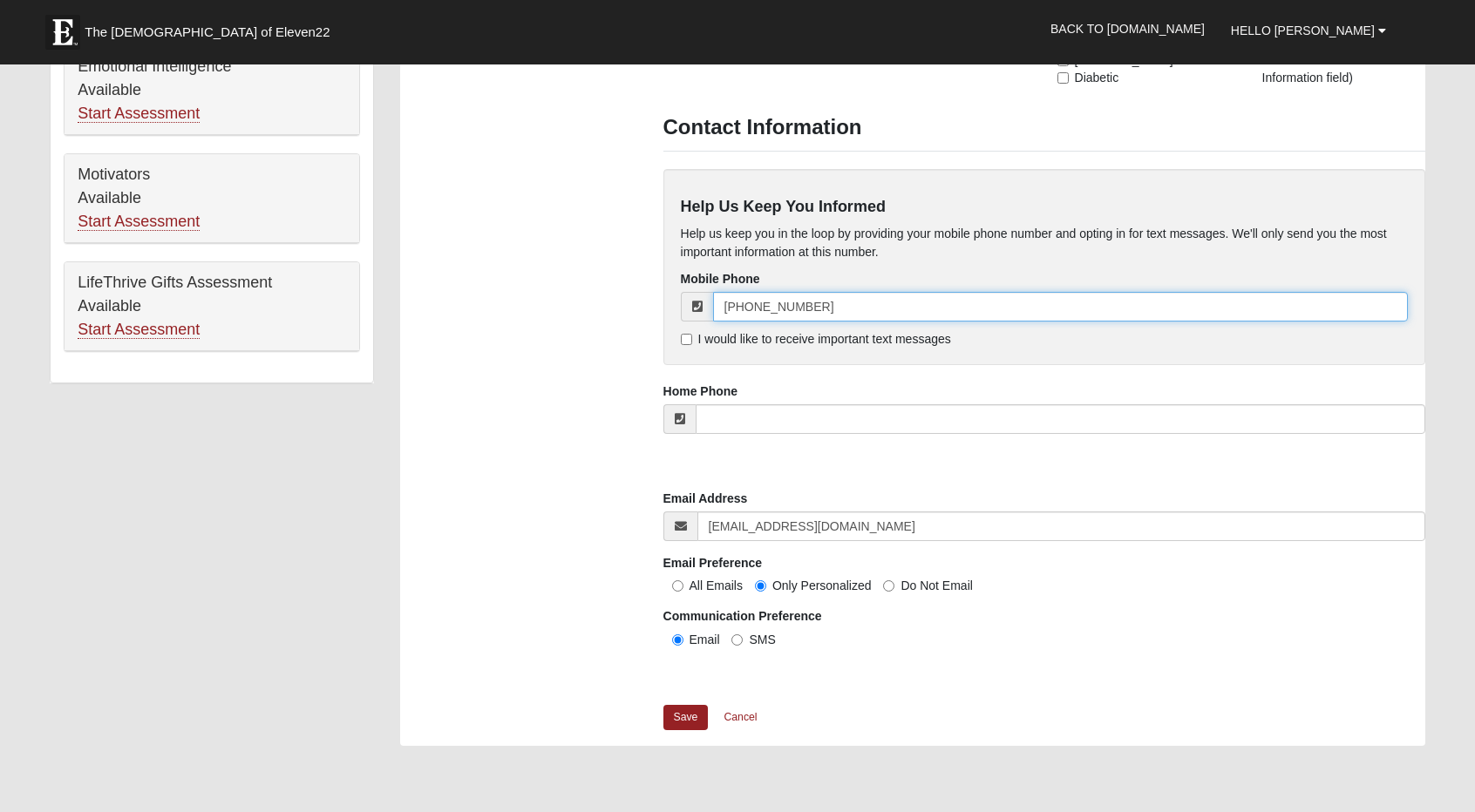
click at [812, 310] on input "[PHONE_NUMBER]" at bounding box center [1060, 306] width 695 height 30
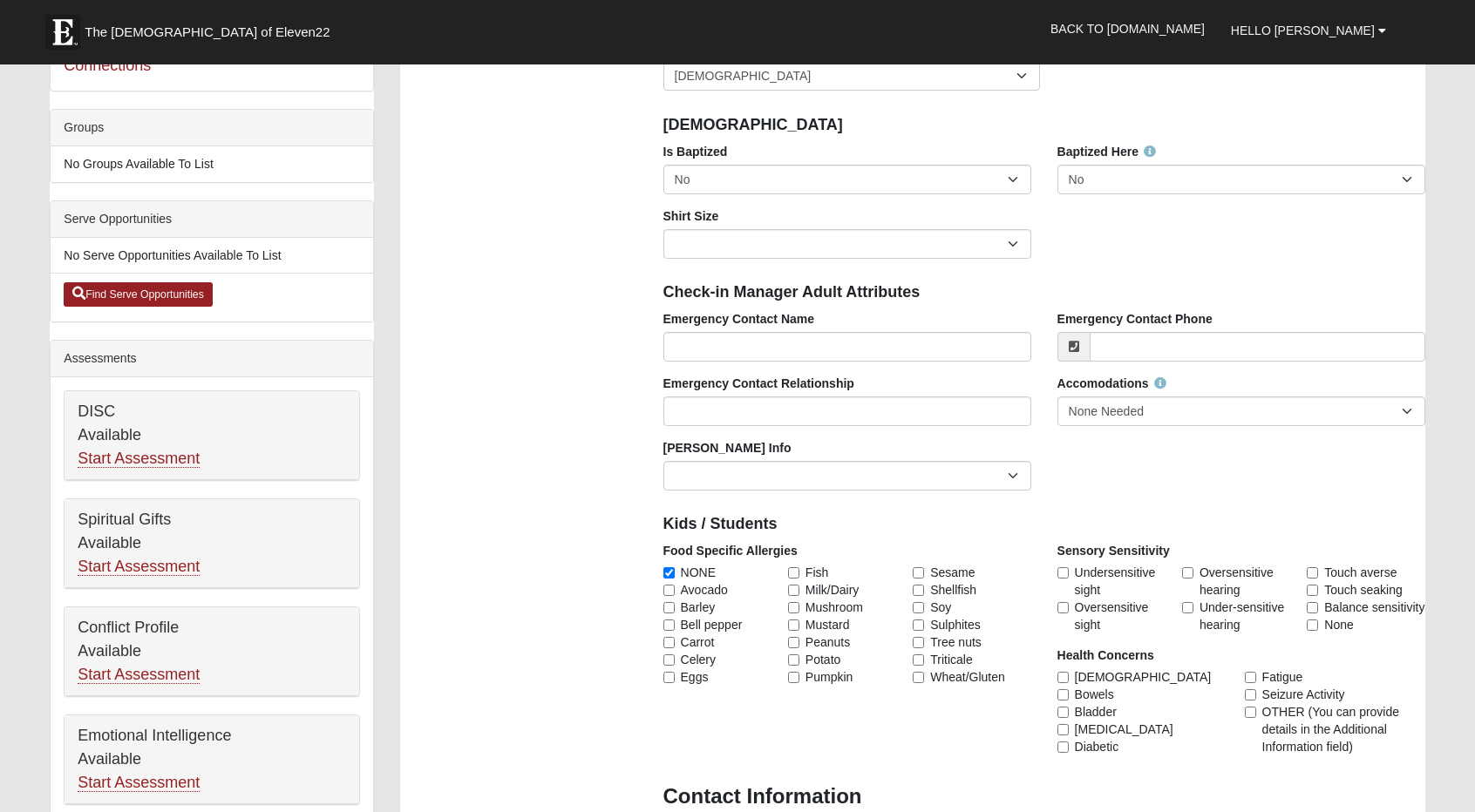
scroll to position [287, 0]
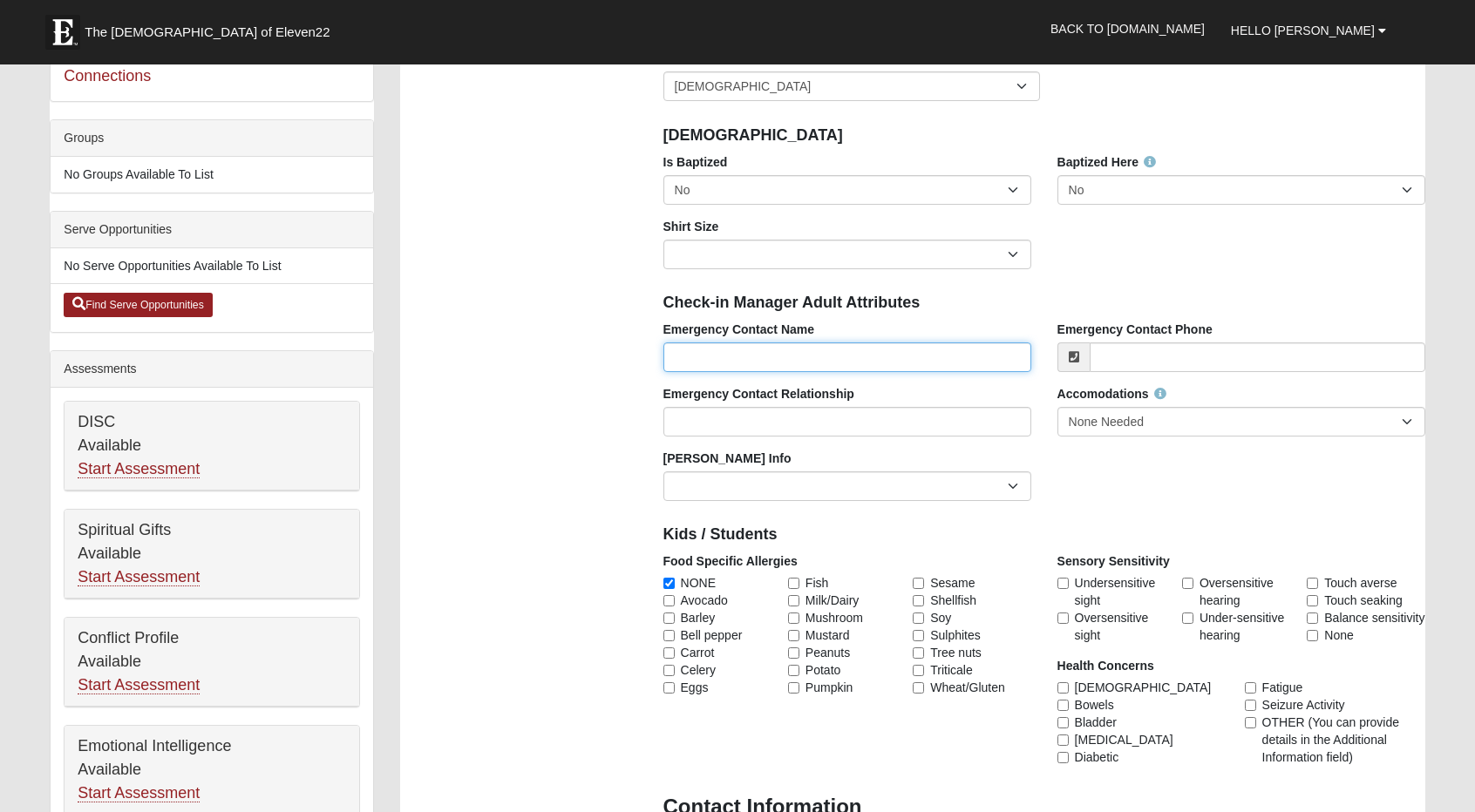
click at [792, 354] on input "Emergency Contact Name" at bounding box center [847, 357] width 368 height 30
type input "[PERSON_NAME]"
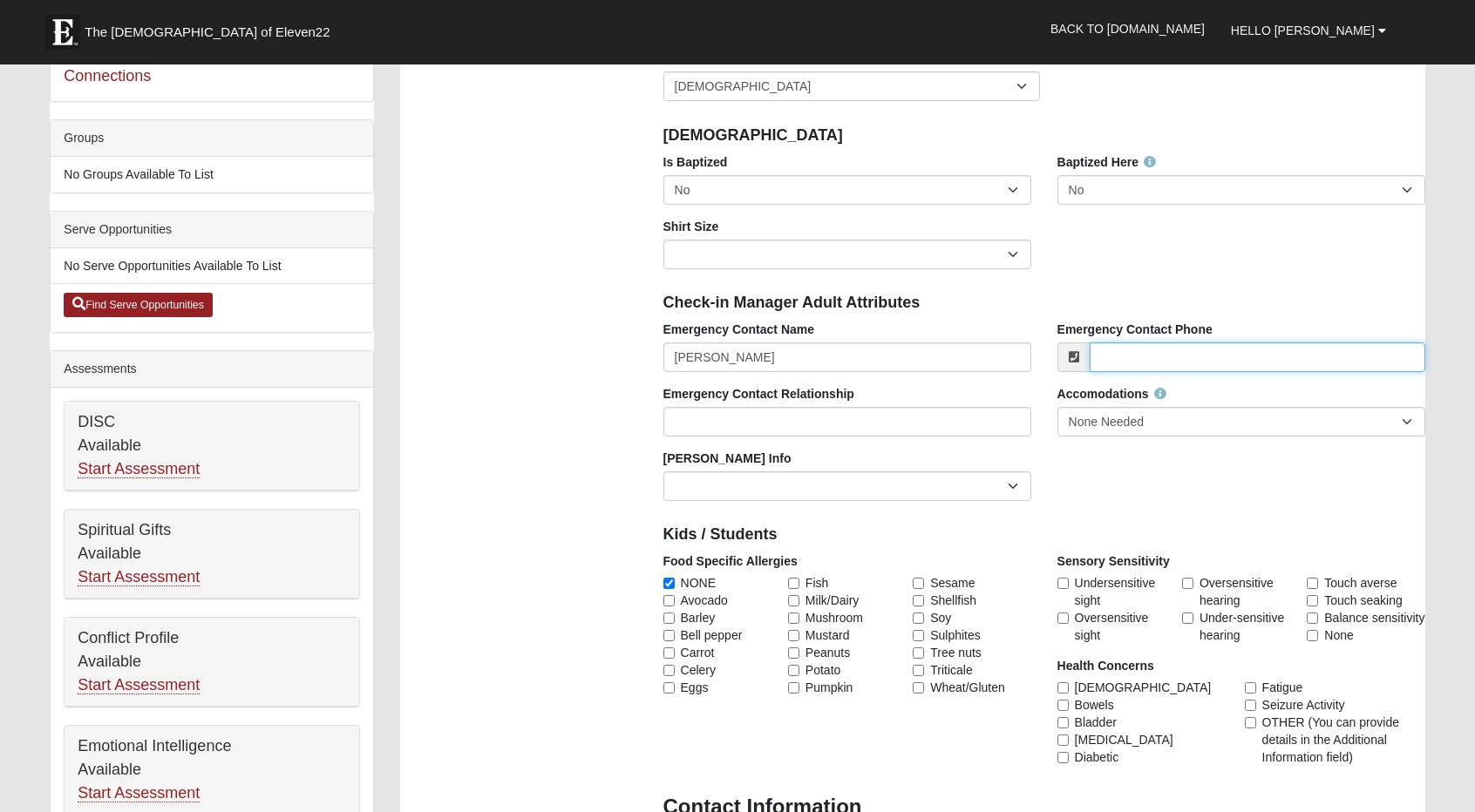
click at [1154, 351] on input "Emergency Contact Phone" at bounding box center [1258, 357] width 336 height 30
type input "[PHONE_NUMBER]"
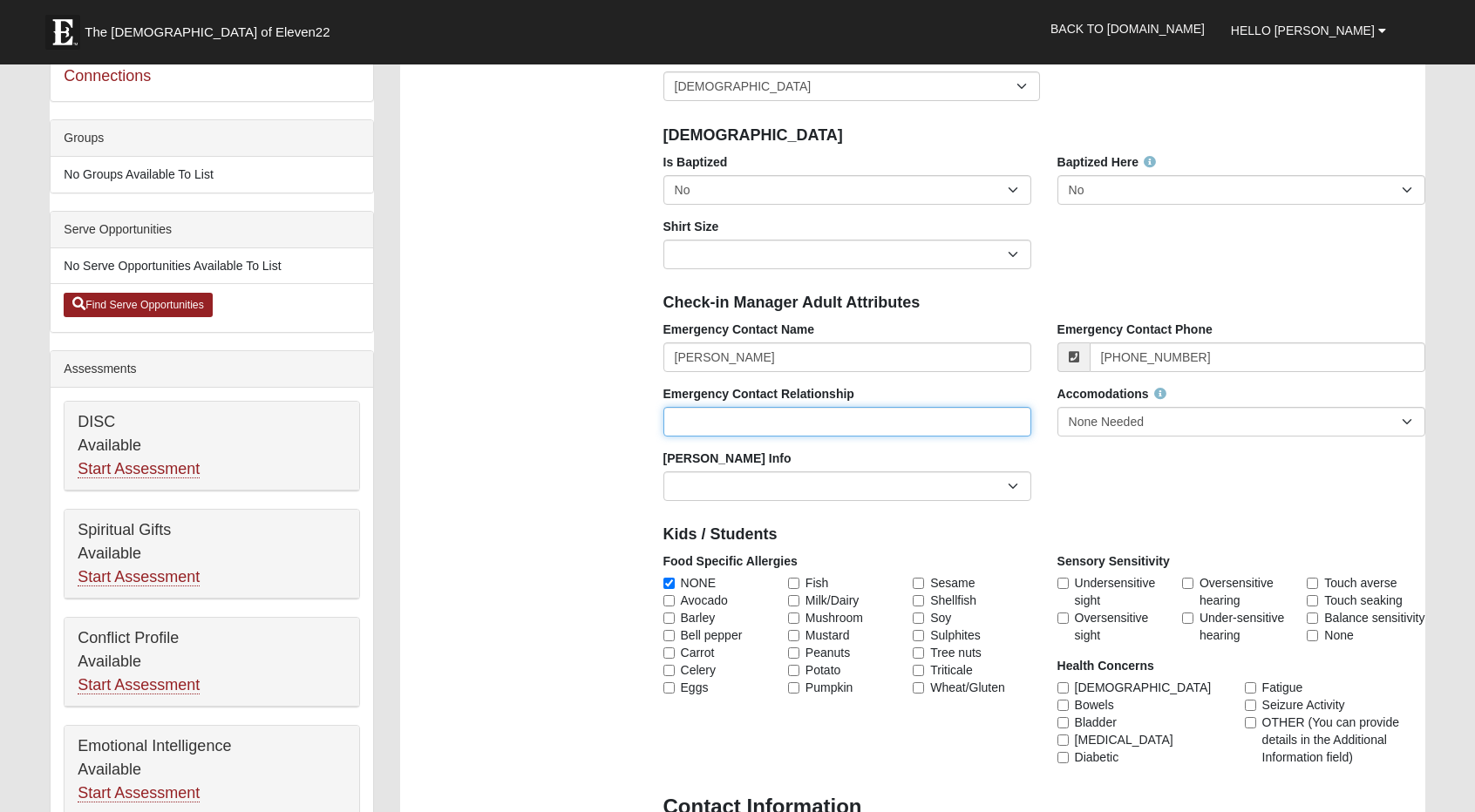
click at [863, 413] on input "Emergency Contact Relationship" at bounding box center [847, 422] width 368 height 30
type input "StepMom"
click at [1140, 258] on div "Is Baptized No Yes Baptized Here No Yes Shirt Size Adult Small Adult Medium Adu…" at bounding box center [1045, 218] width 788 height 129
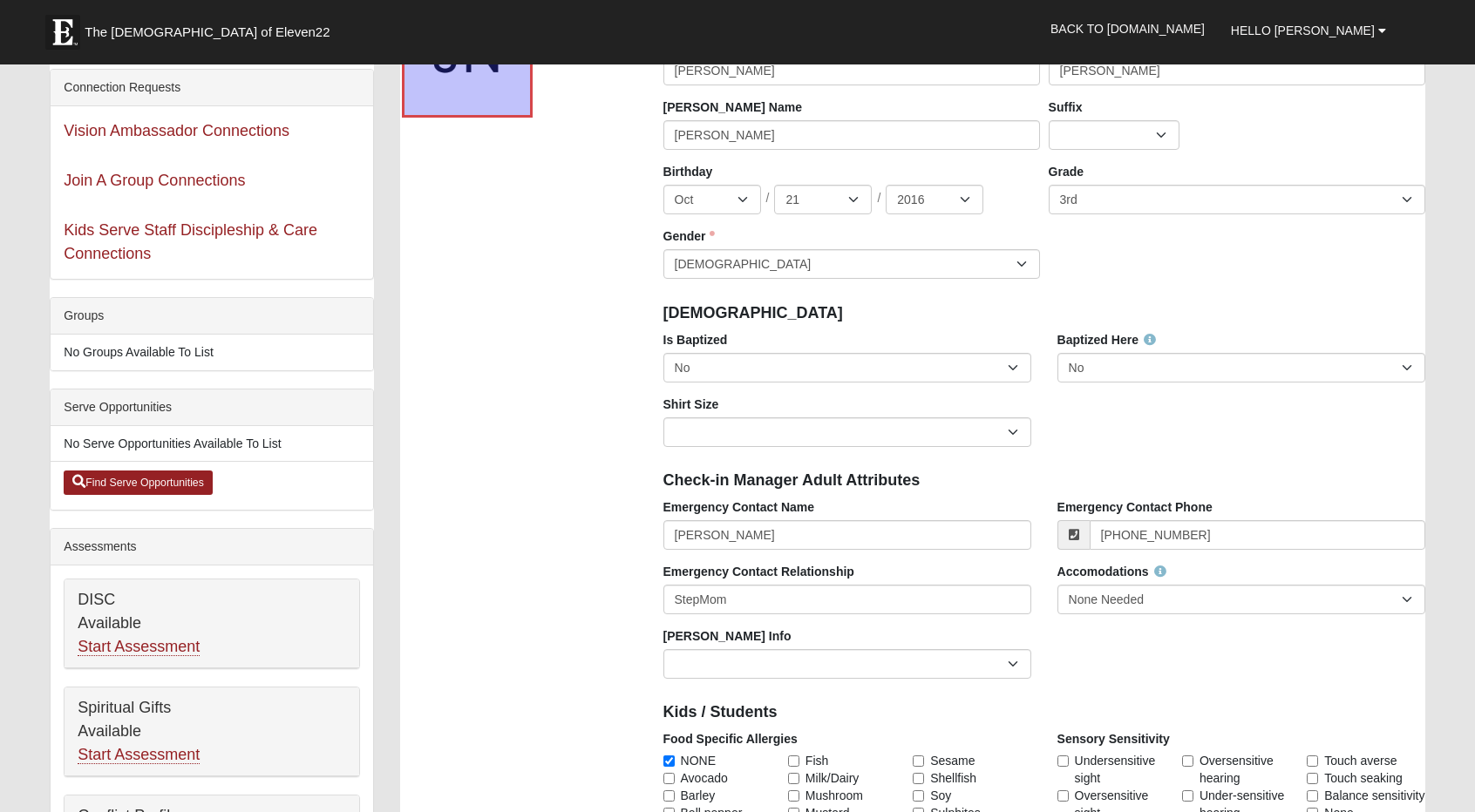
scroll to position [106, 0]
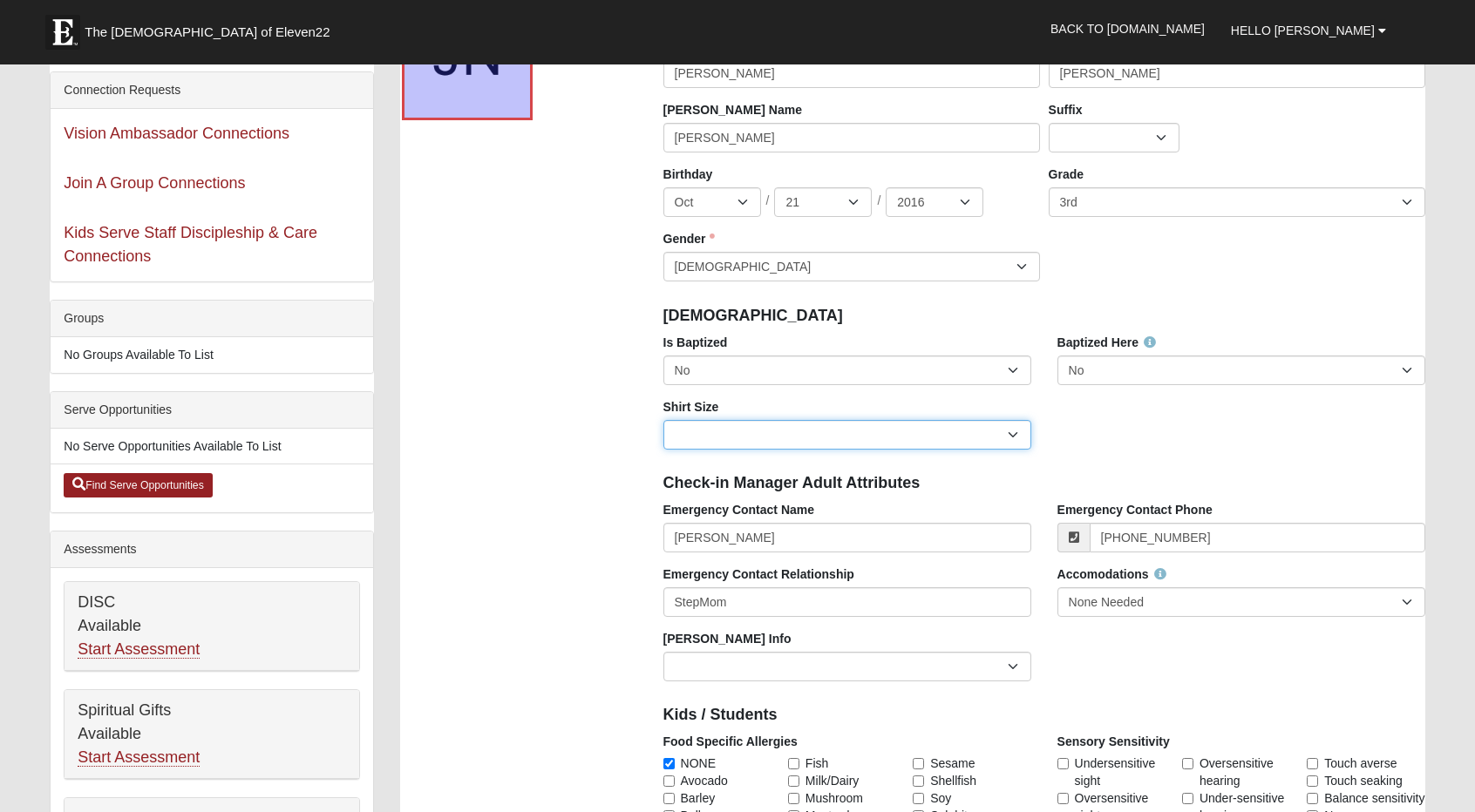
click at [781, 437] on select "Adult Small Adult Medium Adult Large Adult XL Adult XXL Adult 3XL Adult 4XL You…" at bounding box center [847, 434] width 368 height 30
select select "Youth Medium"
click at [663, 420] on select "Adult Small Adult Medium Adult Large Adult XL Adult XXL Adult 3XL Adult 4XL You…" at bounding box center [847, 434] width 368 height 30
click at [1143, 402] on div "Is Baptized No Yes Baptized Here No Yes Shirt Size Adult Small Adult Medium Adu…" at bounding box center [1045, 398] width 788 height 129
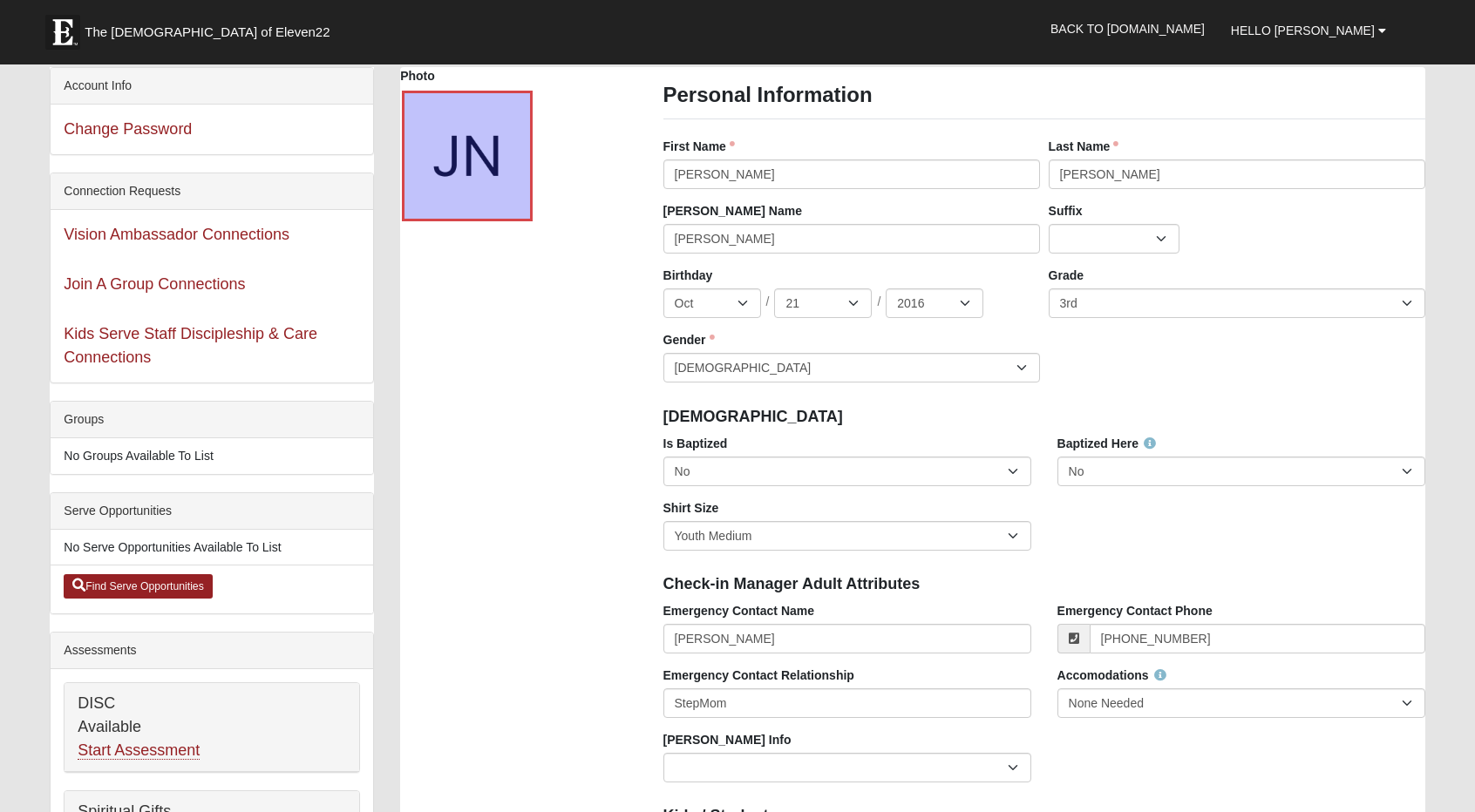
scroll to position [0, 0]
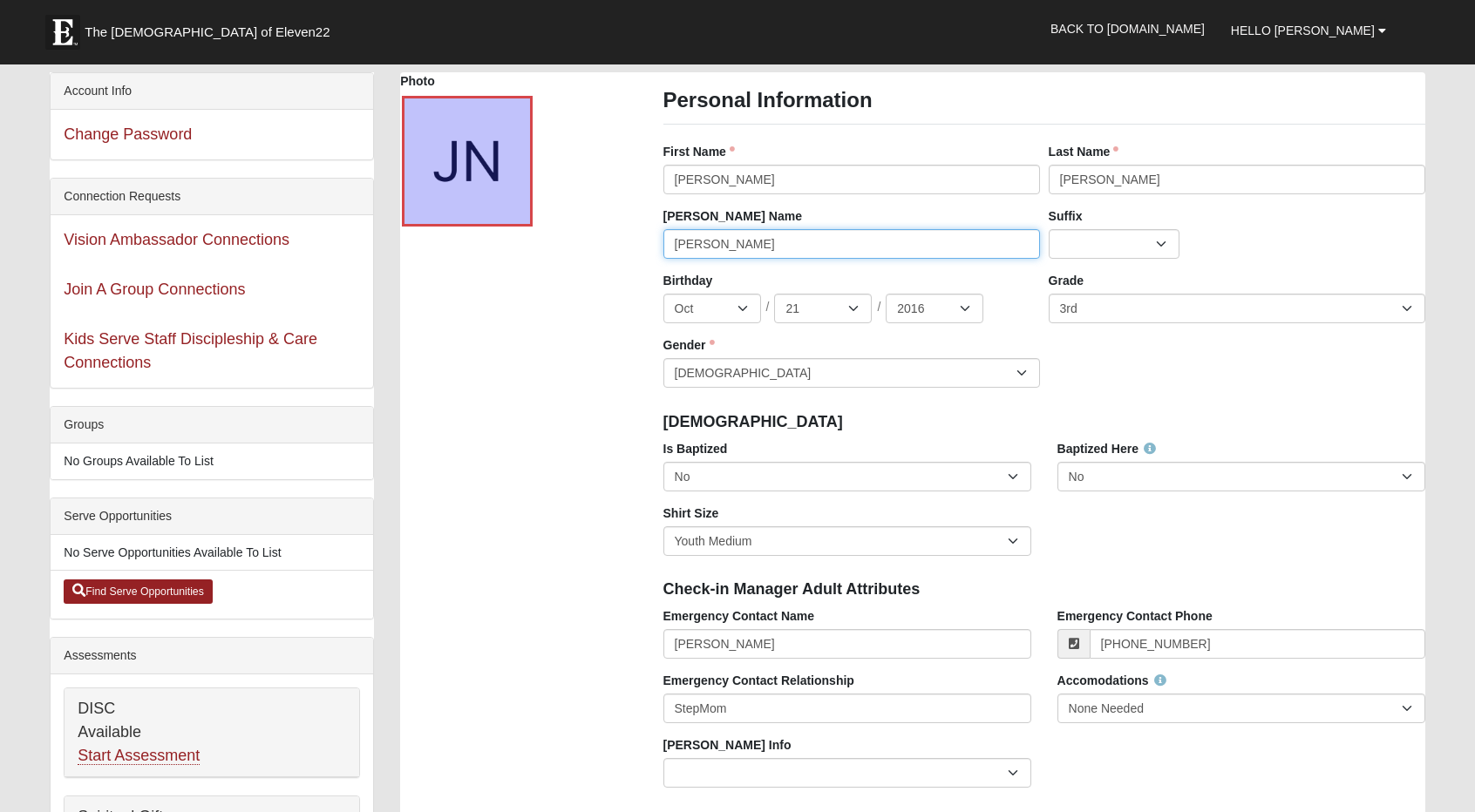
click at [734, 245] on input "Jake" at bounding box center [852, 243] width 377 height 30
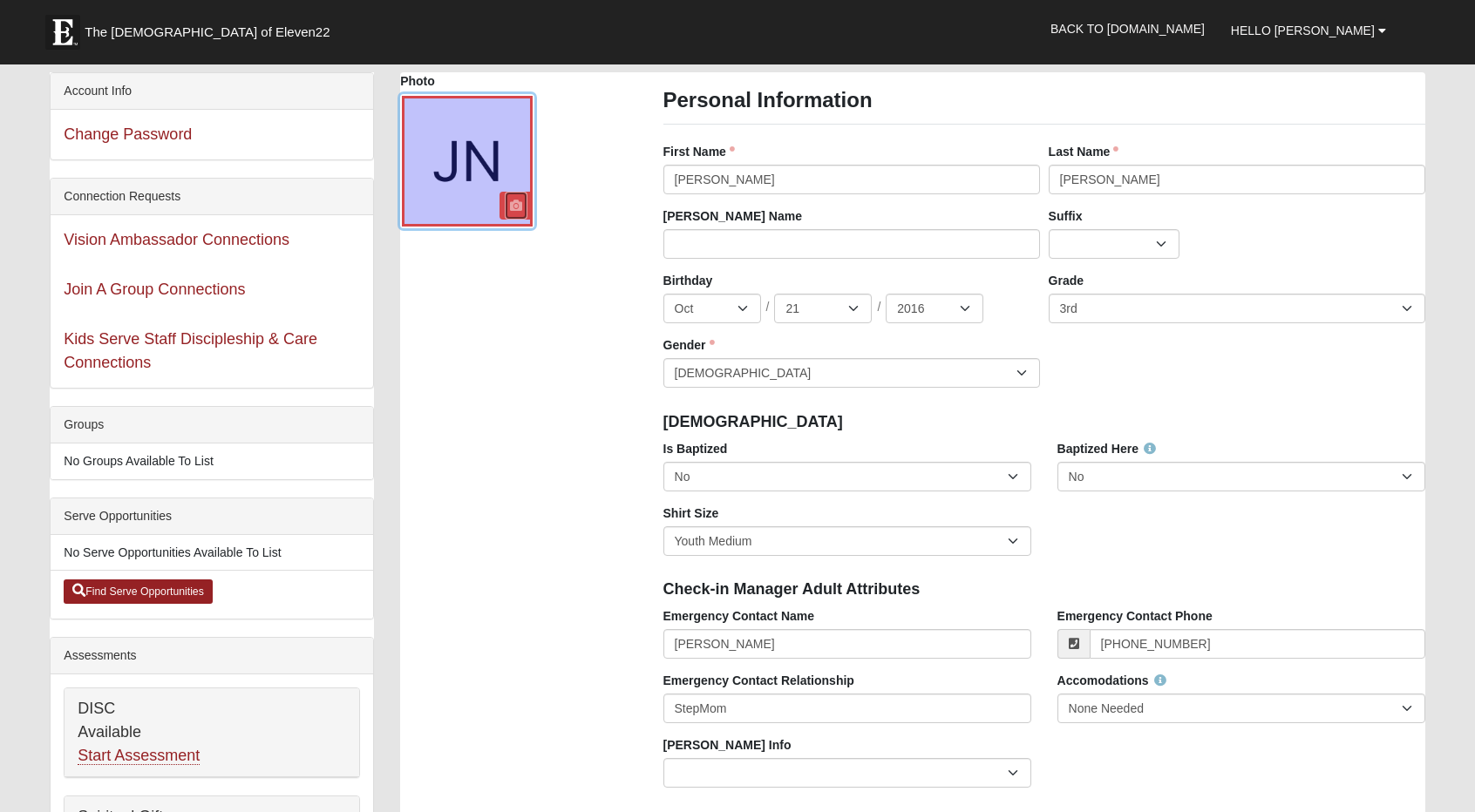
click at [518, 204] on icon at bounding box center [516, 205] width 13 height 13
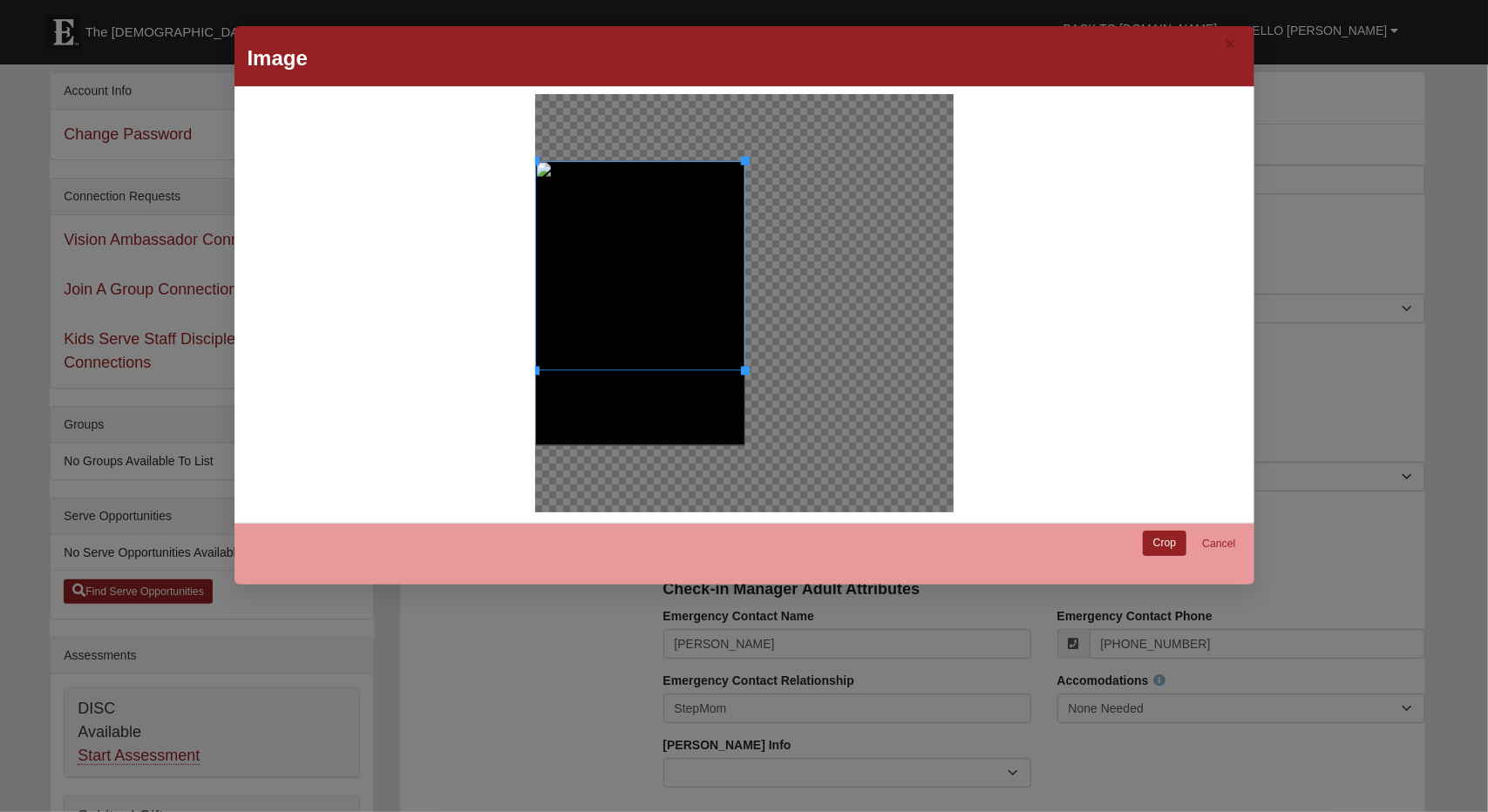
drag, startPoint x: 661, startPoint y: 309, endPoint x: 656, endPoint y: 273, distance: 36.3
click at [656, 273] on div at bounding box center [640, 266] width 210 height 210
drag, startPoint x: 738, startPoint y: 373, endPoint x: 740, endPoint y: 446, distance: 73.0
click at [740, 445] on div at bounding box center [640, 303] width 210 height 285
click at [1152, 545] on link "Crop" at bounding box center [1165, 543] width 45 height 25
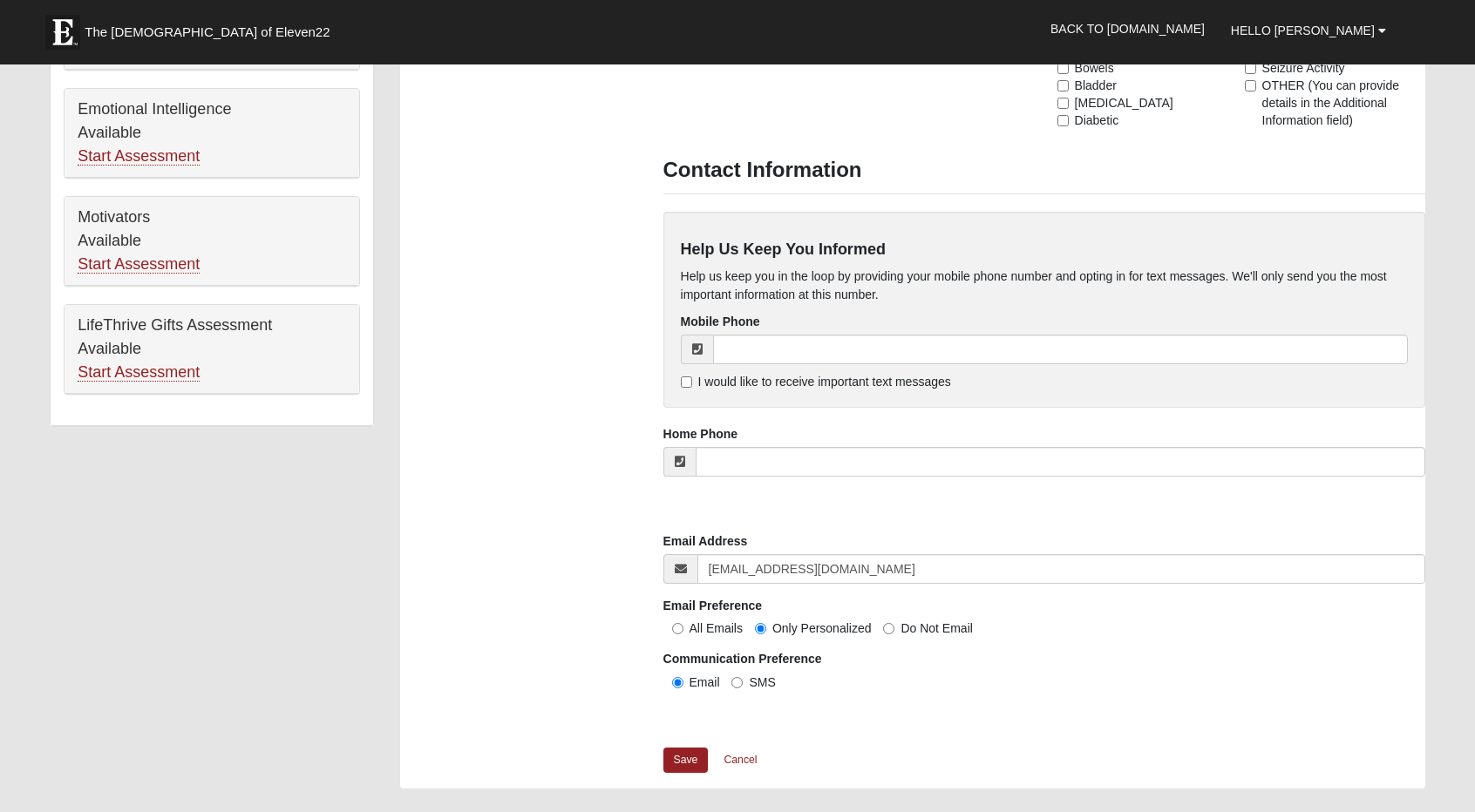
scroll to position [1104, 0]
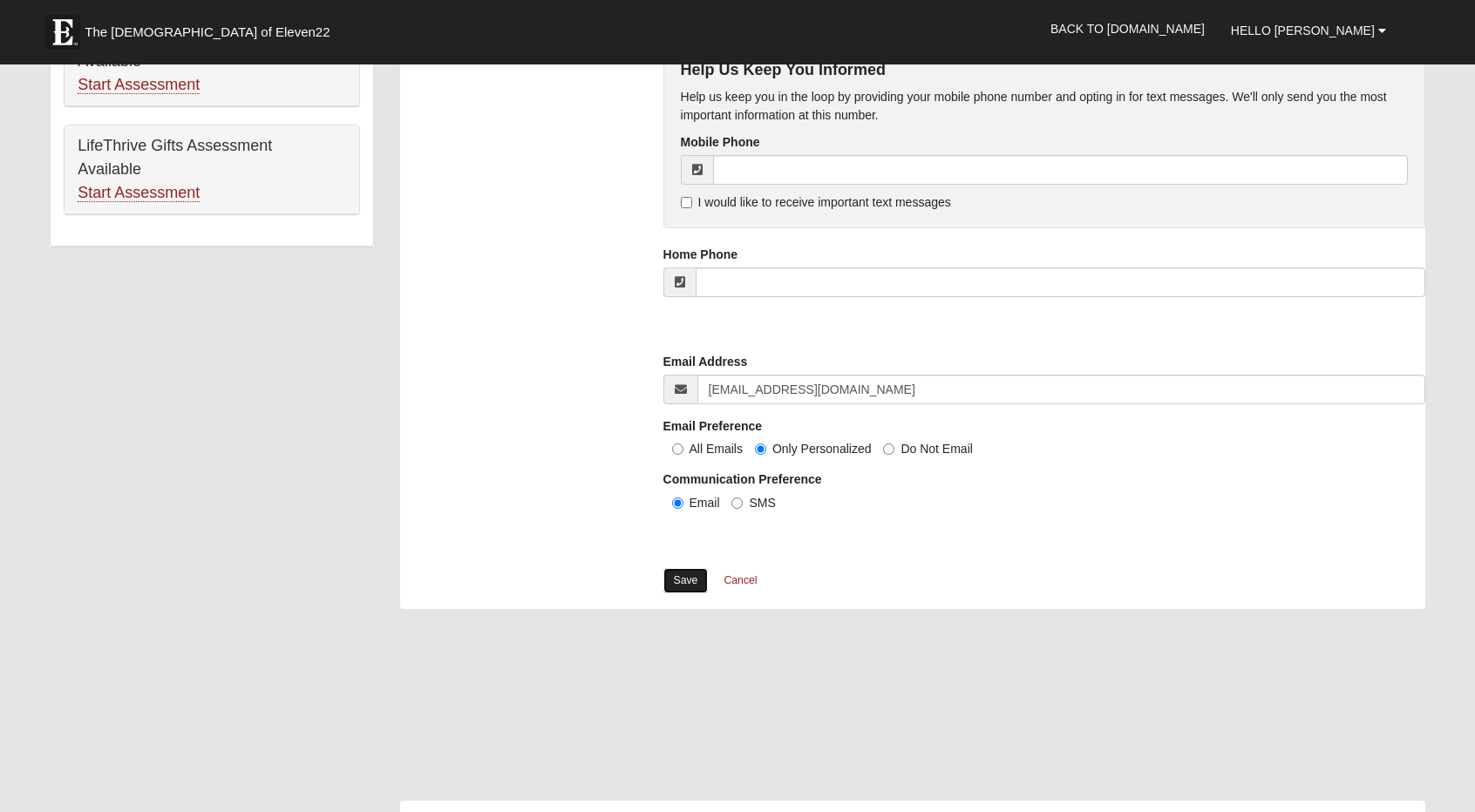
click at [691, 581] on link "Save" at bounding box center [686, 581] width 46 height 25
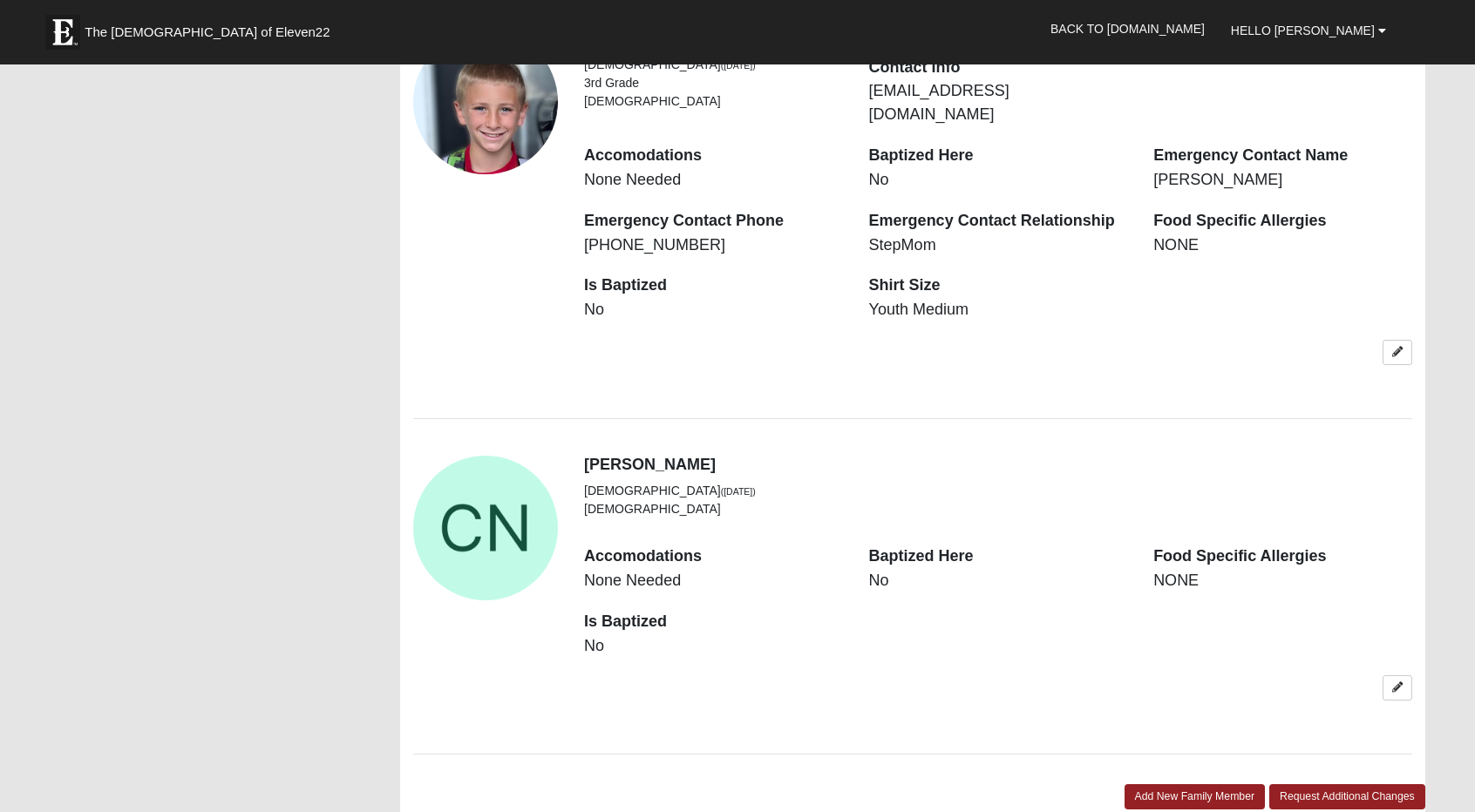
scroll to position [2299, 0]
click at [1397, 681] on icon at bounding box center [1398, 686] width 11 height 11
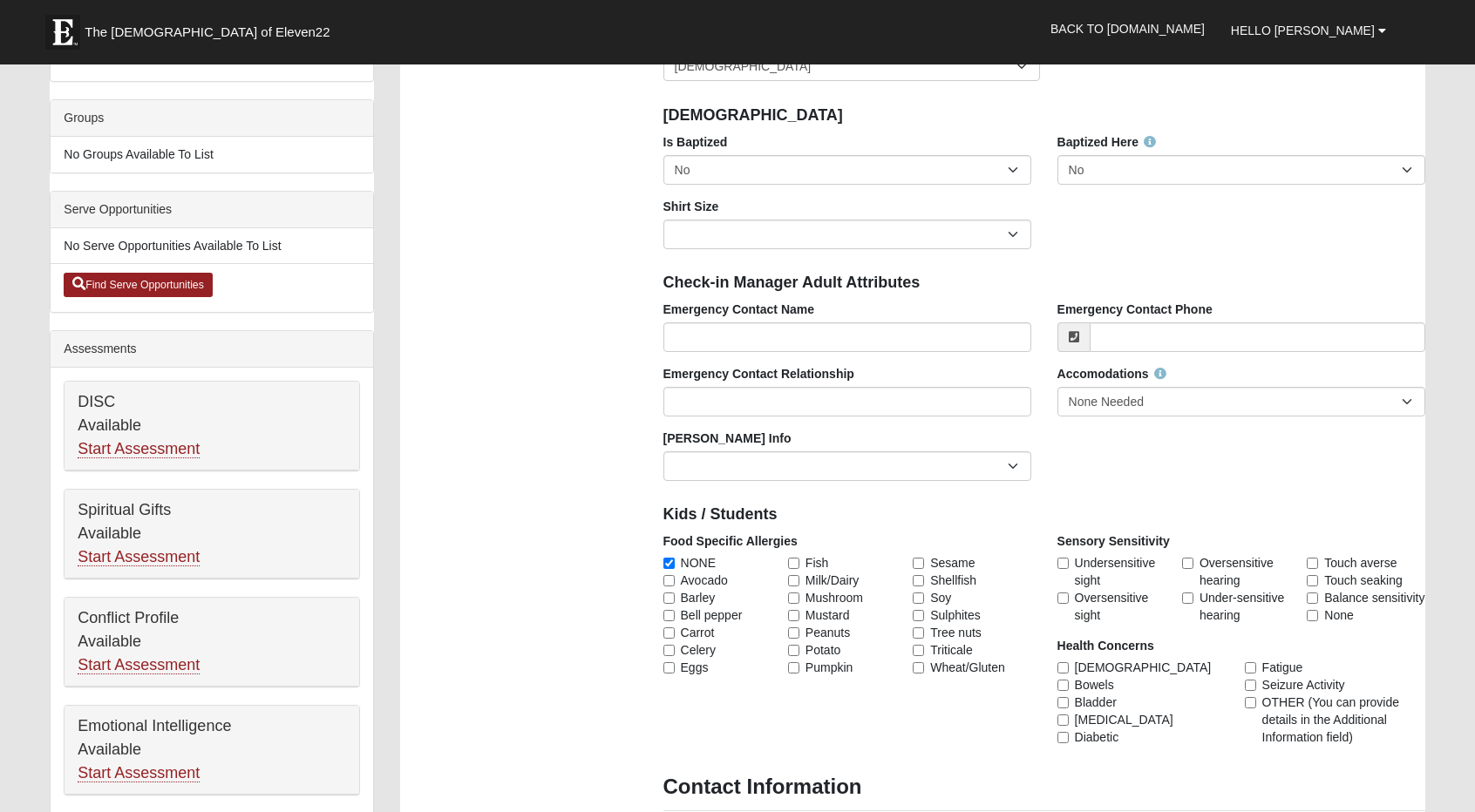
scroll to position [0, 0]
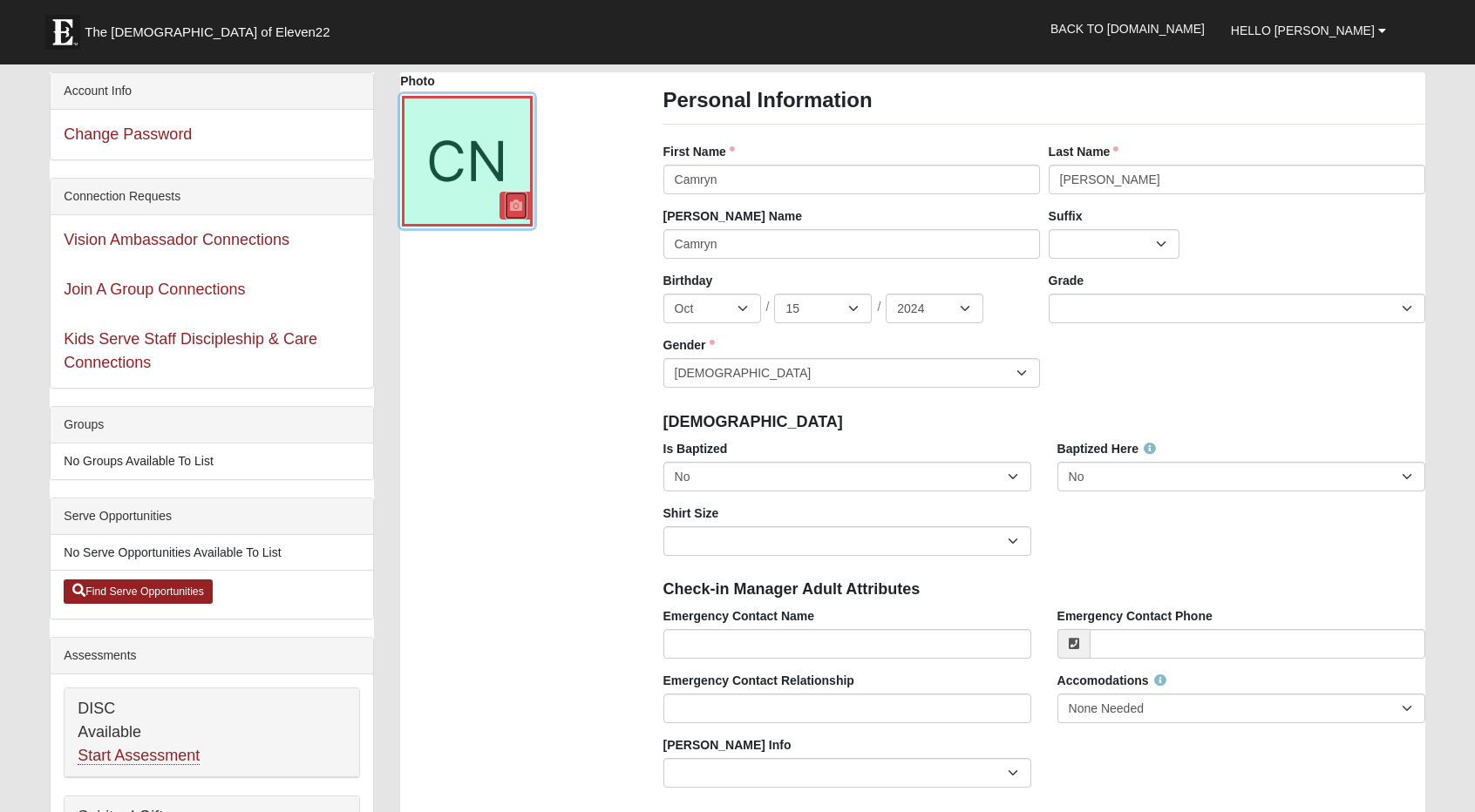
click at [518, 203] on icon at bounding box center [516, 205] width 13 height 13
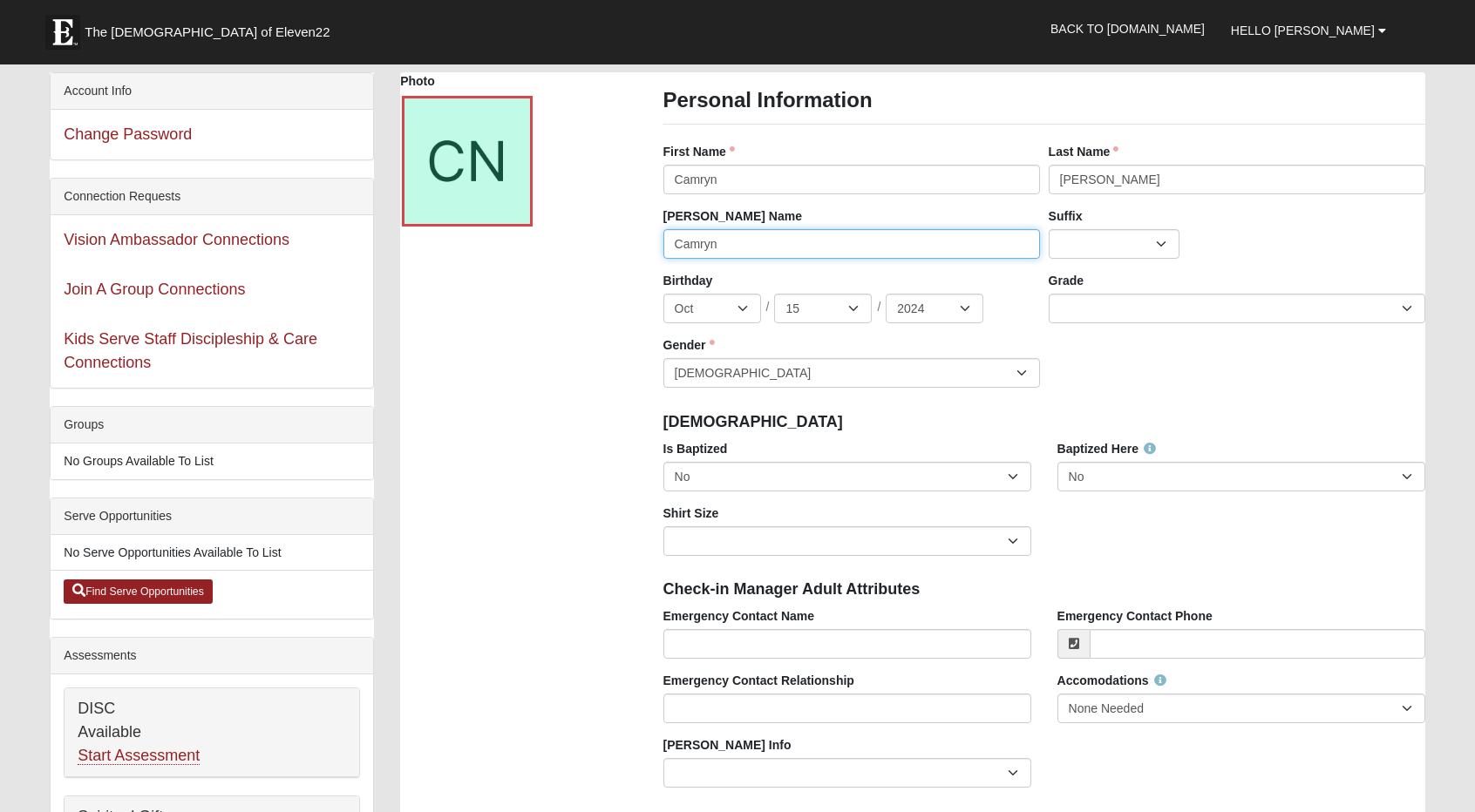
click at [753, 233] on input "Camryn" at bounding box center [852, 243] width 377 height 30
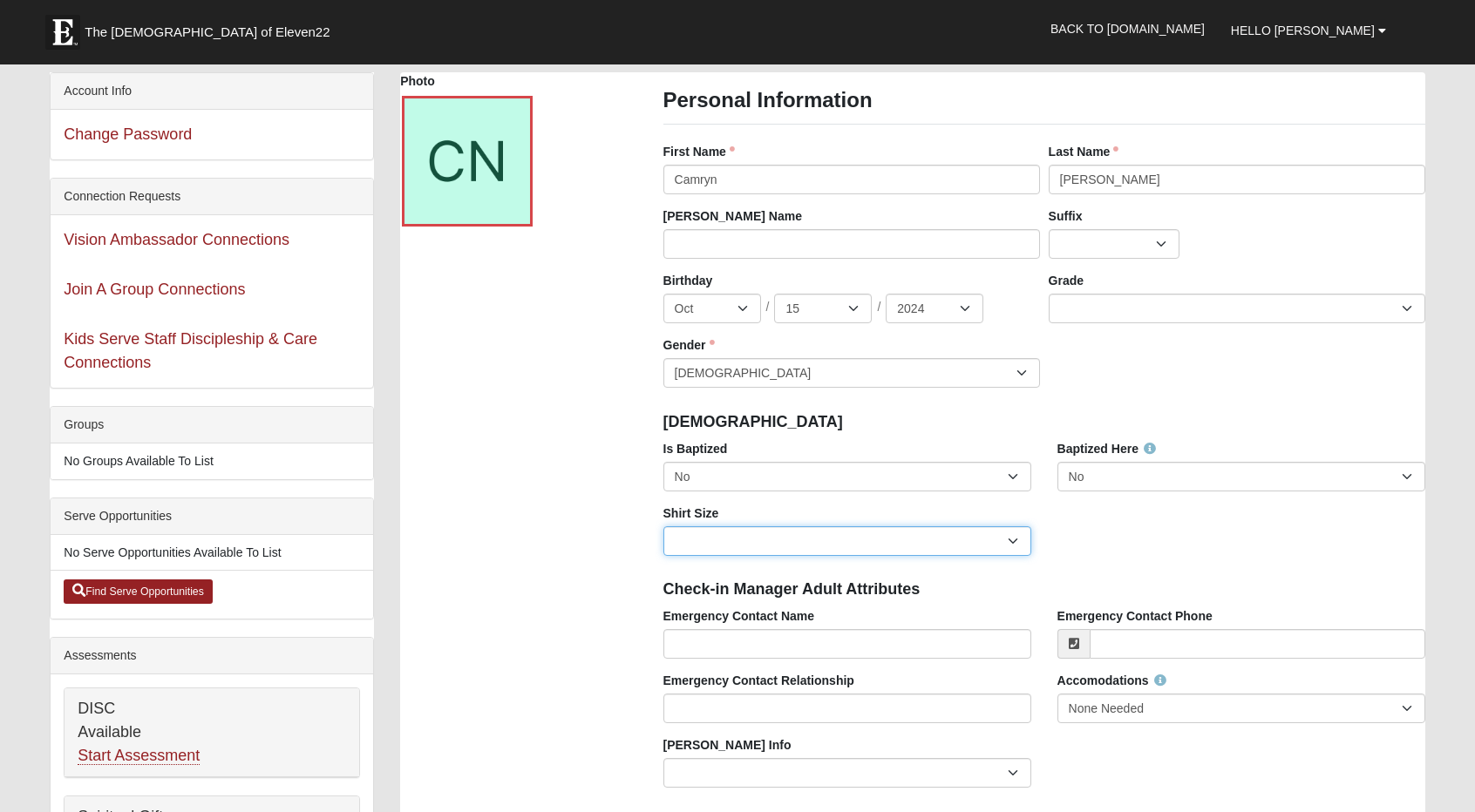
click at [687, 540] on select "Adult Small Adult Medium Adult Large Adult XL Adult XXL Adult 3XL Adult 4XL You…" at bounding box center [847, 541] width 368 height 30
click at [708, 636] on input "Emergency Contact Name" at bounding box center [847, 643] width 368 height 30
type input "Courtney Mallore"
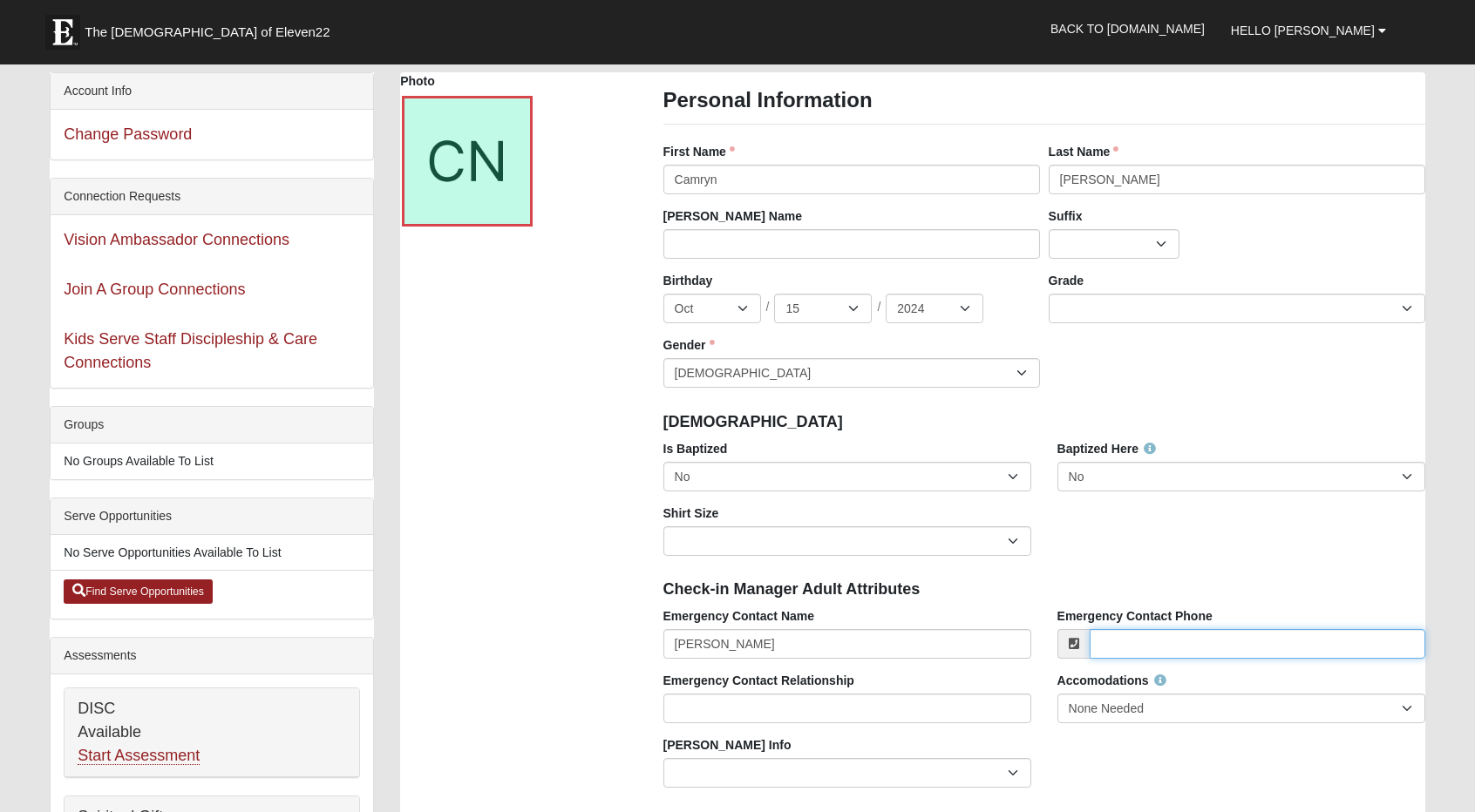
click at [1150, 646] on input "Emergency Contact Phone" at bounding box center [1258, 643] width 336 height 30
type input "(904) 789-0625"
click at [790, 709] on input "Emergency Contact Relationship" at bounding box center [847, 708] width 368 height 30
click at [698, 708] on input "StepMom" at bounding box center [847, 708] width 368 height 30
type input "Mom"
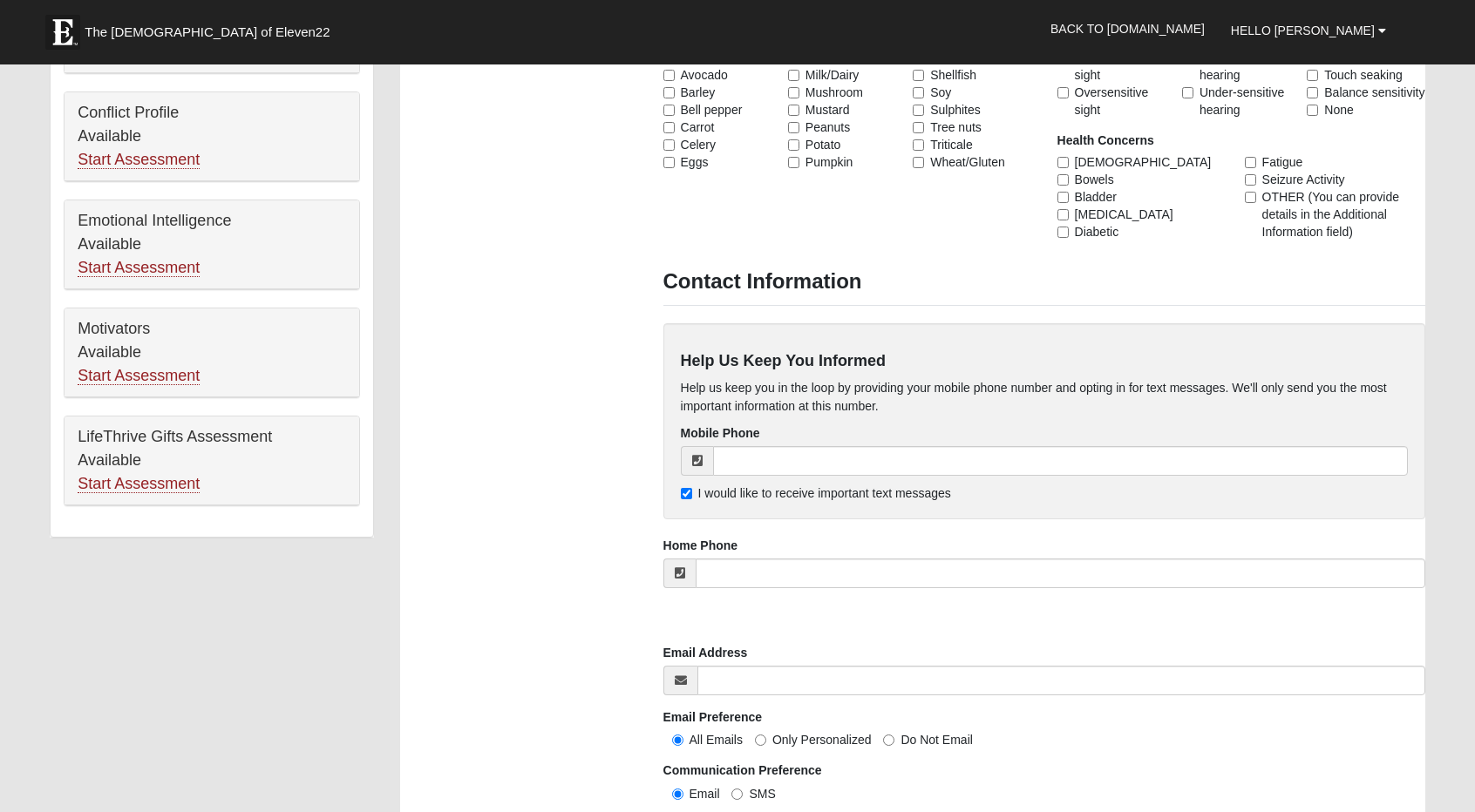
scroll to position [939, 0]
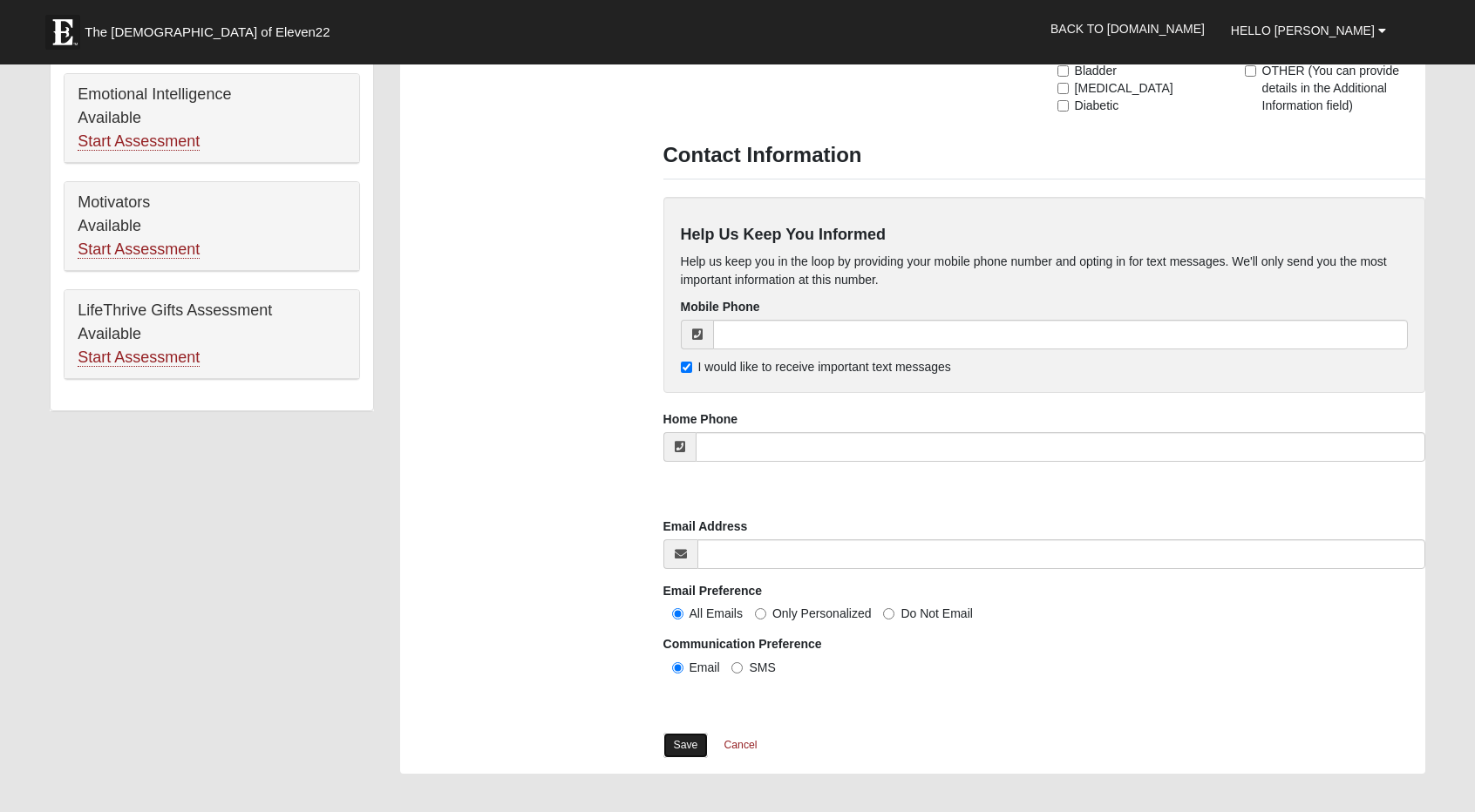
click at [681, 749] on link "Save" at bounding box center [686, 746] width 46 height 25
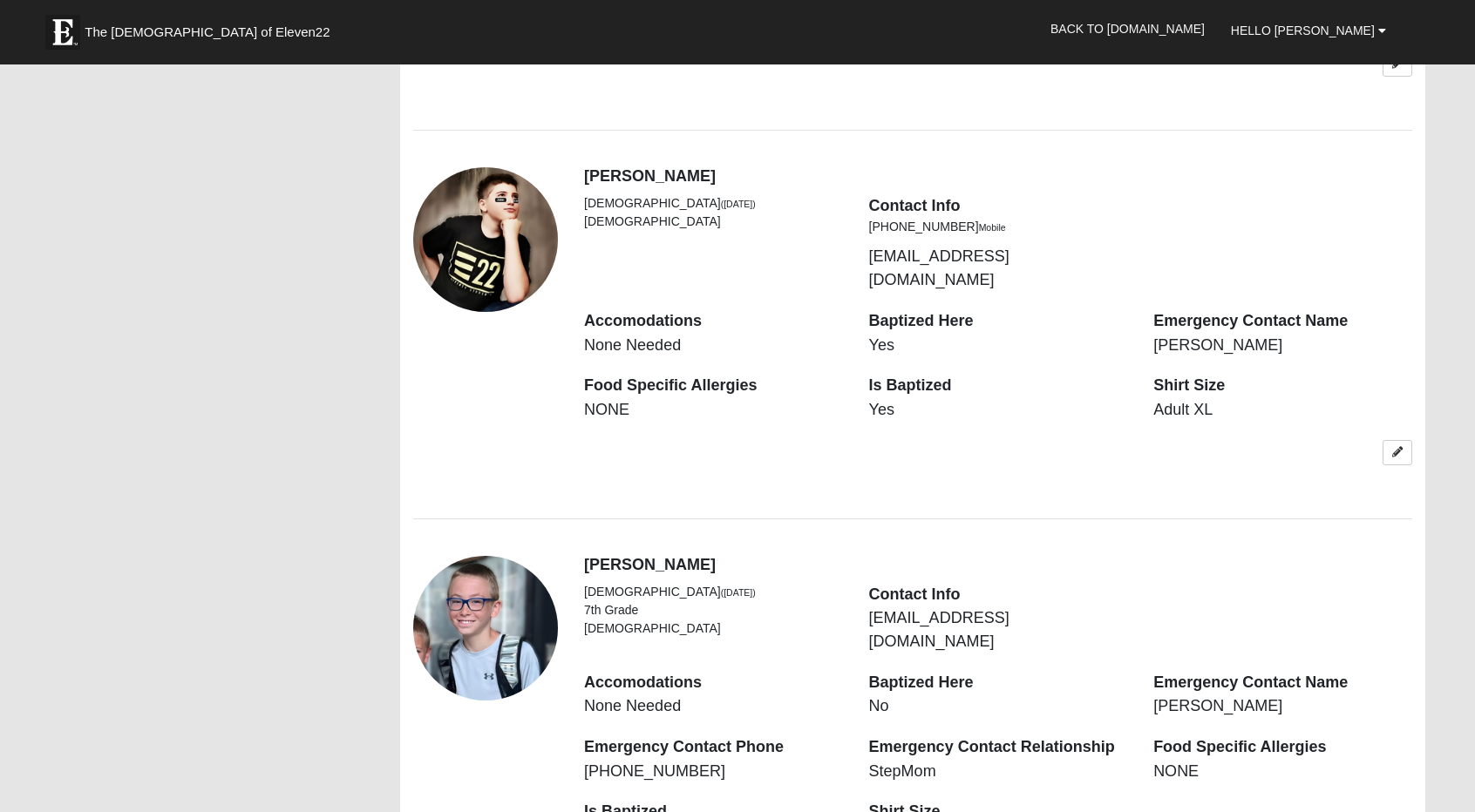
scroll to position [1393, 0]
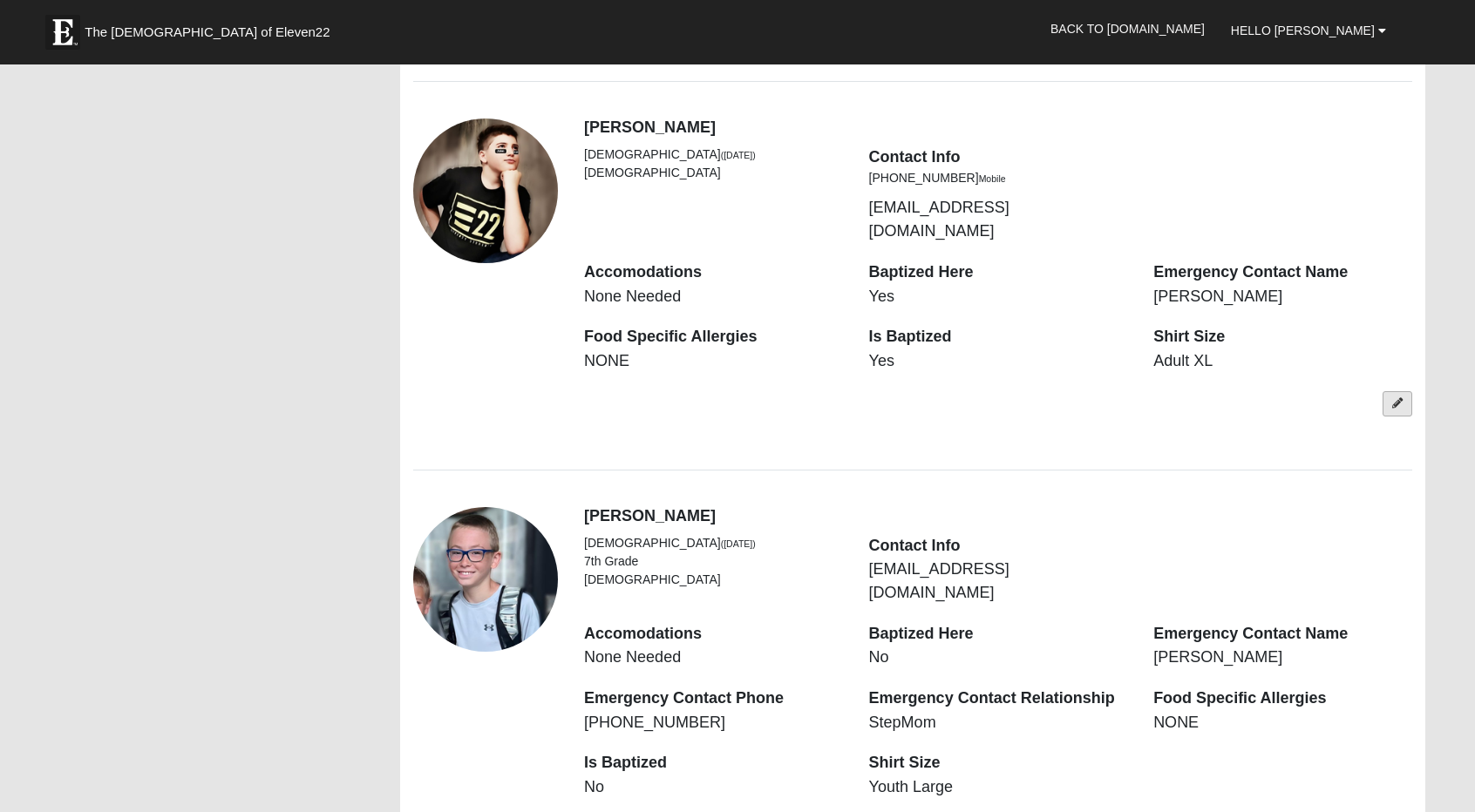
click at [1392, 398] on icon at bounding box center [1398, 404] width 11 height 11
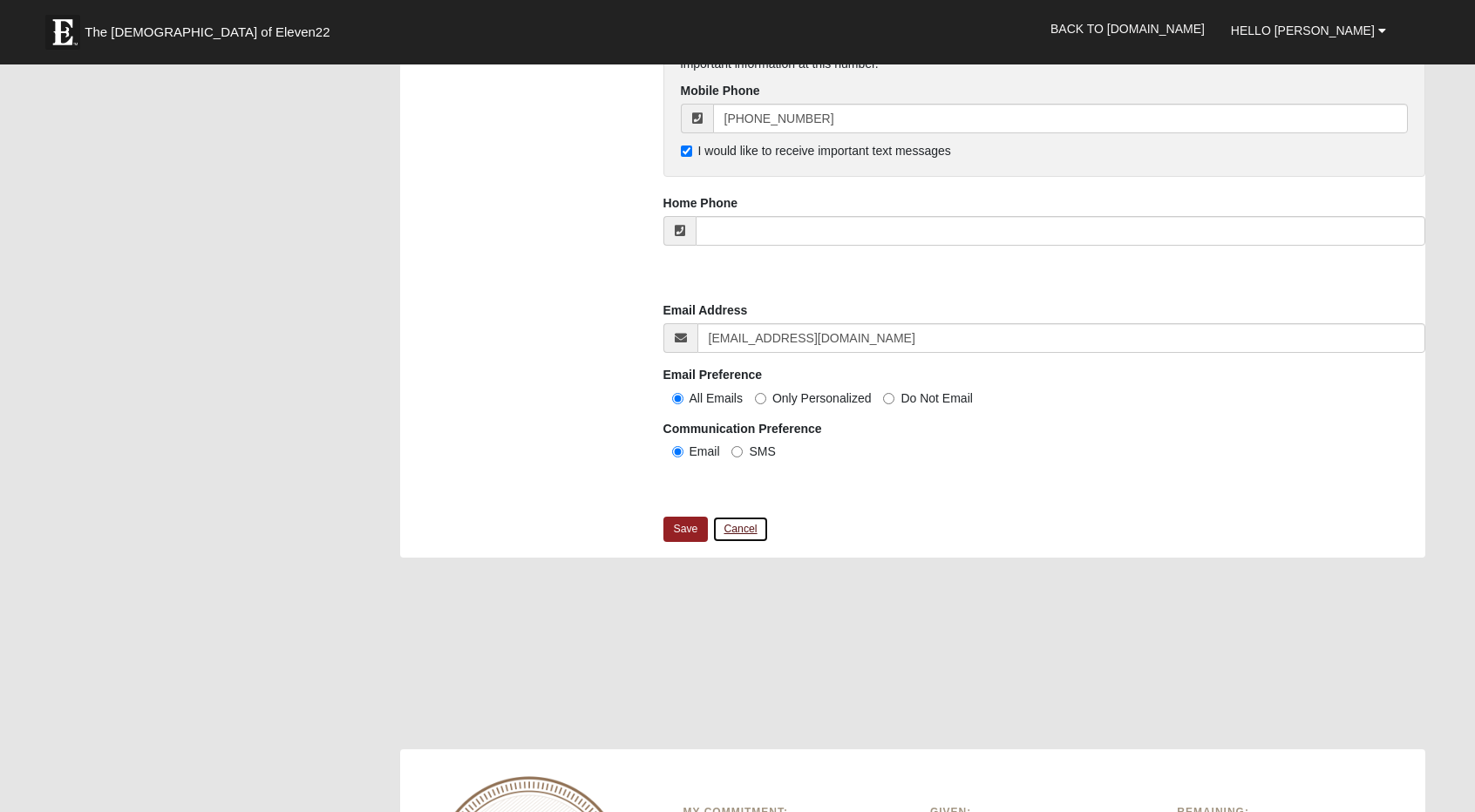
click at [742, 524] on link "Cancel" at bounding box center [740, 529] width 56 height 27
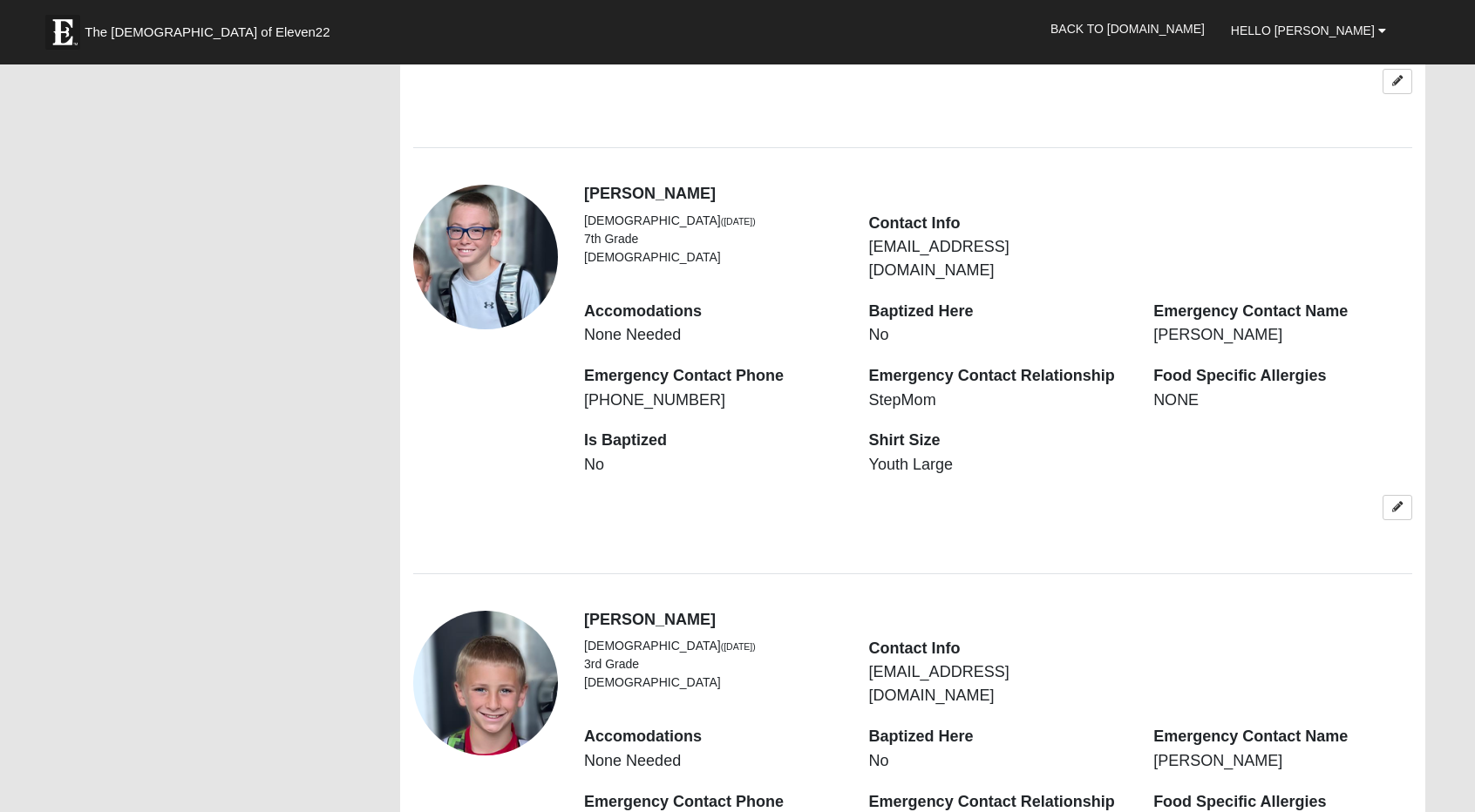
scroll to position [1751, 0]
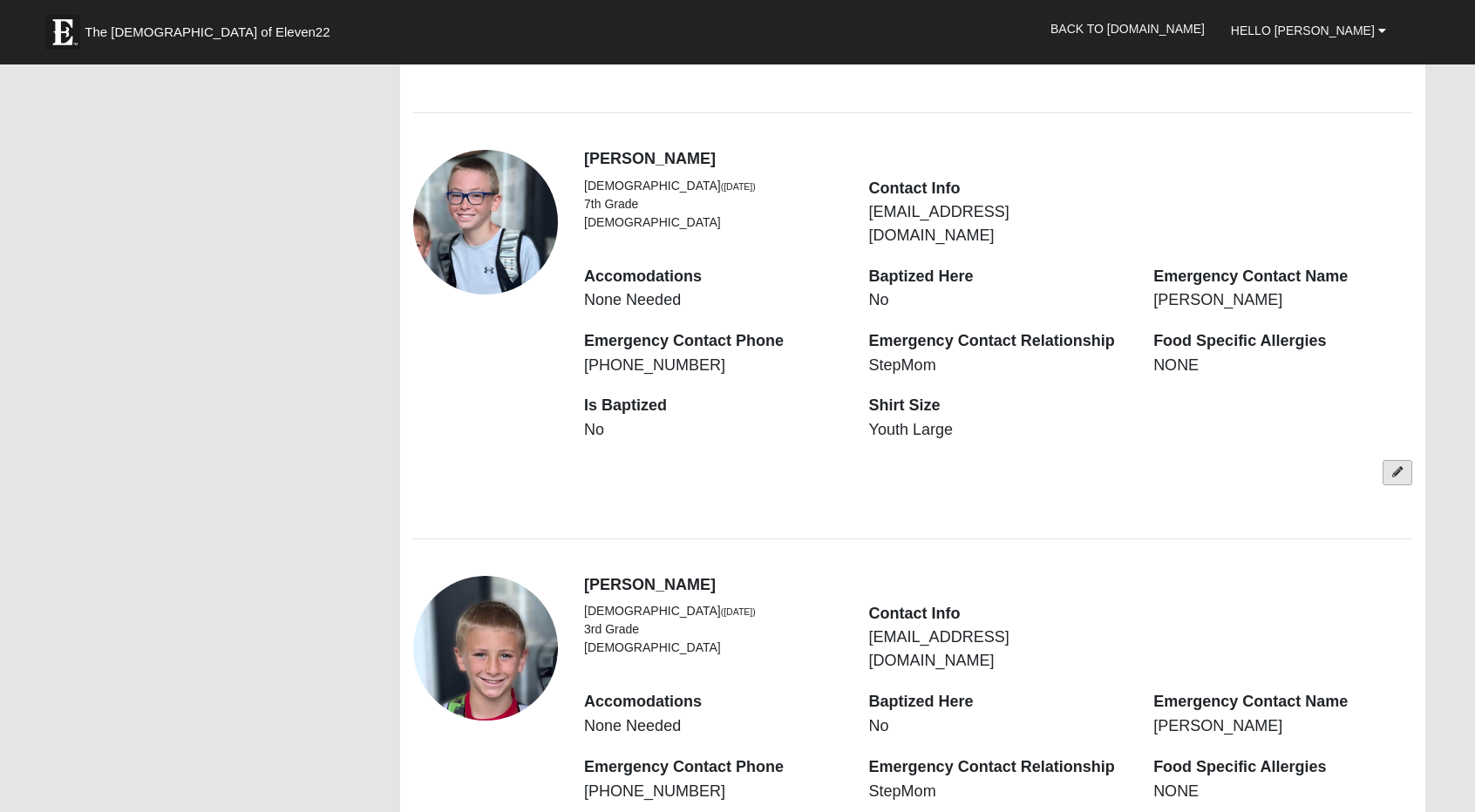
click at [1387, 460] on link at bounding box center [1397, 473] width 30 height 25
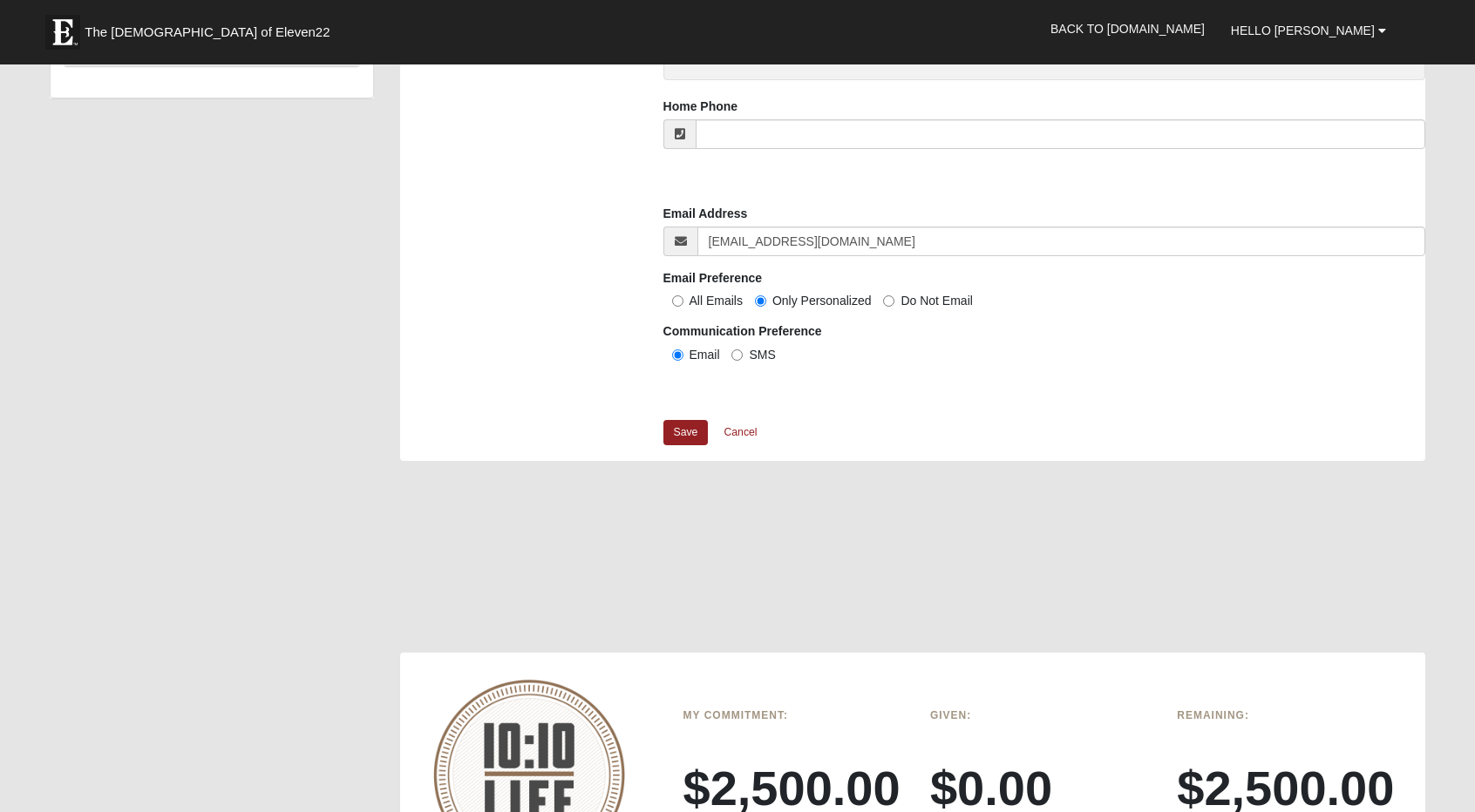
scroll to position [1253, 0]
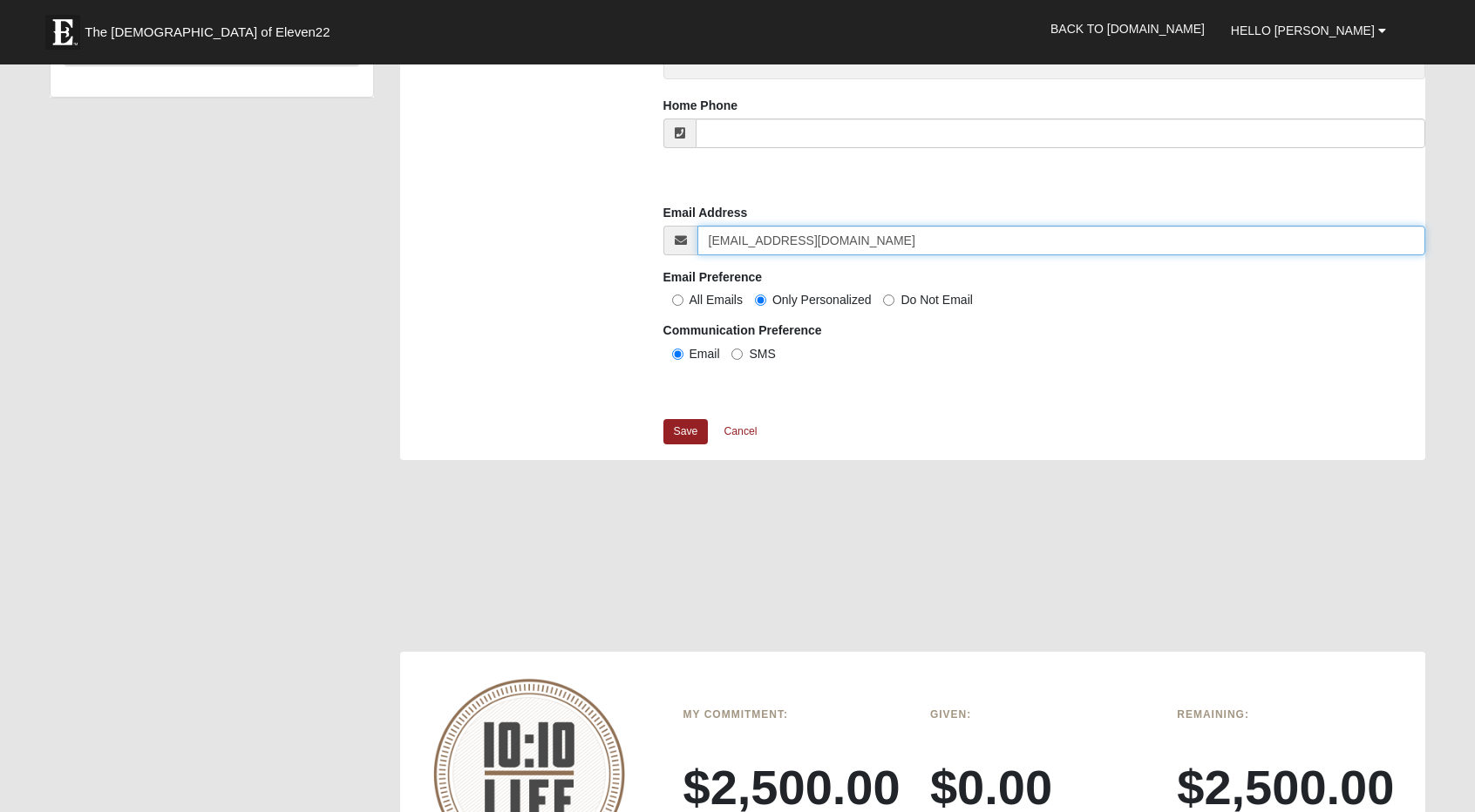
click at [868, 240] on input "[EMAIL_ADDRESS][DOMAIN_NAME]" at bounding box center [1061, 240] width 728 height 30
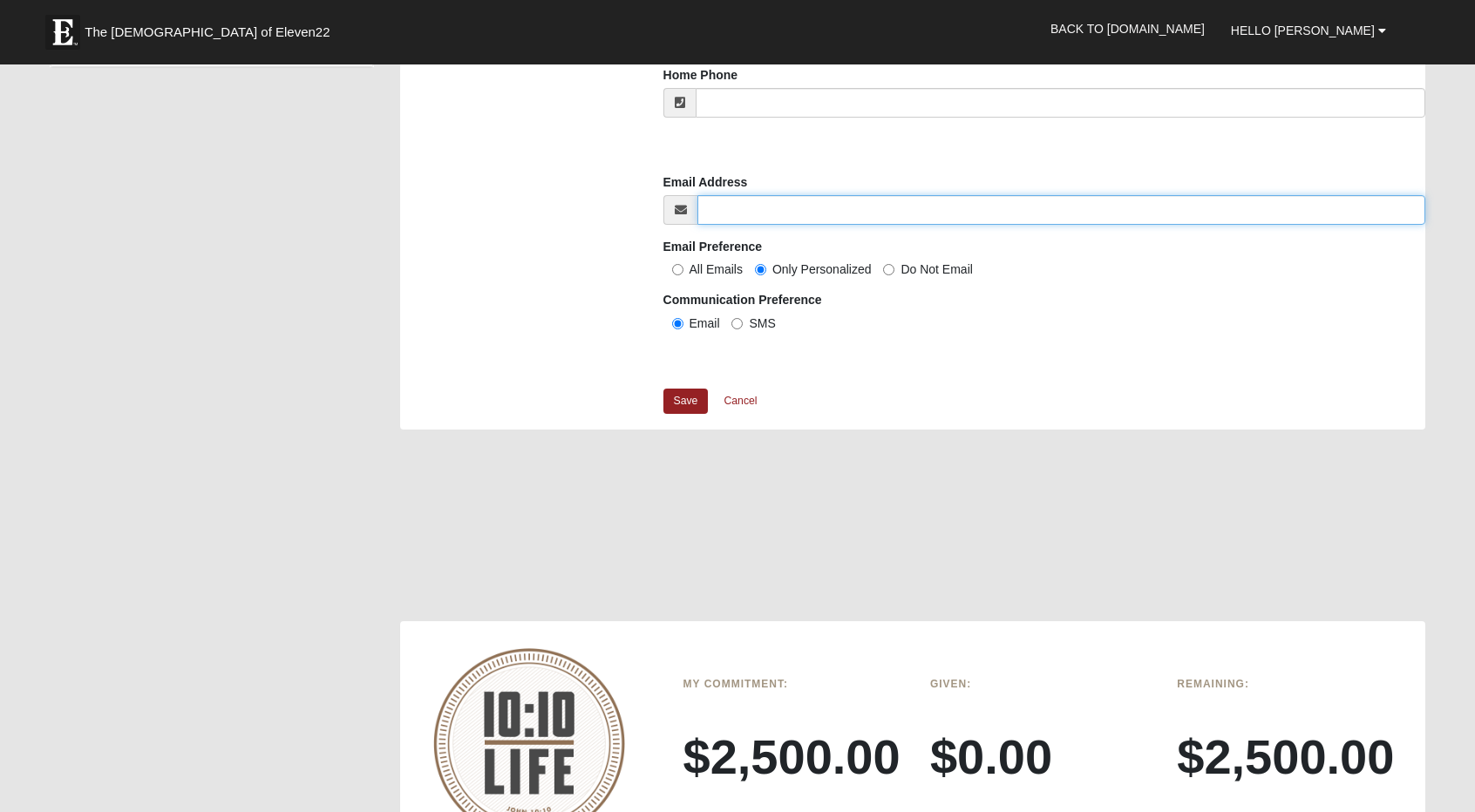
scroll to position [1284, 0]
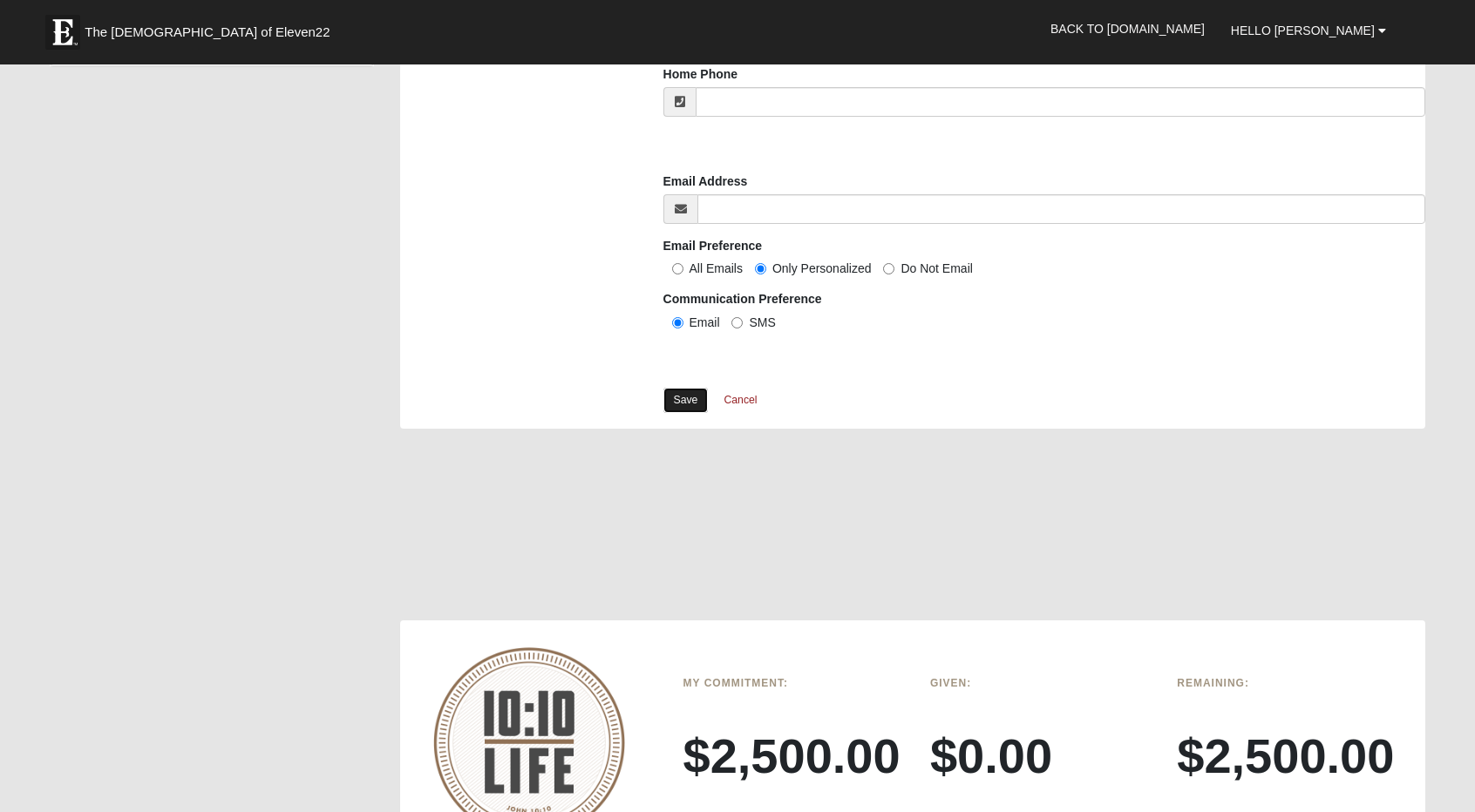
click at [687, 391] on link "Save" at bounding box center [686, 400] width 46 height 25
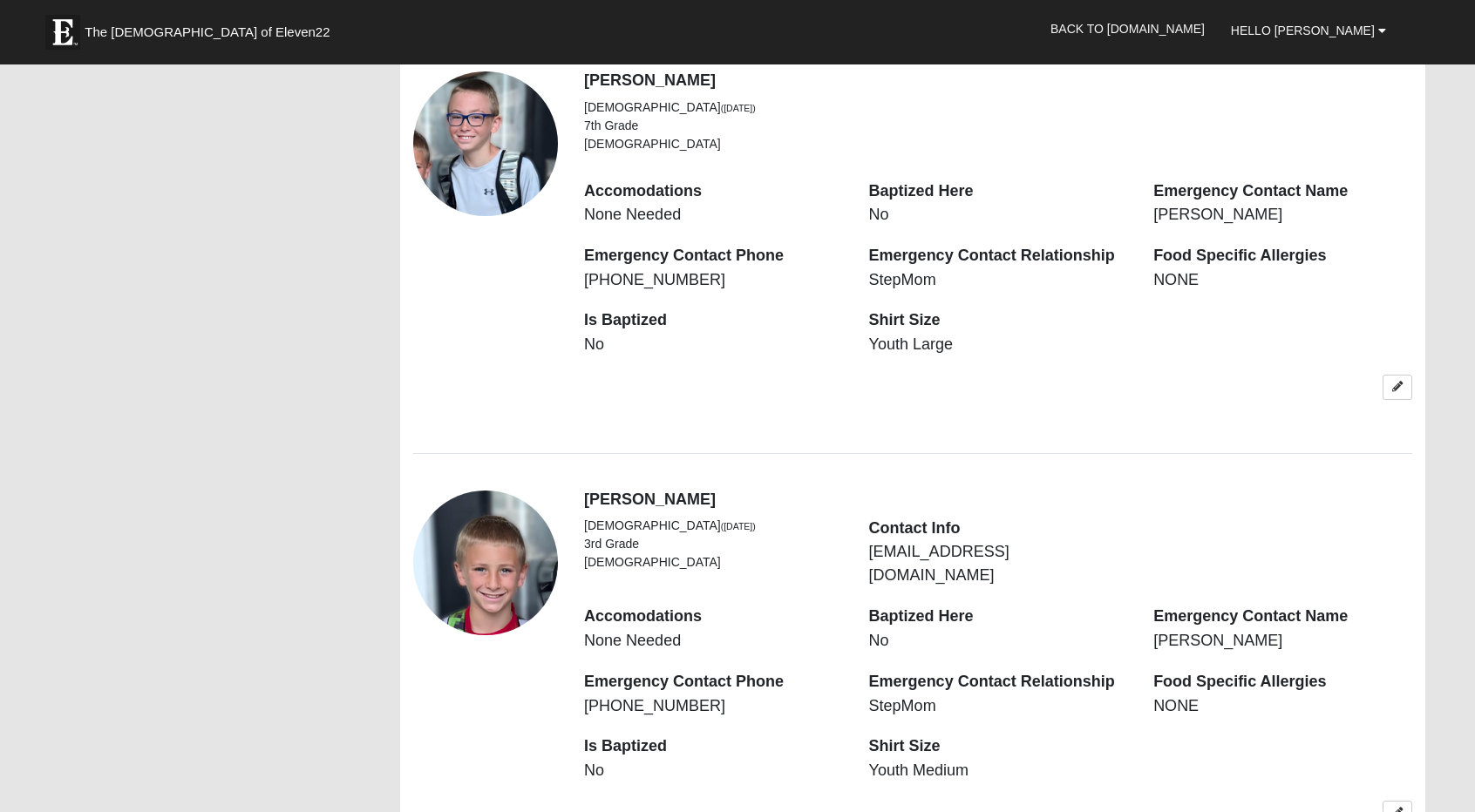
scroll to position [1847, 0]
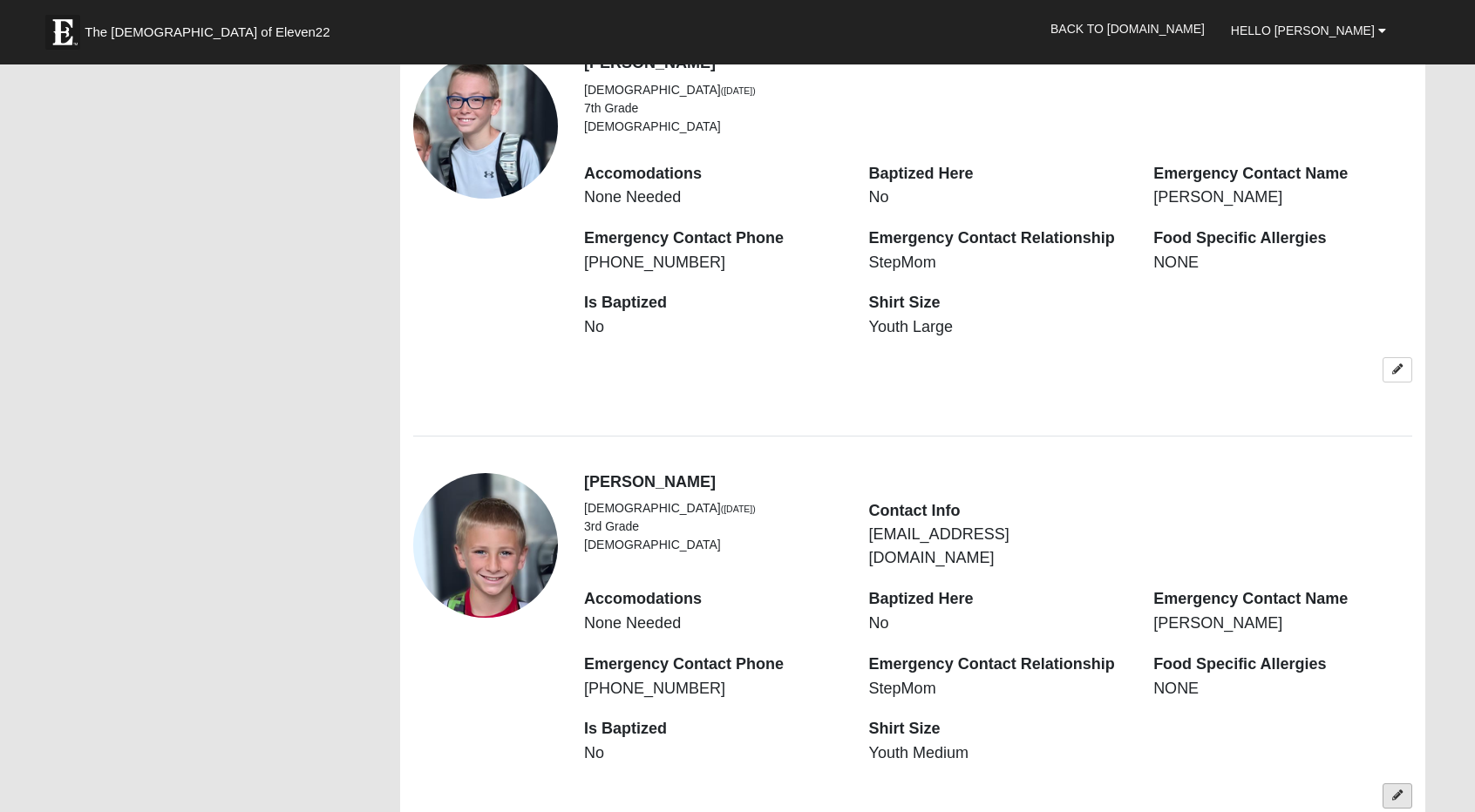
click at [1404, 783] on link at bounding box center [1397, 796] width 30 height 25
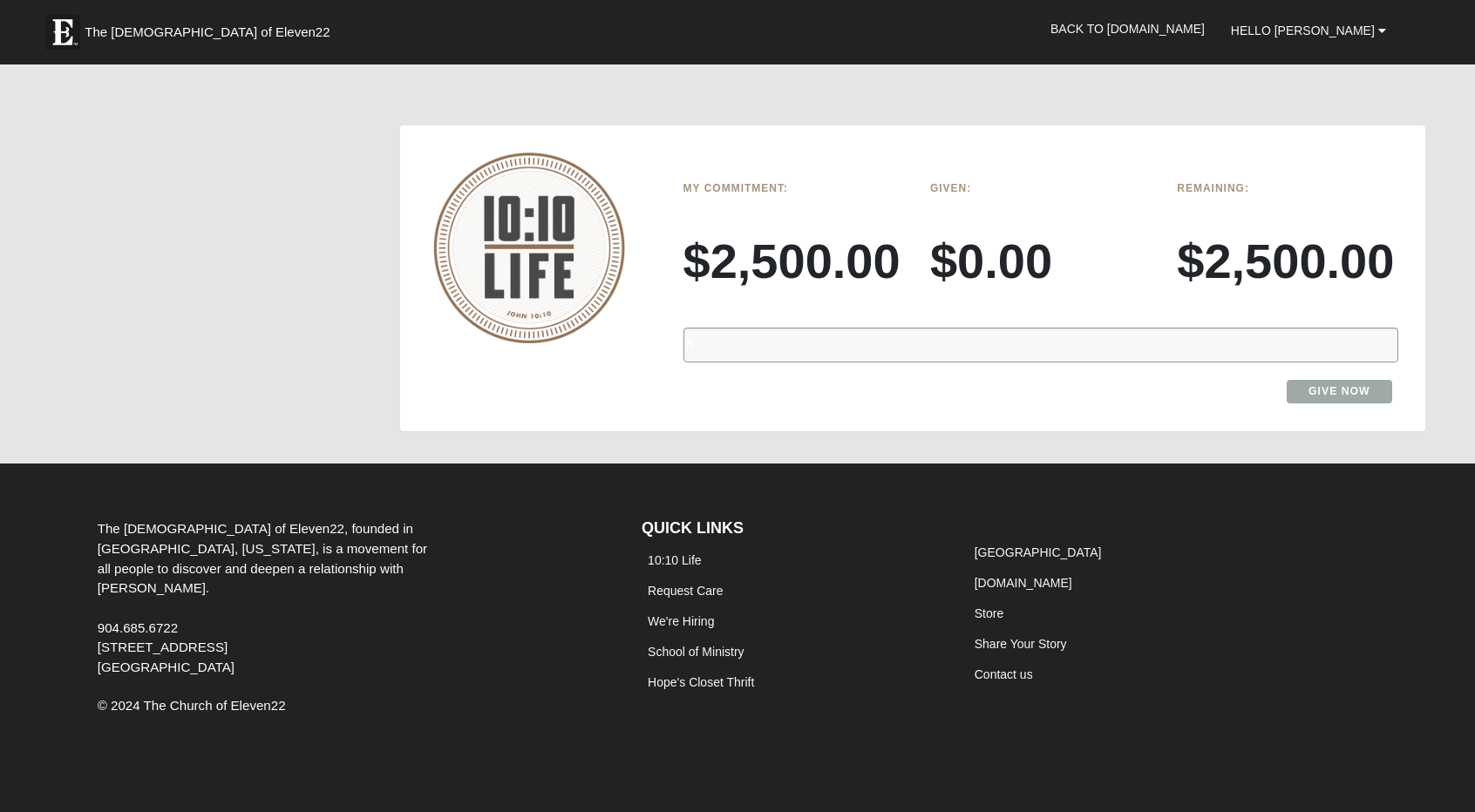
scroll to position [1291, 0]
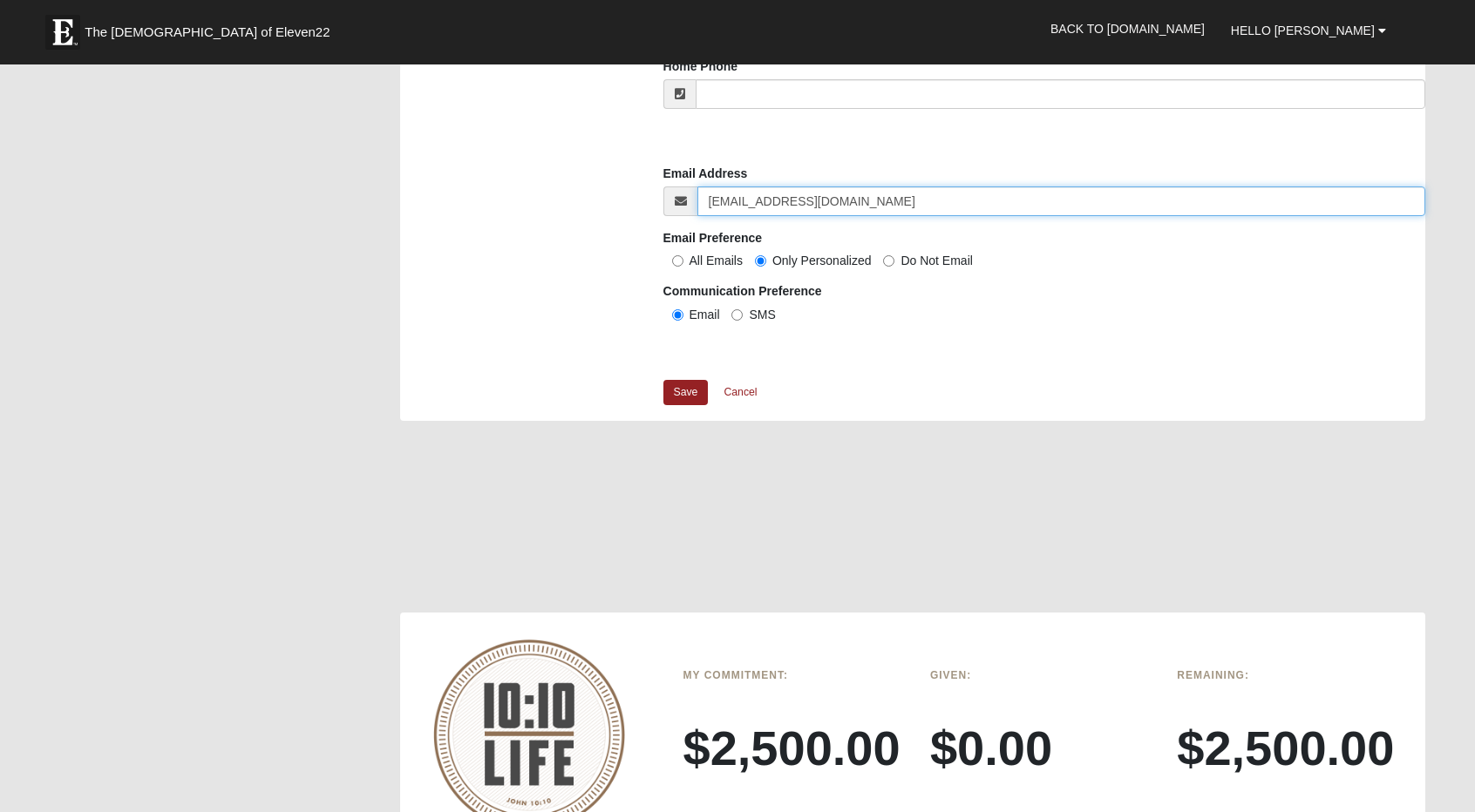
click at [847, 200] on input "[EMAIL_ADDRESS][DOMAIN_NAME]" at bounding box center [1061, 201] width 728 height 30
click at [847, 200] on input "mallore512@gmail.com" at bounding box center [1061, 201] width 728 height 30
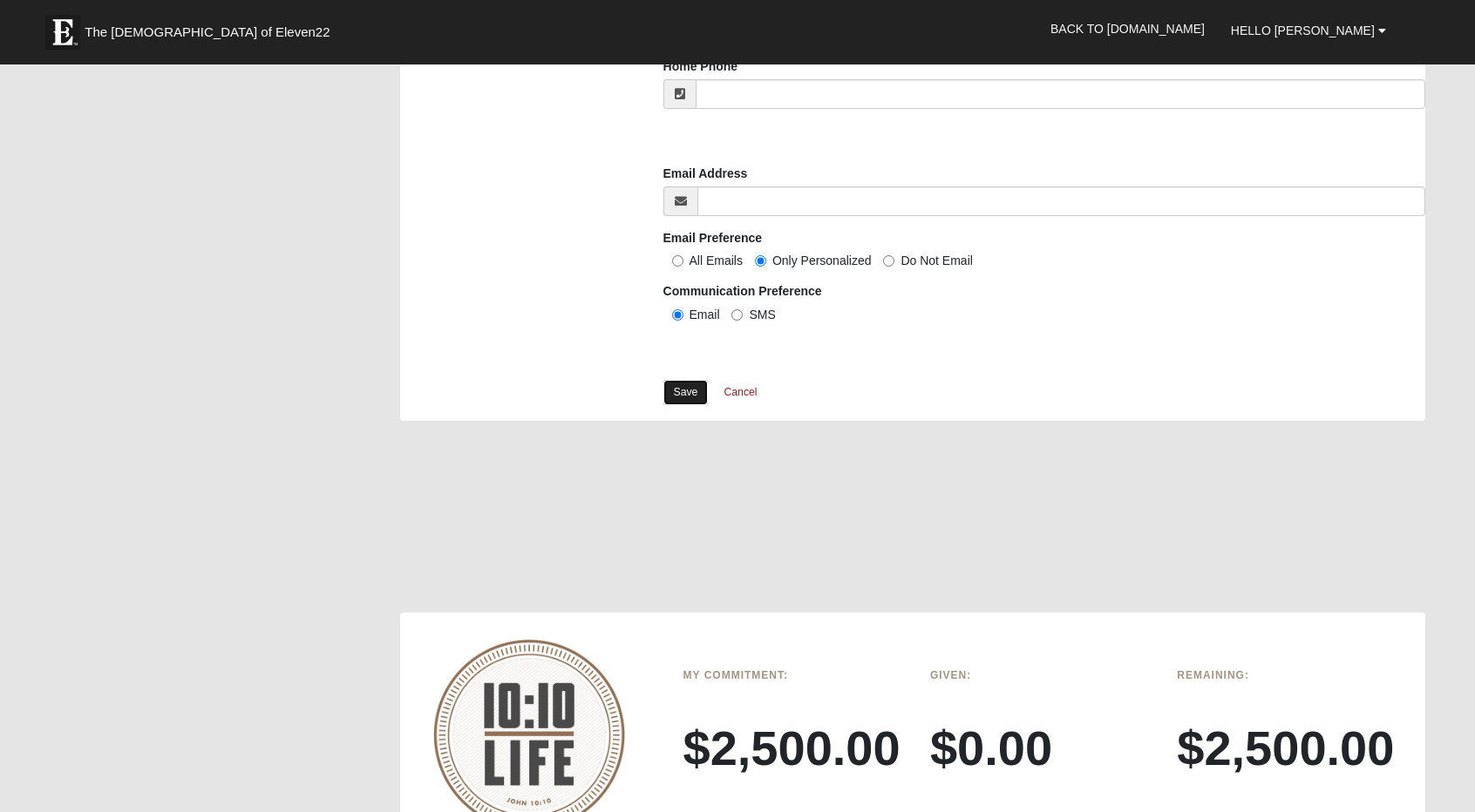
click at [680, 382] on link "Save" at bounding box center [686, 392] width 46 height 25
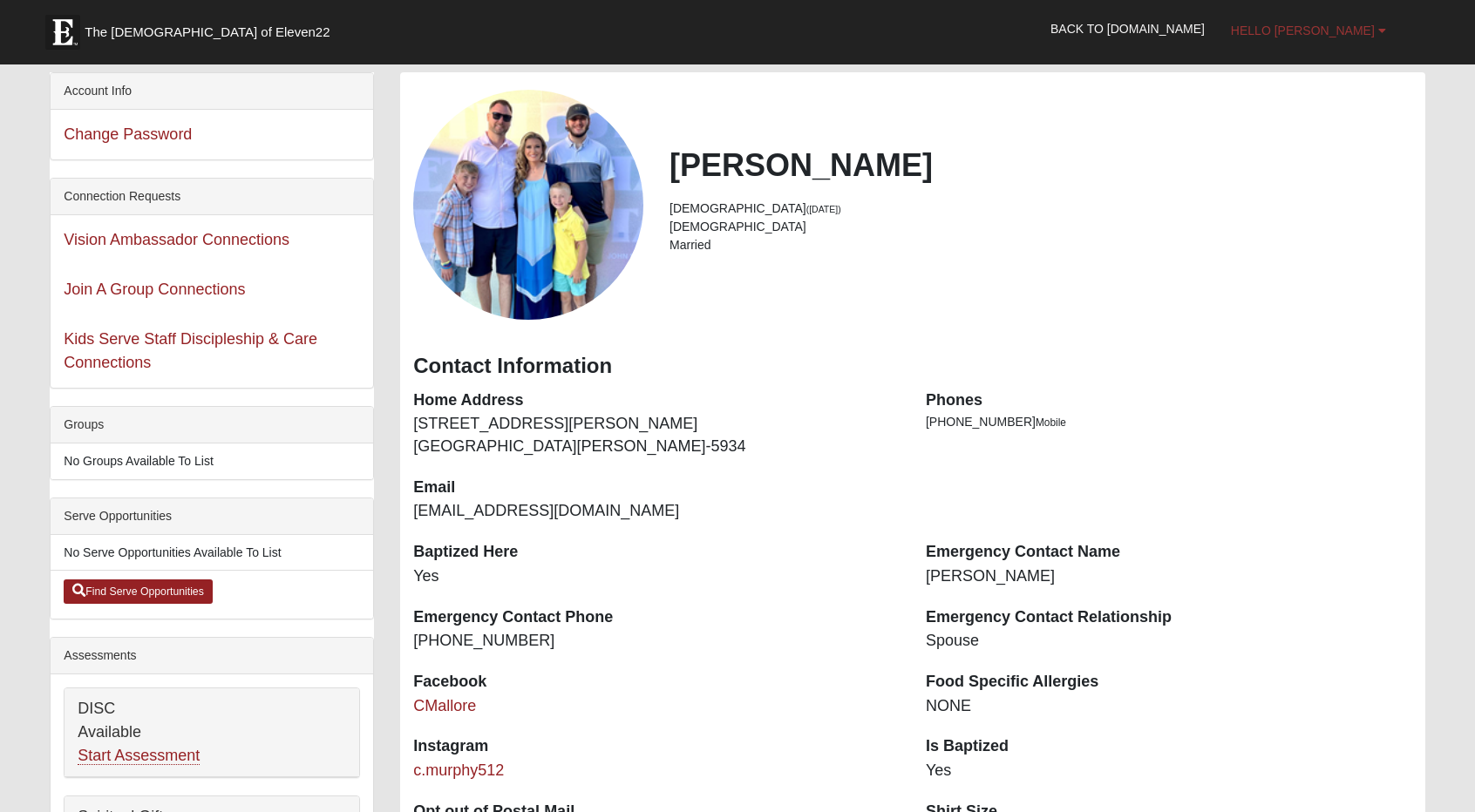
click at [1342, 39] on link "Hello [PERSON_NAME]" at bounding box center [1309, 31] width 181 height 44
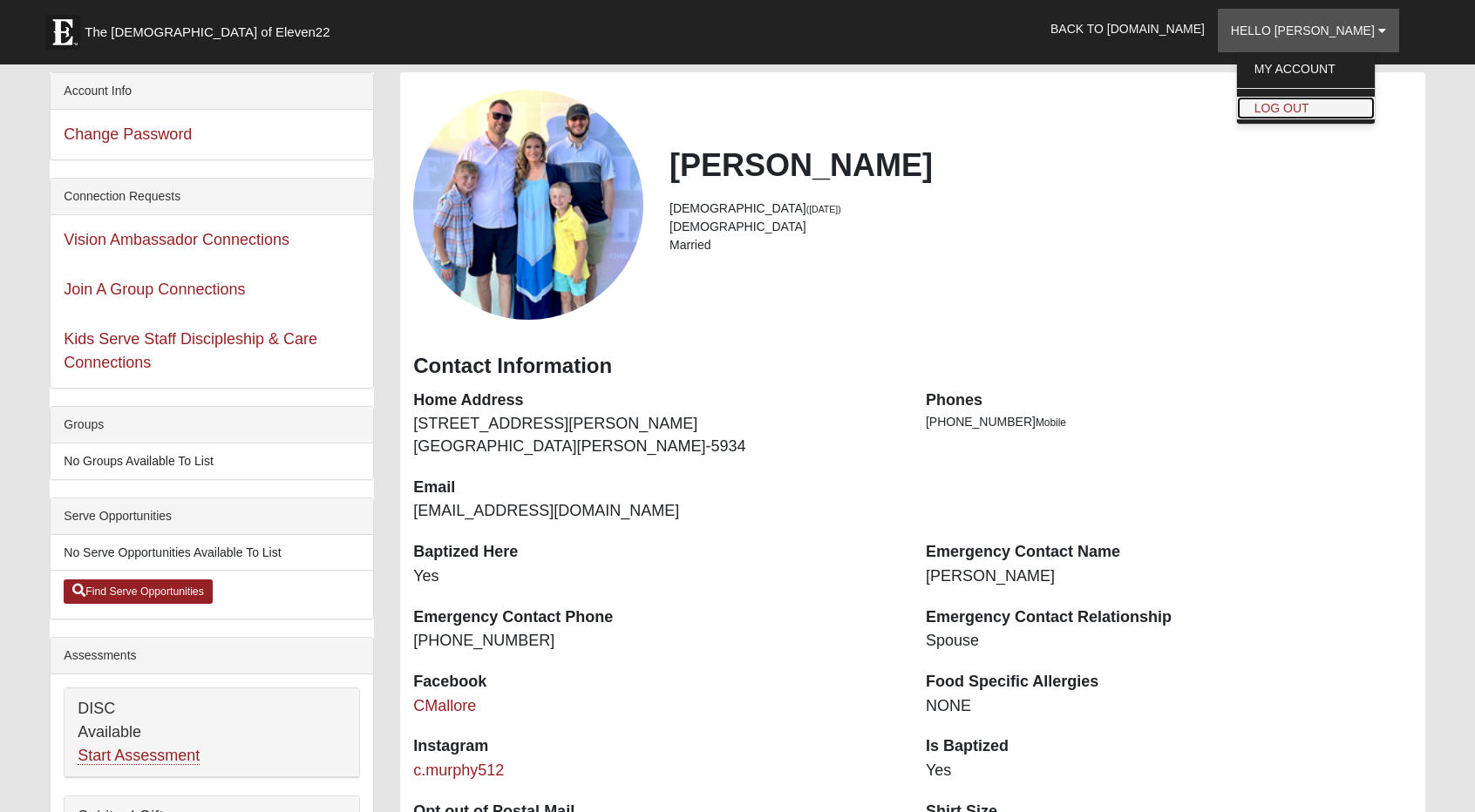
click at [1318, 102] on link "Log Out" at bounding box center [1305, 108] width 137 height 22
